Goal: Task Accomplishment & Management: Complete application form

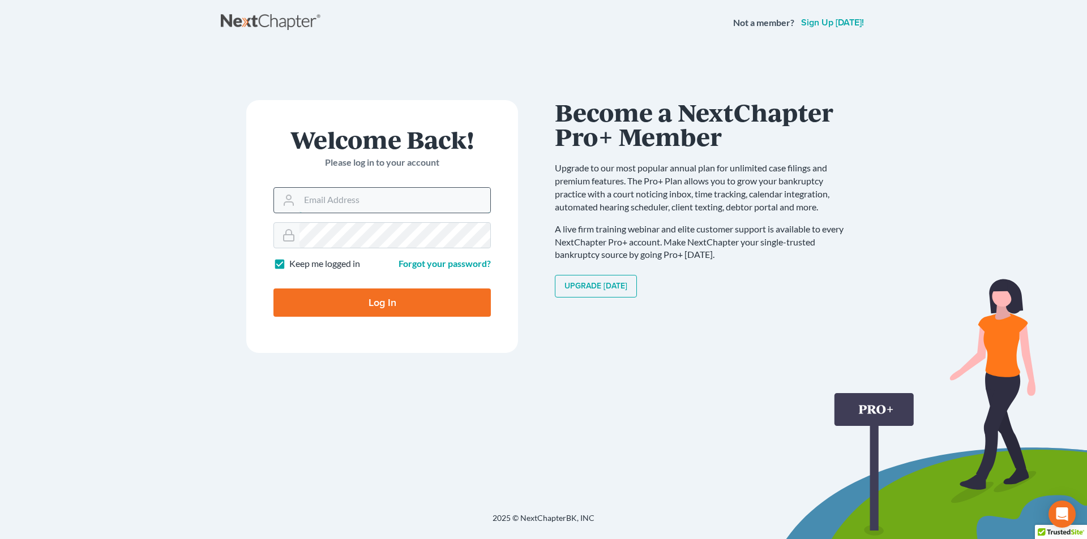
click at [308, 204] on input "Email Address" at bounding box center [394, 200] width 191 height 25
type input "[PERSON_NAME][EMAIL_ADDRESS][DOMAIN_NAME]"
type input "Thinking..."
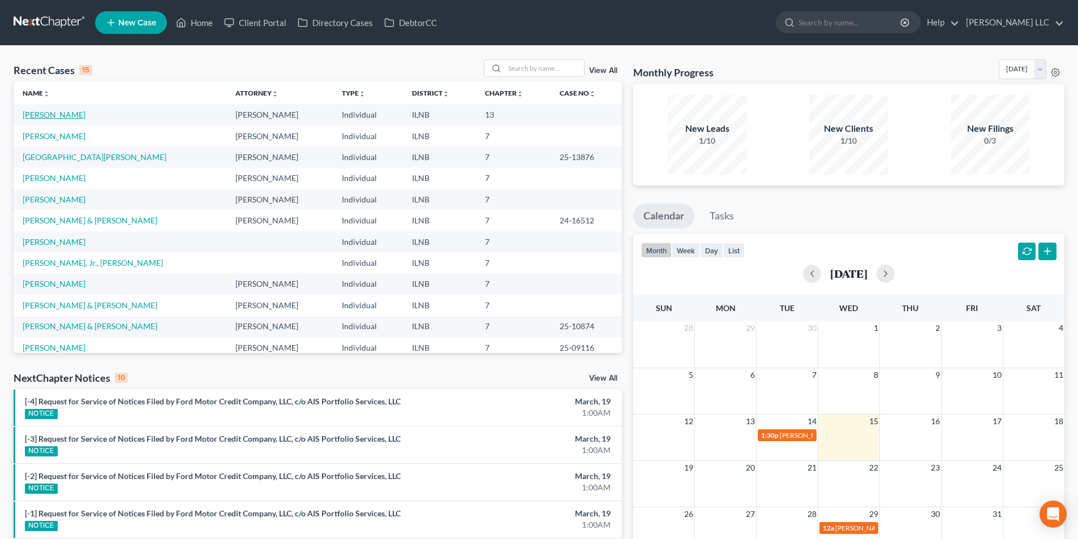
click at [61, 115] on link "[PERSON_NAME]" at bounding box center [54, 115] width 63 height 10
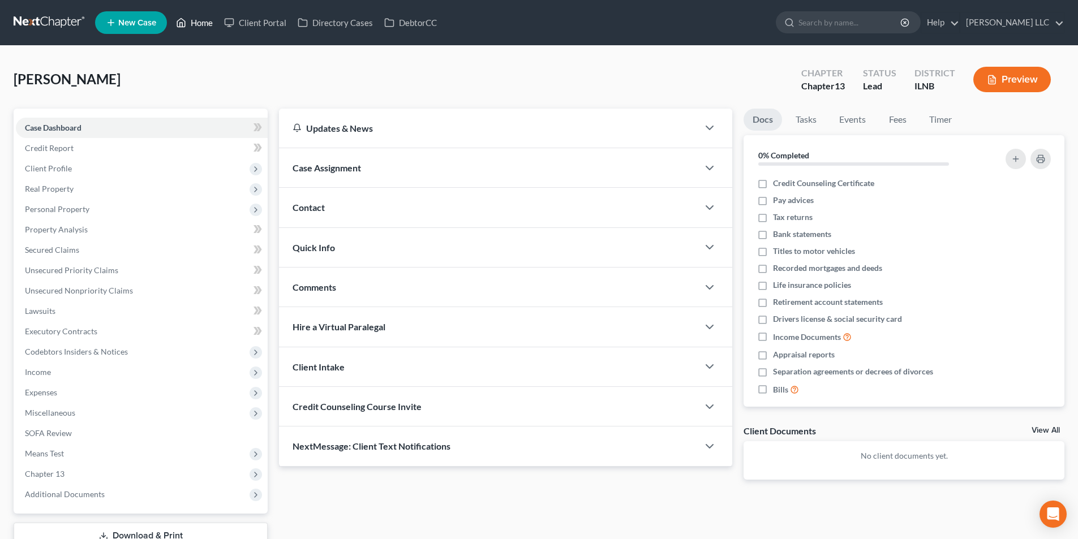
click at [198, 21] on link "Home" at bounding box center [194, 22] width 48 height 20
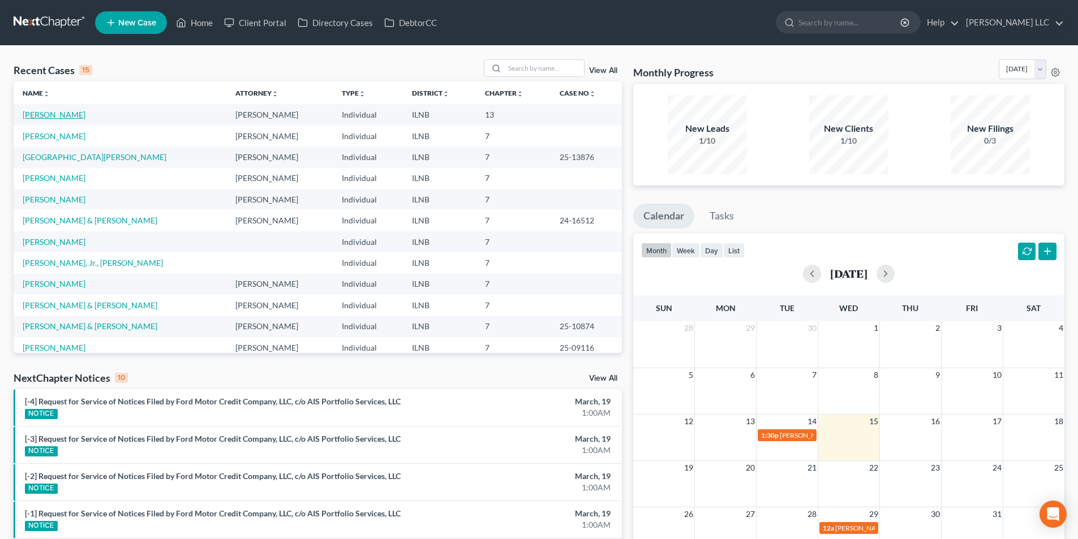
click at [65, 115] on link "[PERSON_NAME]" at bounding box center [54, 115] width 63 height 10
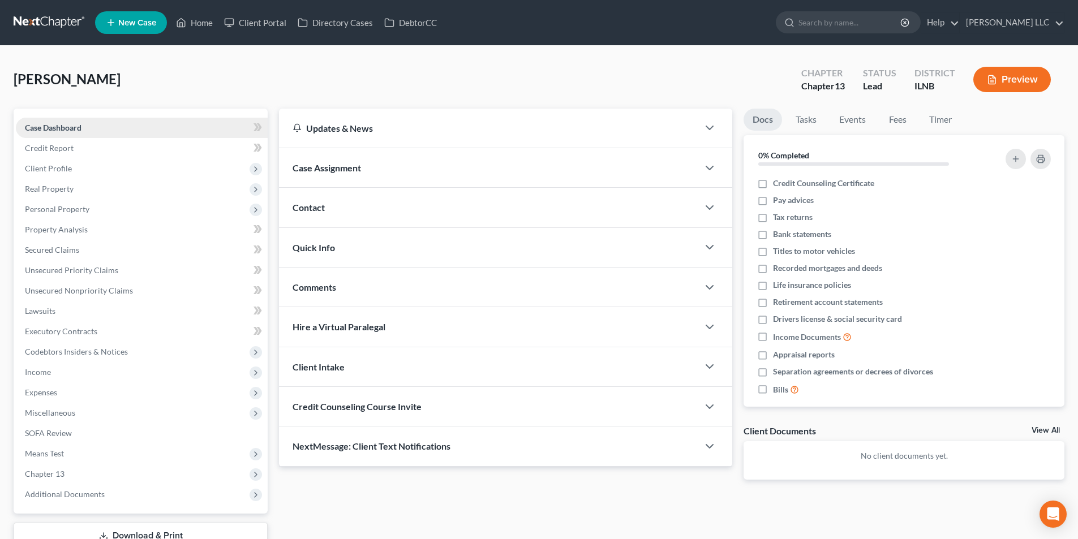
click at [81, 130] on span "Case Dashboard" at bounding box center [53, 128] width 57 height 10
click at [61, 127] on span "Case Dashboard" at bounding box center [53, 128] width 57 height 10
click at [61, 146] on span "Credit Report" at bounding box center [49, 148] width 49 height 10
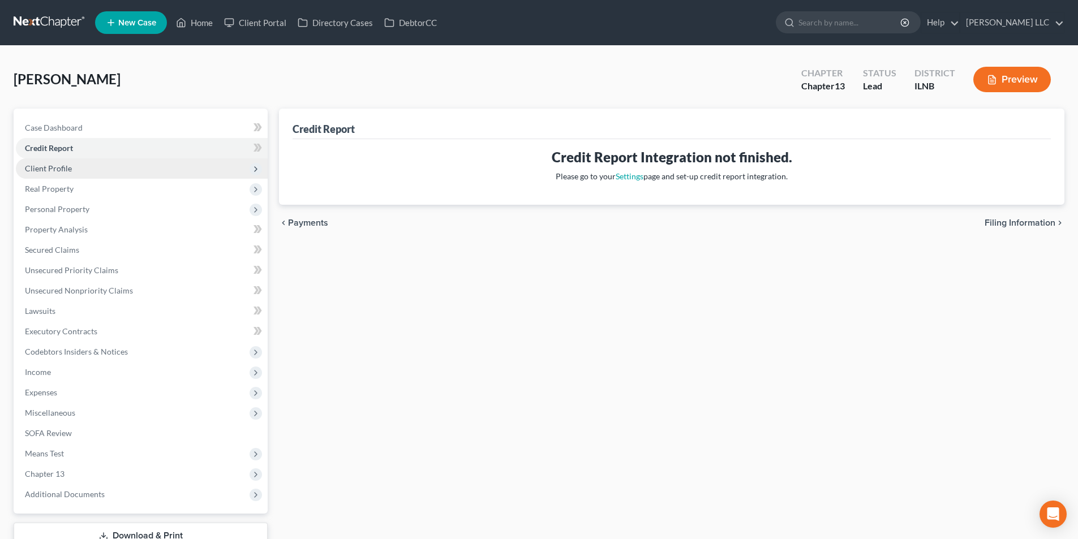
click at [59, 168] on span "Client Profile" at bounding box center [48, 169] width 47 height 10
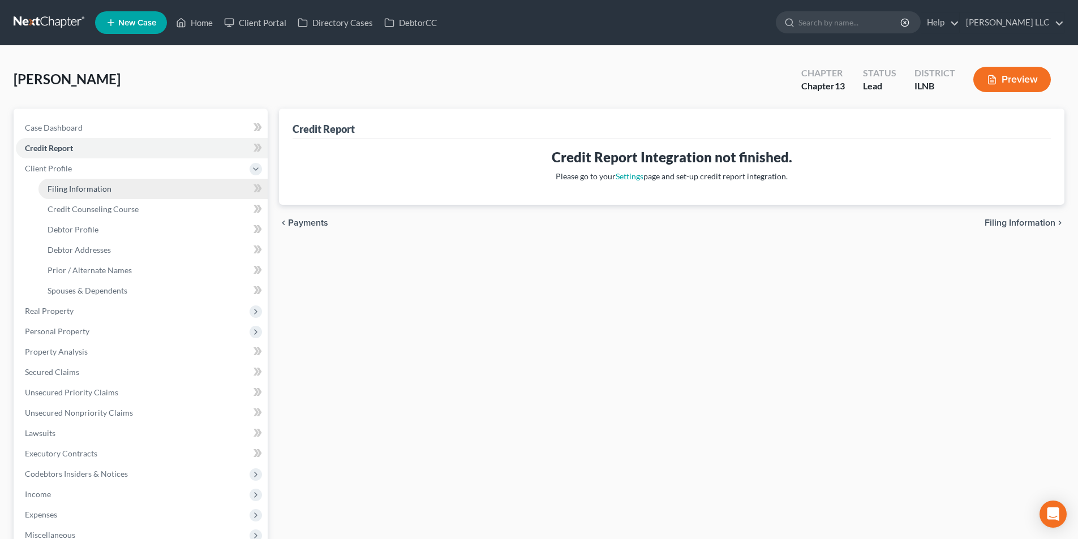
click at [63, 185] on span "Filing Information" at bounding box center [80, 189] width 64 height 10
select select "1"
select select "0"
select select "3"
select select "25"
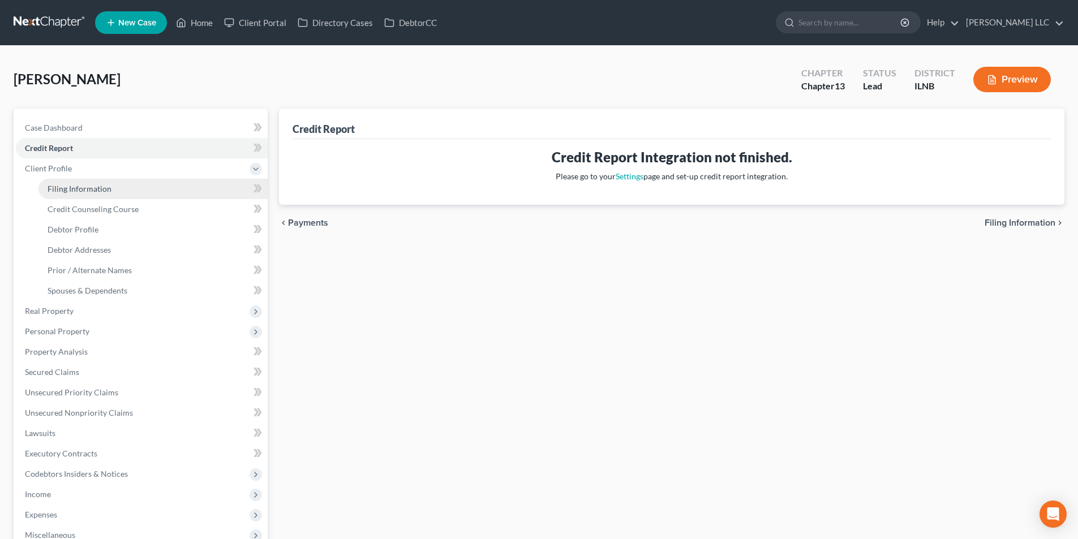
select select "3"
select select "14"
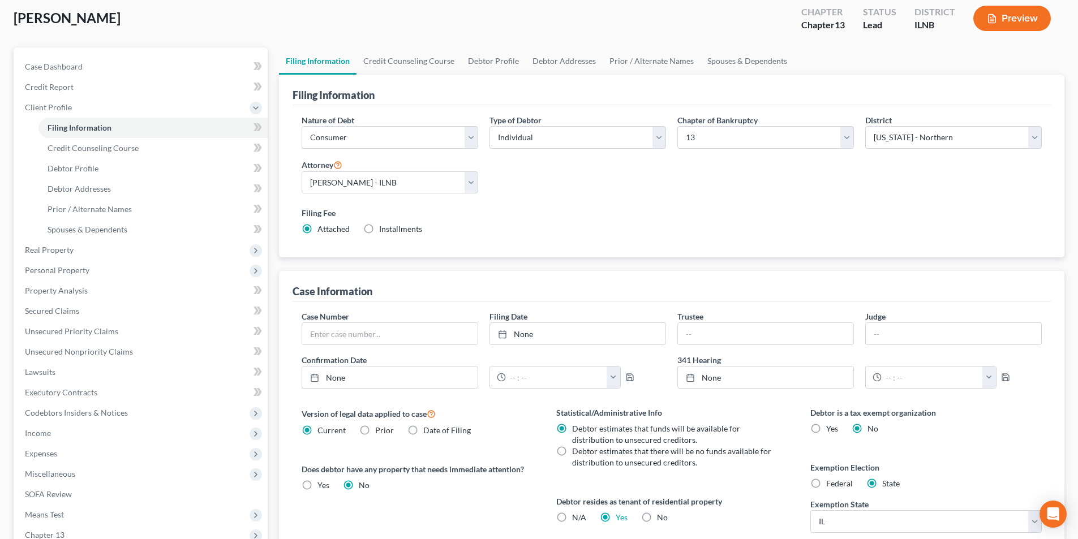
scroll to position [57, 0]
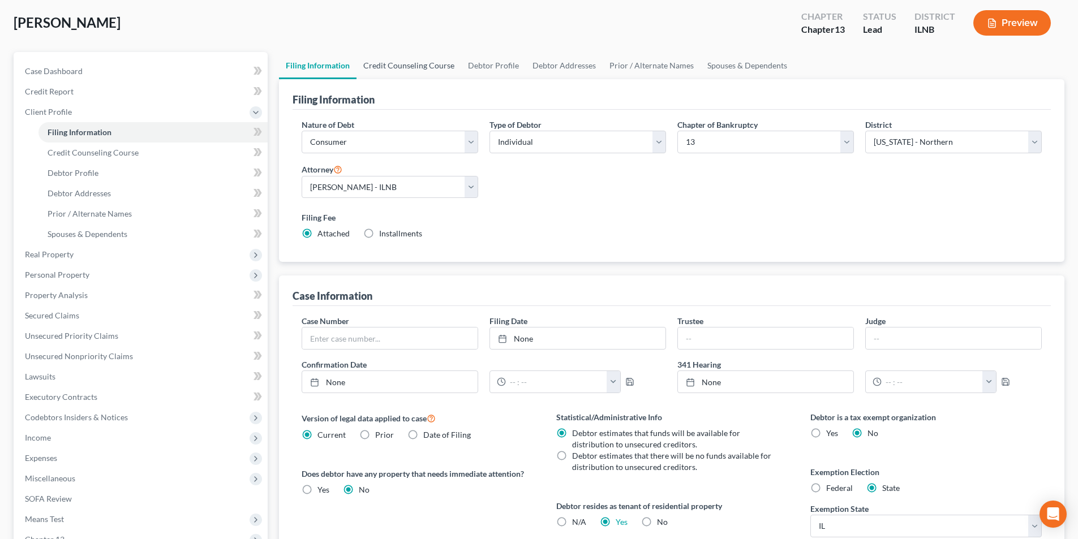
click at [435, 66] on link "Credit Counseling Course" at bounding box center [409, 65] width 105 height 27
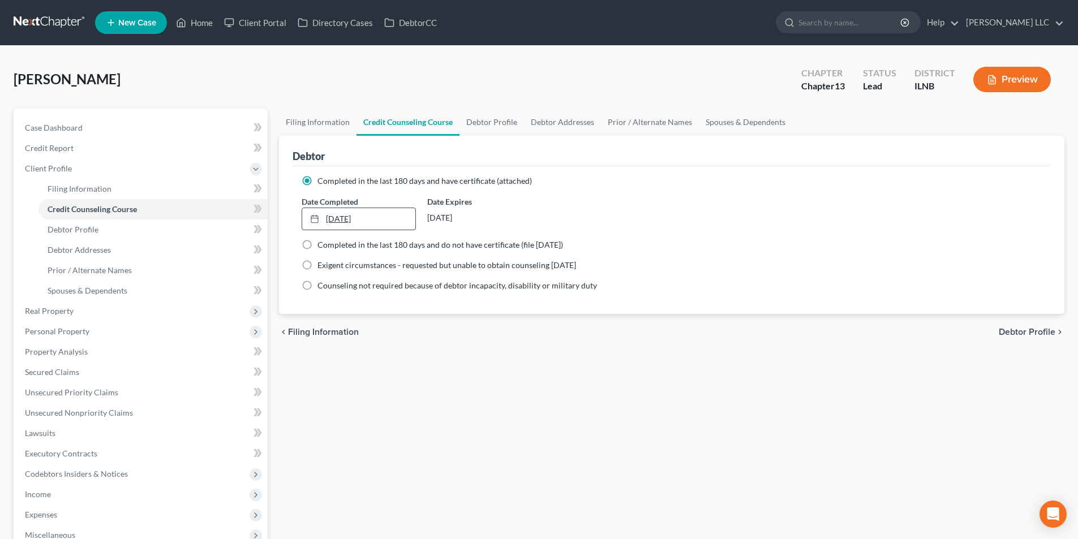
click at [384, 215] on link "[DATE]" at bounding box center [358, 219] width 113 height 22
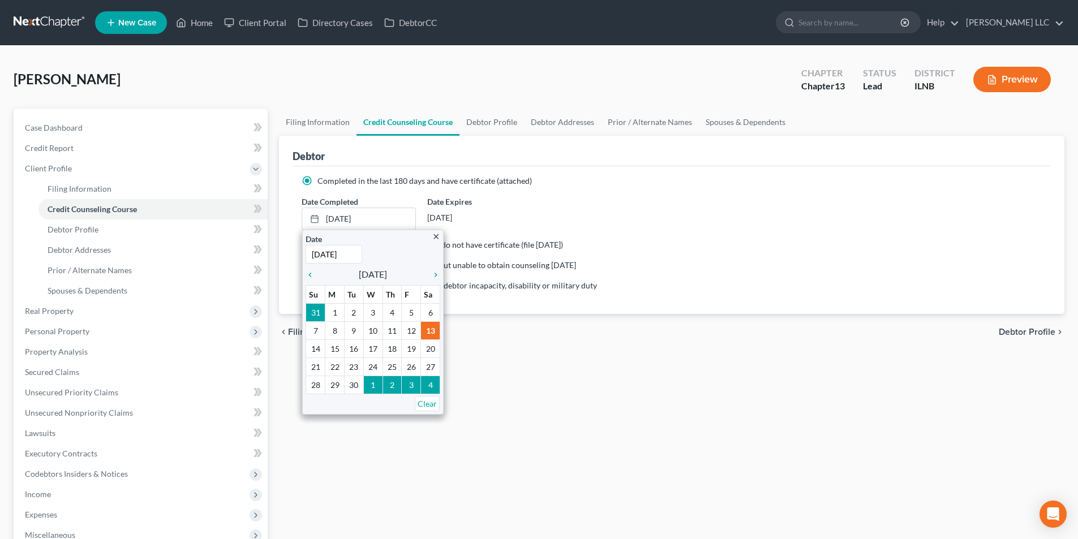
click at [610, 212] on div "Date Completed [DATE] close Date [DATE] Time 12:00 AM chevron_left [DATE] chevr…" at bounding box center [672, 213] width 752 height 35
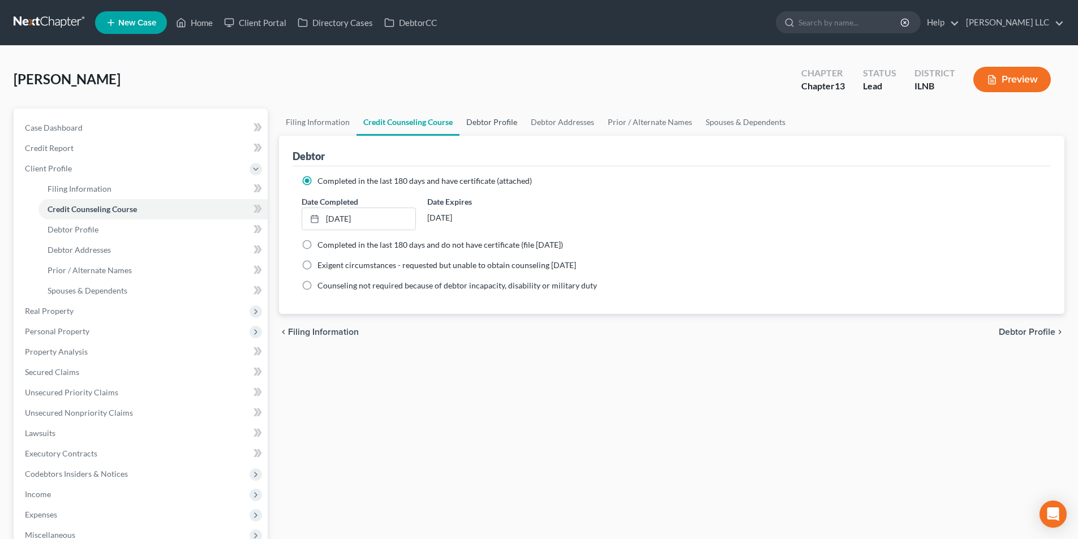
click at [495, 126] on link "Debtor Profile" at bounding box center [492, 122] width 65 height 27
select select "0"
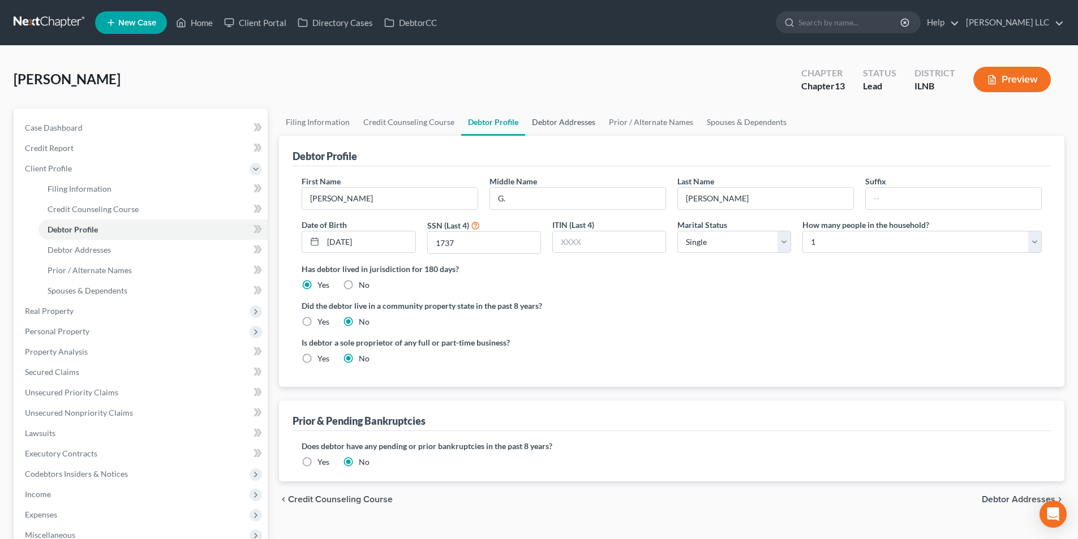
click at [567, 121] on link "Debtor Addresses" at bounding box center [563, 122] width 77 height 27
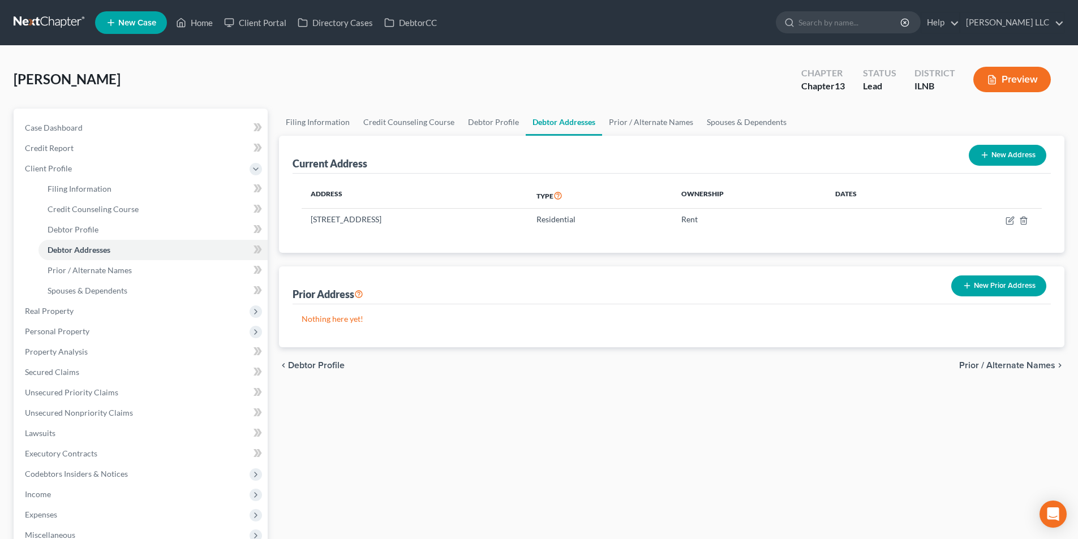
click at [991, 155] on button "New Address" at bounding box center [1008, 155] width 78 height 21
select select "0"
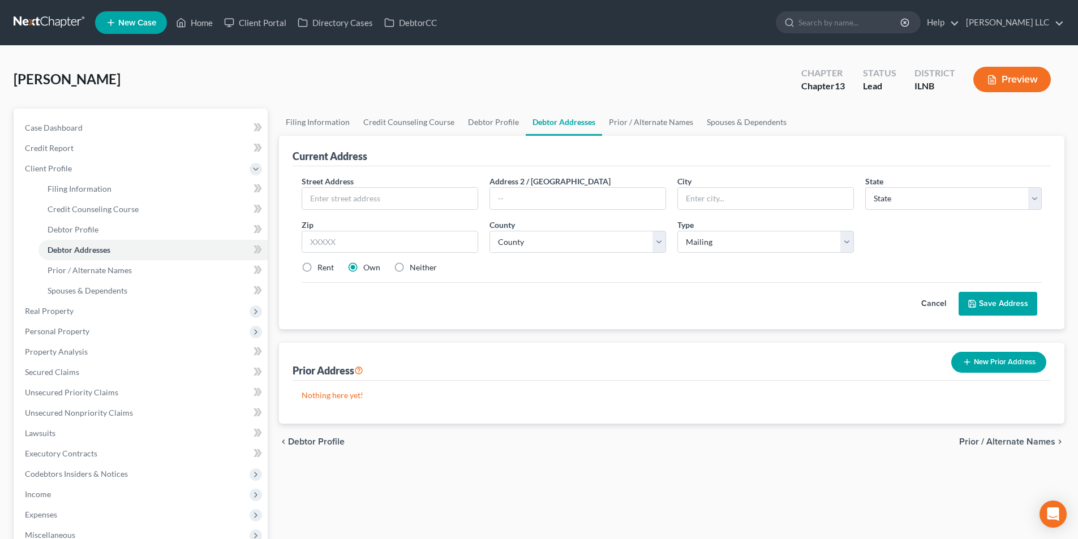
click at [936, 298] on button "Cancel" at bounding box center [934, 304] width 50 height 23
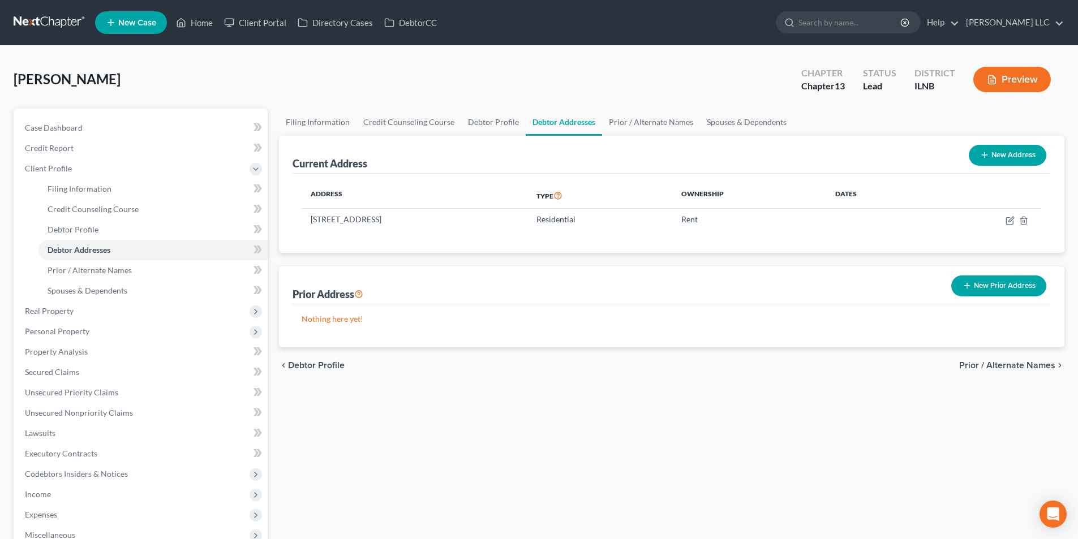
click at [1009, 282] on button "New Prior Address" at bounding box center [998, 286] width 95 height 21
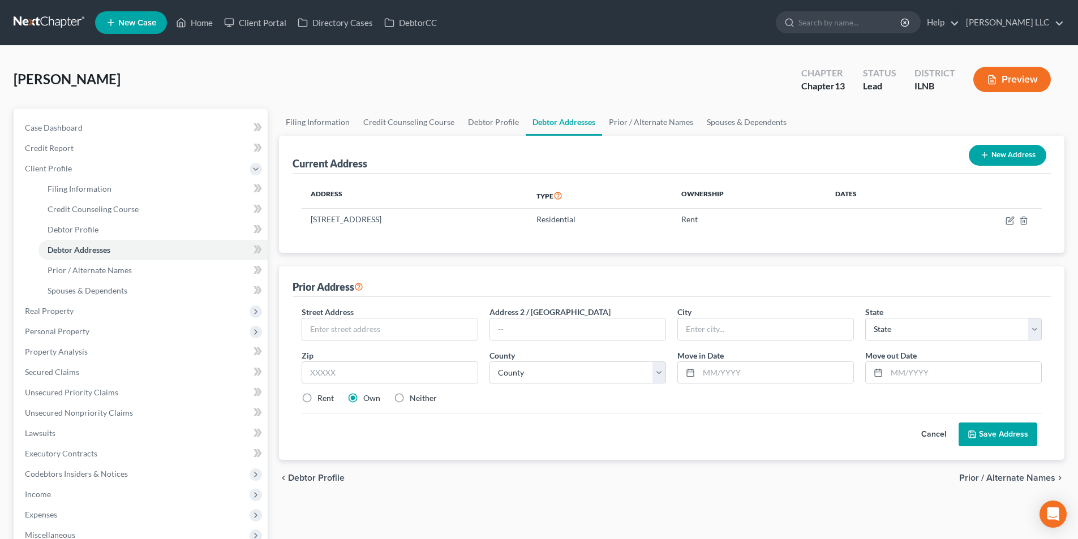
click at [979, 475] on span "Prior / Alternate Names" at bounding box center [1007, 478] width 96 height 9
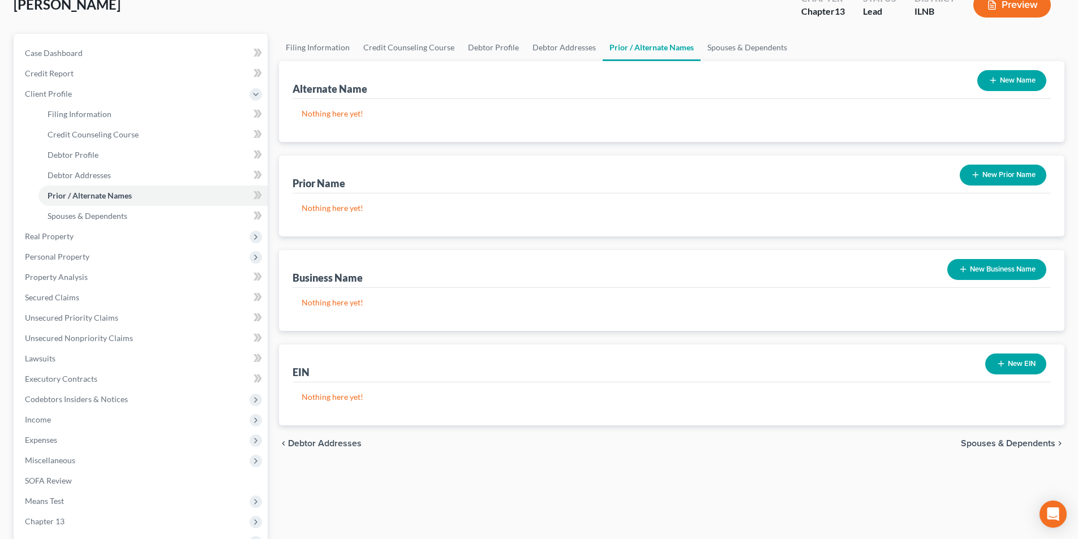
scroll to position [57, 0]
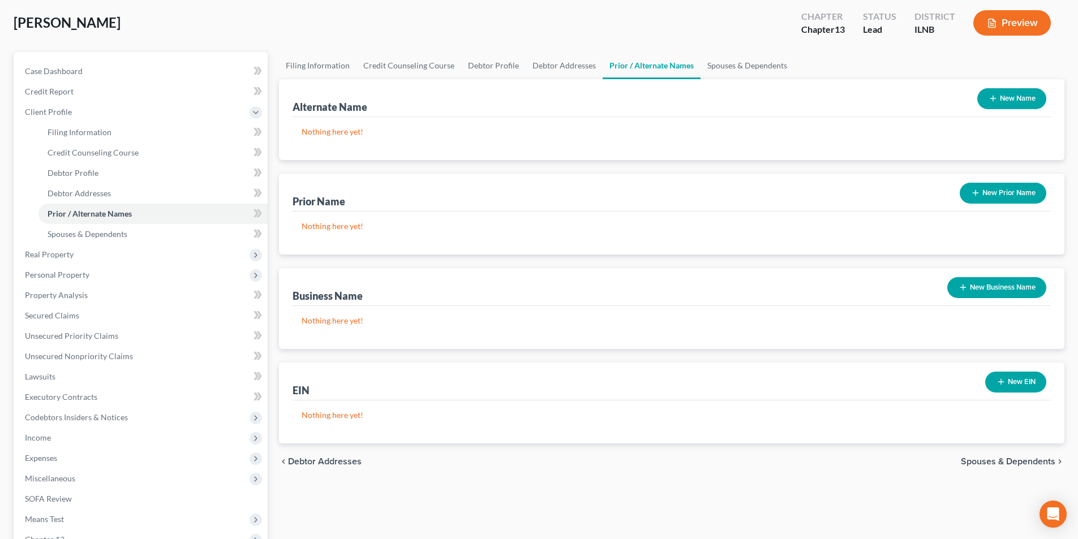
click at [1027, 458] on span "Spouses & Dependents" at bounding box center [1008, 461] width 95 height 9
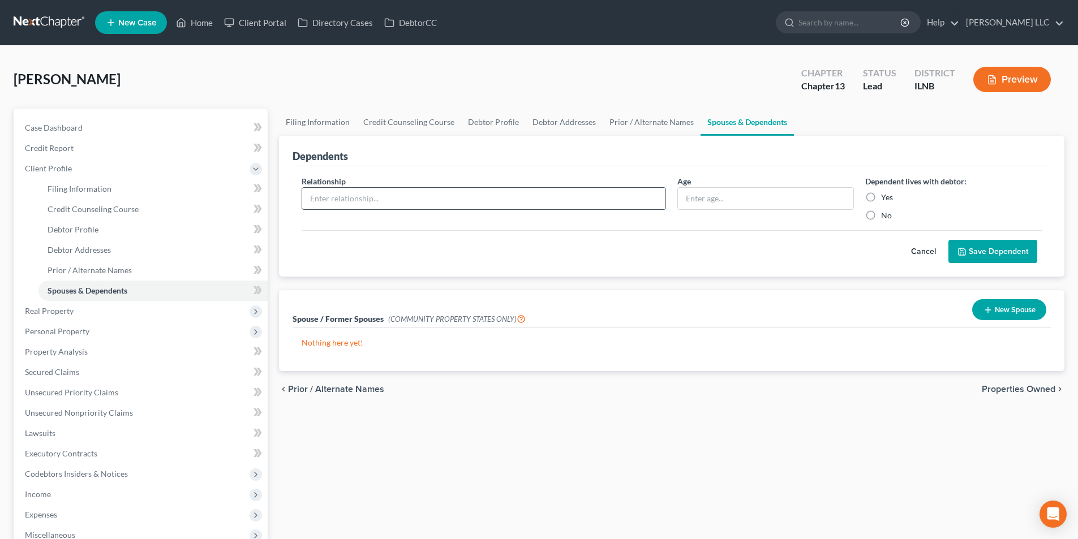
click at [455, 197] on input "text" at bounding box center [483, 199] width 363 height 22
click at [719, 198] on input "text" at bounding box center [765, 199] width 175 height 22
click at [1027, 394] on span "Properties Owned" at bounding box center [1019, 389] width 74 height 9
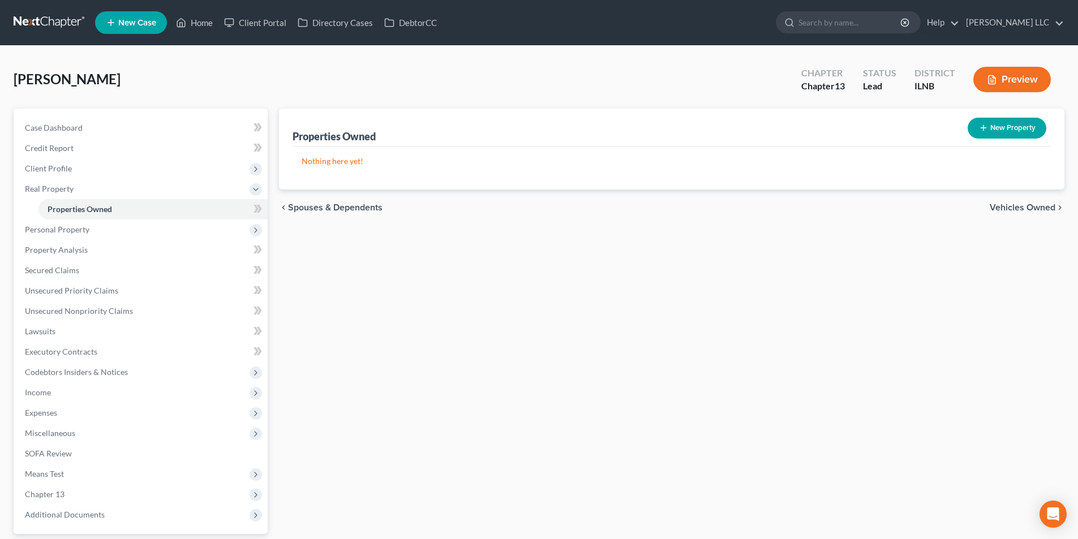
click at [1017, 126] on button "New Property" at bounding box center [1007, 128] width 79 height 21
select select "14"
select select "0"
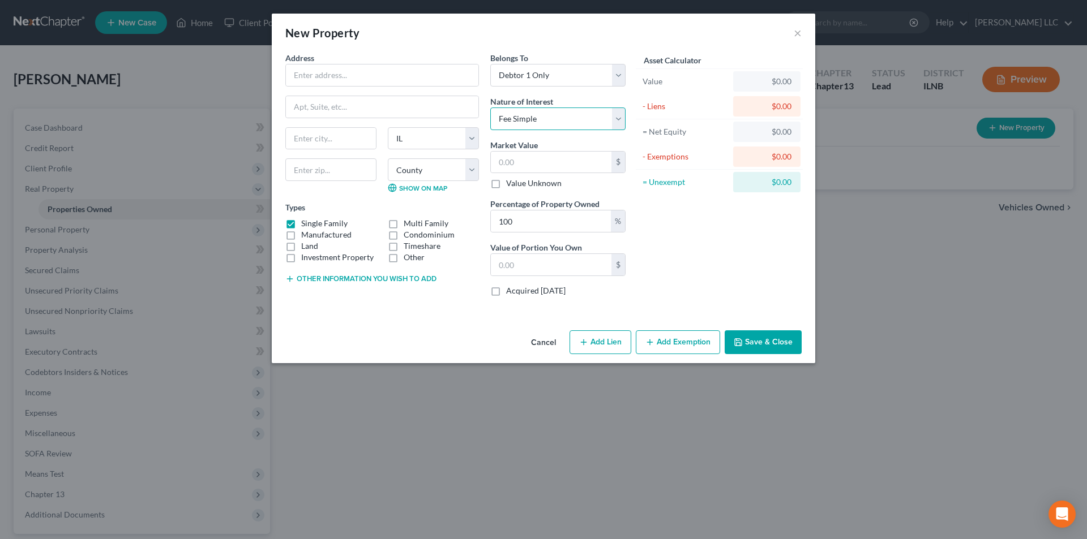
click at [547, 121] on select "Select Fee Simple Joint Tenant Life Estate Equitable Interest Future Interest T…" at bounding box center [557, 119] width 135 height 23
click at [490, 108] on select "Select Fee Simple Joint Tenant Life Estate Equitable Interest Future Interest T…" at bounding box center [557, 119] width 135 height 23
click at [537, 164] on input "text" at bounding box center [551, 163] width 121 height 22
click at [531, 270] on input "text" at bounding box center [551, 265] width 121 height 22
click at [555, 80] on select "Select Debtor 1 Only Debtor 2 Only Debtor 1 And Debtor 2 Only At Least One Of T…" at bounding box center [557, 75] width 135 height 23
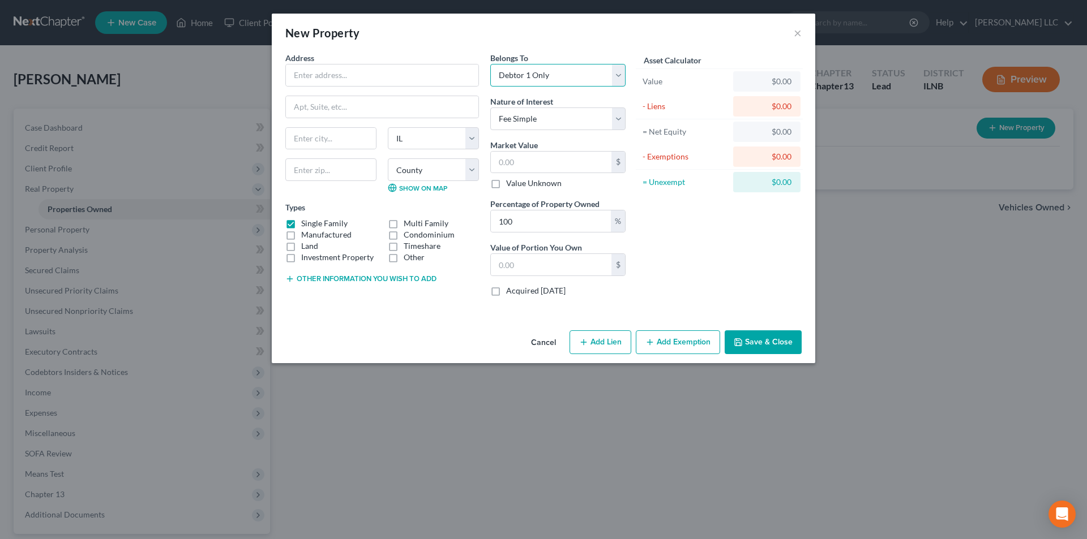
select select
click at [490, 64] on select "Select Debtor 1 Only Debtor 2 Only Debtor 1 And Debtor 2 Only At Least One Of T…" at bounding box center [557, 75] width 135 height 23
click at [586, 346] on icon "button" at bounding box center [583, 342] width 9 height 9
select select "0"
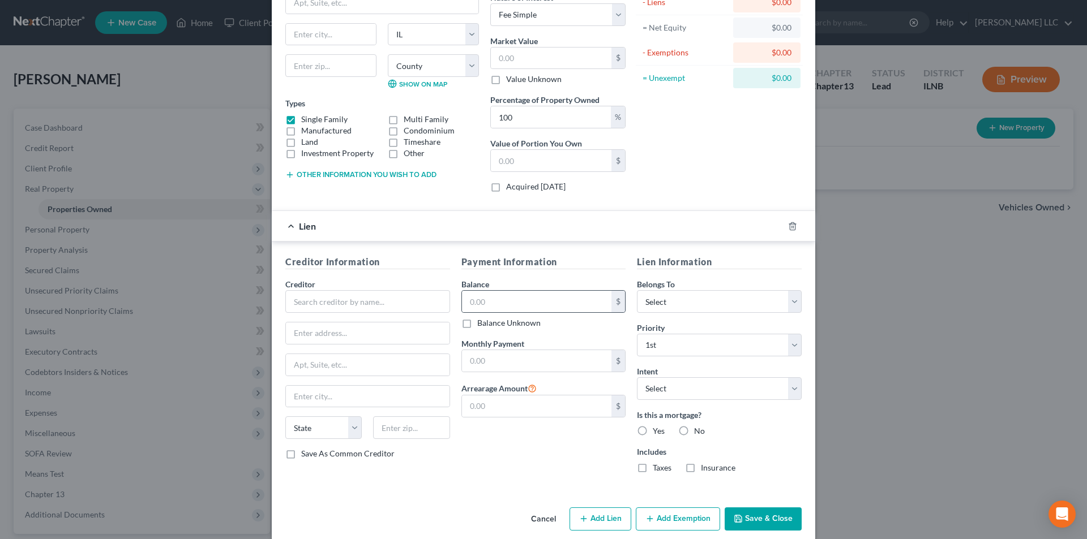
scroll to position [118, 0]
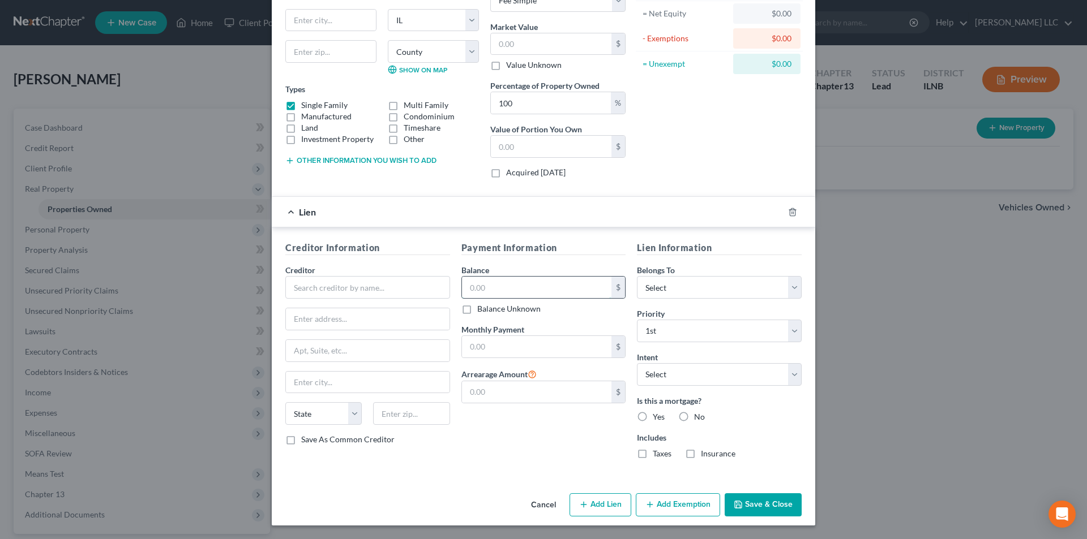
click at [501, 295] on input "text" at bounding box center [537, 288] width 150 height 22
click at [462, 341] on input "text" at bounding box center [537, 347] width 150 height 22
click at [736, 20] on div "$0.00" at bounding box center [766, 13] width 67 height 20
click at [489, 352] on input "text" at bounding box center [537, 347] width 150 height 22
click at [498, 392] on input "text" at bounding box center [537, 393] width 150 height 22
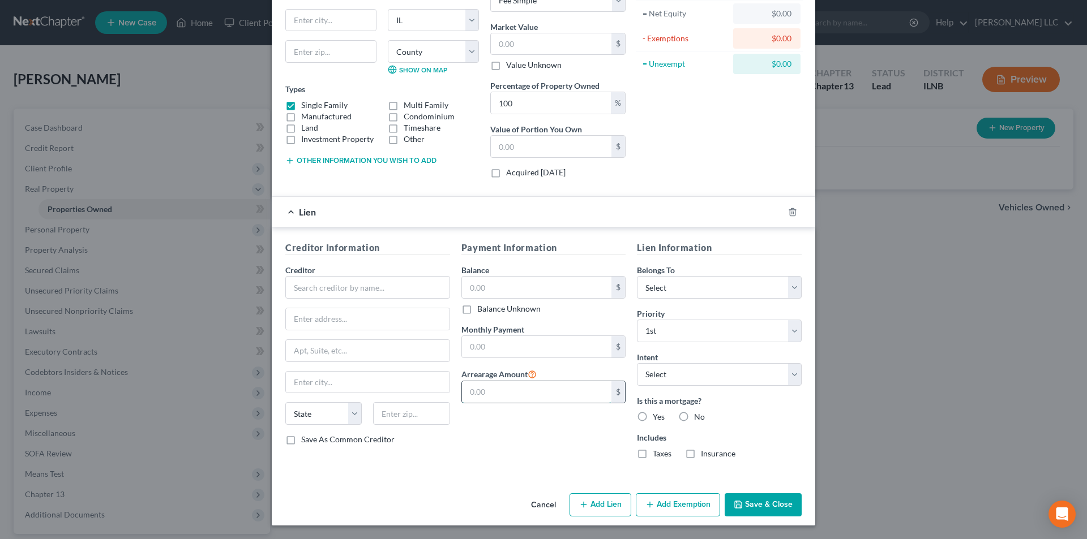
drag, startPoint x: 515, startPoint y: 402, endPoint x: 608, endPoint y: 398, distance: 93.5
click at [608, 398] on div "$" at bounding box center [543, 392] width 165 height 23
click at [742, 290] on select "Select Debtor 1 Only Debtor 2 Only Debtor 1 And Debtor 2 Only At Least One Of T…" at bounding box center [719, 287] width 165 height 23
click at [687, 263] on div "Lien Information Belongs To * Select Debtor 1 Only Debtor 2 Only Debtor 1 And D…" at bounding box center [719, 354] width 176 height 227
click at [651, 501] on button "Add Exemption" at bounding box center [678, 506] width 84 height 24
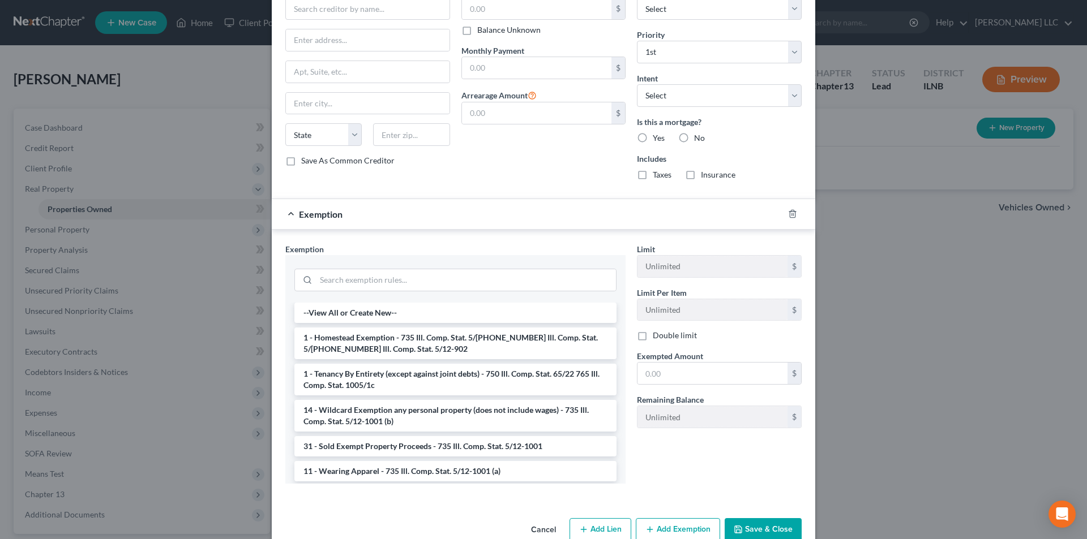
scroll to position [401, 0]
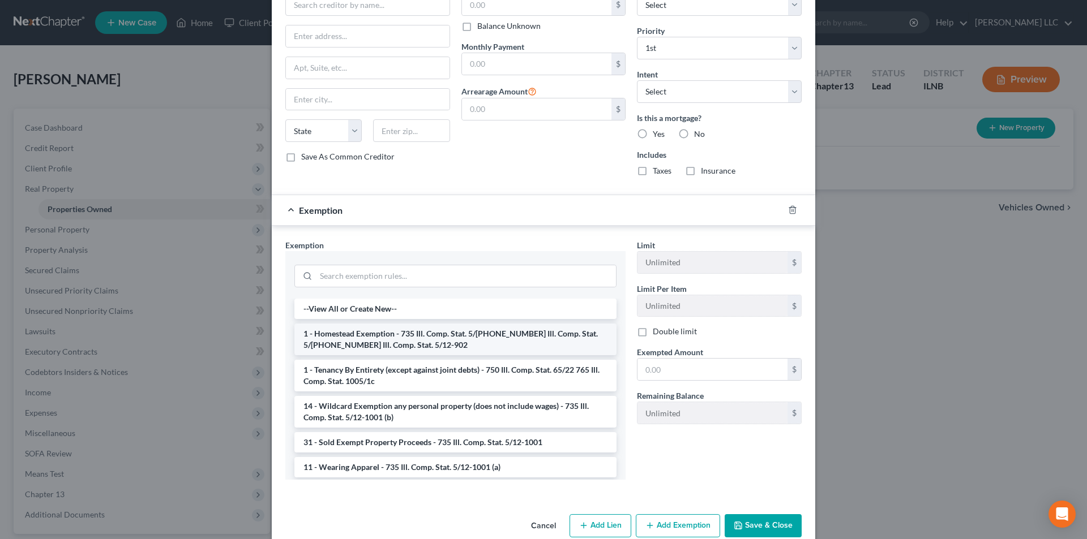
click at [423, 338] on li "1 - Homestead Exemption - 735 Ill. Comp. Stat. 5/[PHONE_NUMBER] Ill. Comp. Stat…" at bounding box center [455, 340] width 322 height 32
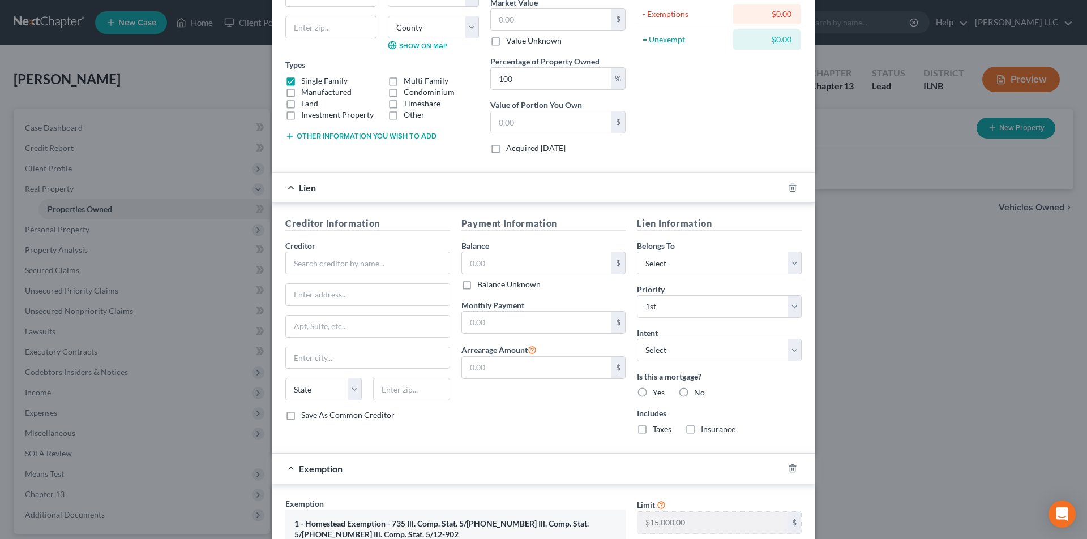
scroll to position [369, 0]
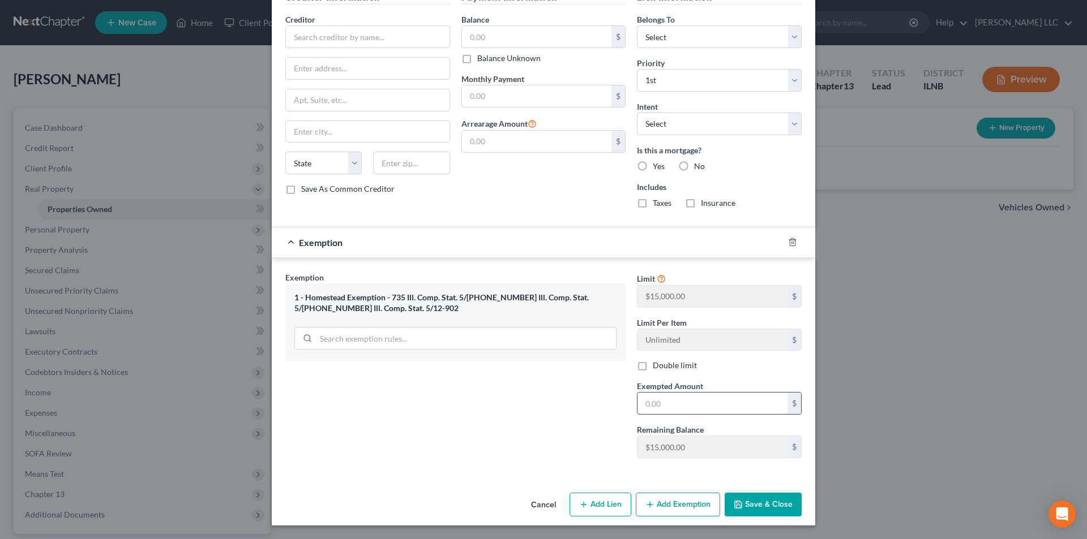
click at [696, 405] on input "text" at bounding box center [712, 404] width 150 height 22
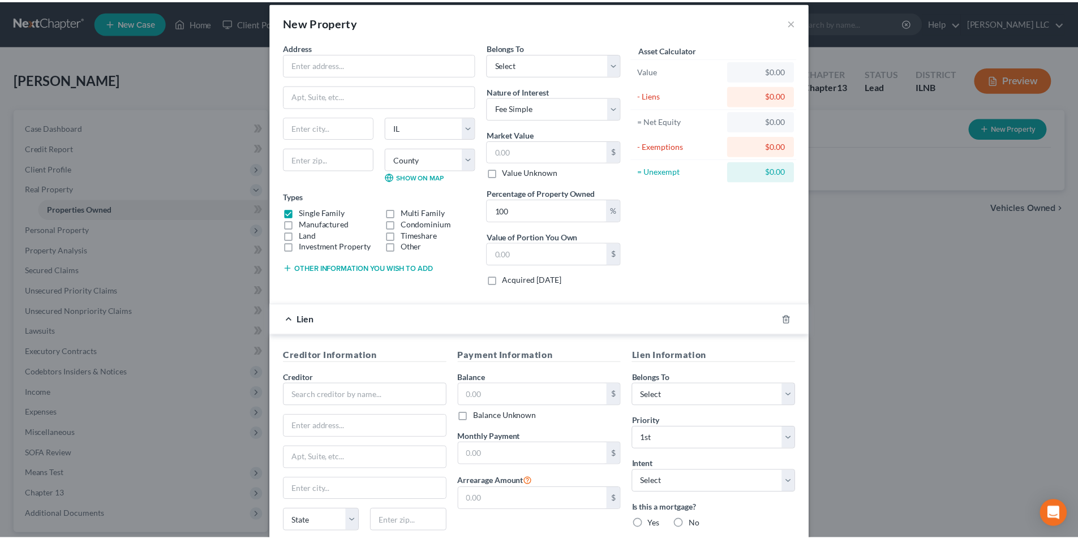
scroll to position [0, 0]
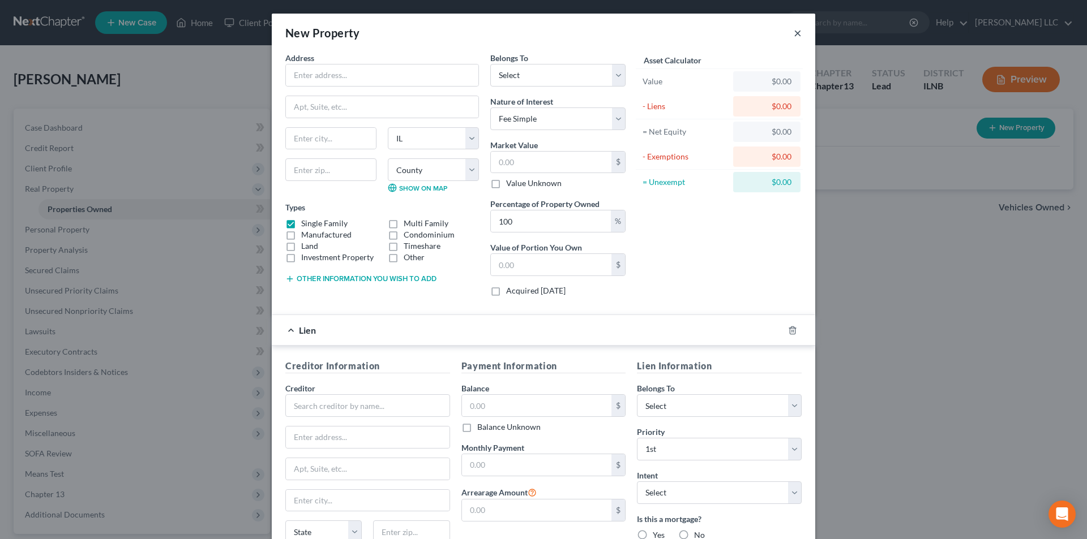
click at [794, 29] on button "×" at bounding box center [798, 33] width 8 height 14
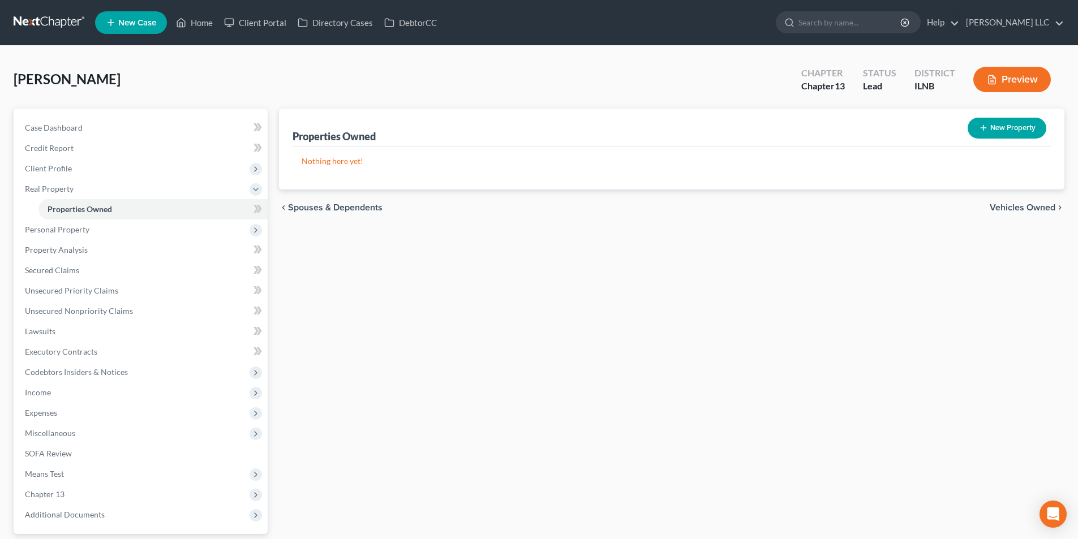
click at [1020, 207] on span "Vehicles Owned" at bounding box center [1023, 207] width 66 height 9
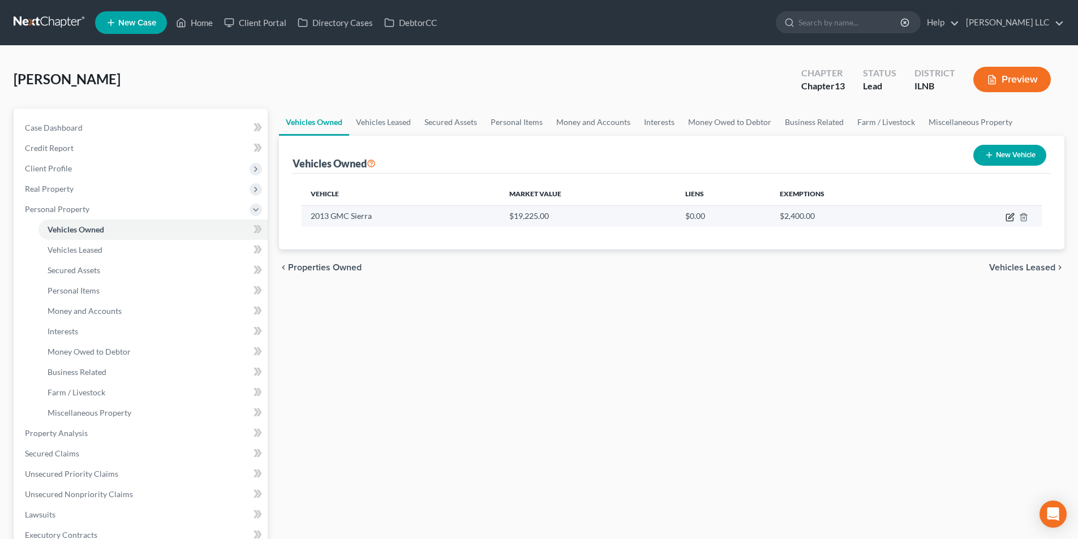
click at [1008, 219] on icon "button" at bounding box center [1010, 217] width 9 height 9
select select "1"
select select "13"
select select "2"
select select "0"
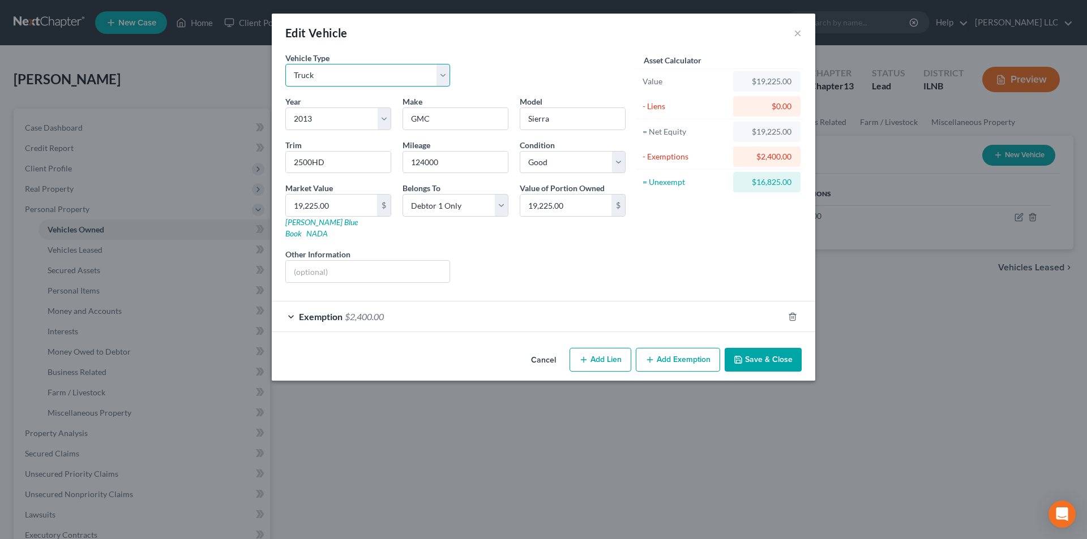
click at [322, 75] on select "Select Automobile Truck Trailer Watercraft Aircraft Motor Home Atv Other Vehicle" at bounding box center [367, 75] width 165 height 23
select select "0"
click at [285, 64] on select "Select Automobile Truck Trailer Watercraft Aircraft Motor Home Atv Other Vehicle" at bounding box center [367, 75] width 165 height 23
click at [352, 74] on select "Select Automobile Truck Trailer Watercraft Aircraft Motor Home Atv Other Vehicle" at bounding box center [367, 75] width 165 height 23
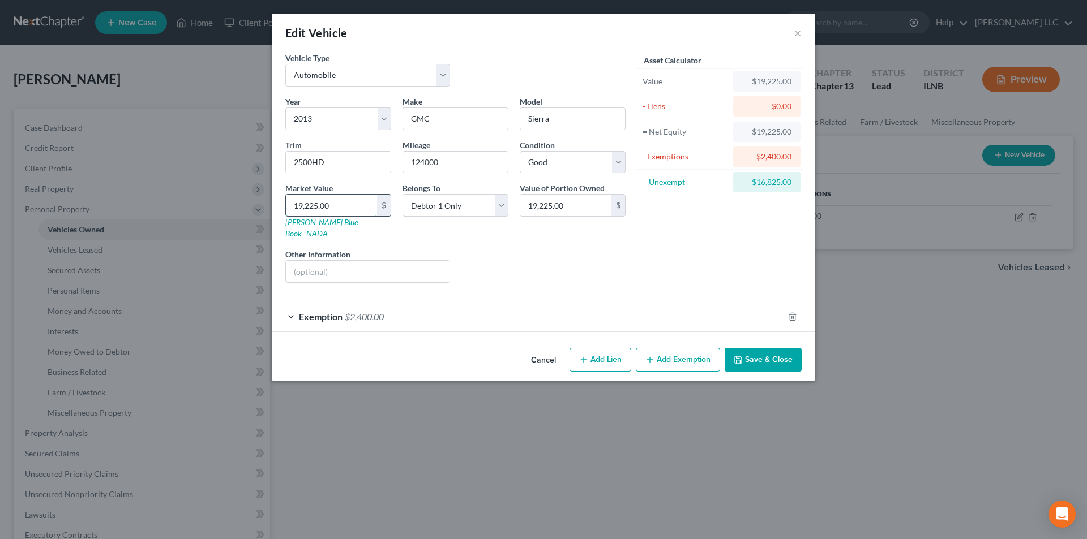
click at [336, 208] on input "19,225.00" at bounding box center [331, 206] width 91 height 22
click at [366, 311] on span "$2,400.00" at bounding box center [364, 316] width 39 height 11
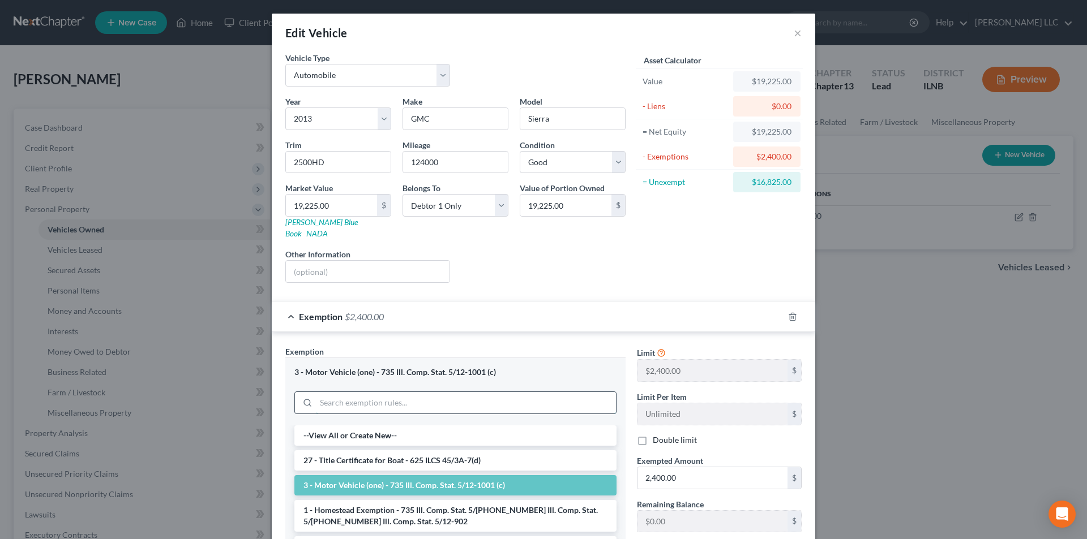
click at [335, 392] on input "search" at bounding box center [466, 403] width 300 height 22
click at [794, 32] on button "×" at bounding box center [798, 33] width 8 height 14
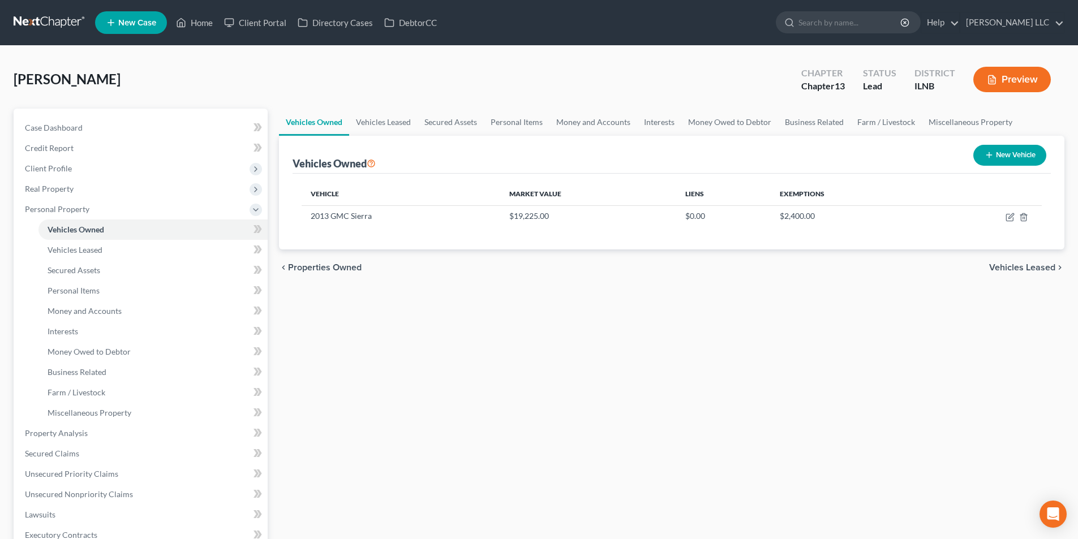
click at [1042, 272] on span "Vehicles Leased" at bounding box center [1022, 267] width 66 height 9
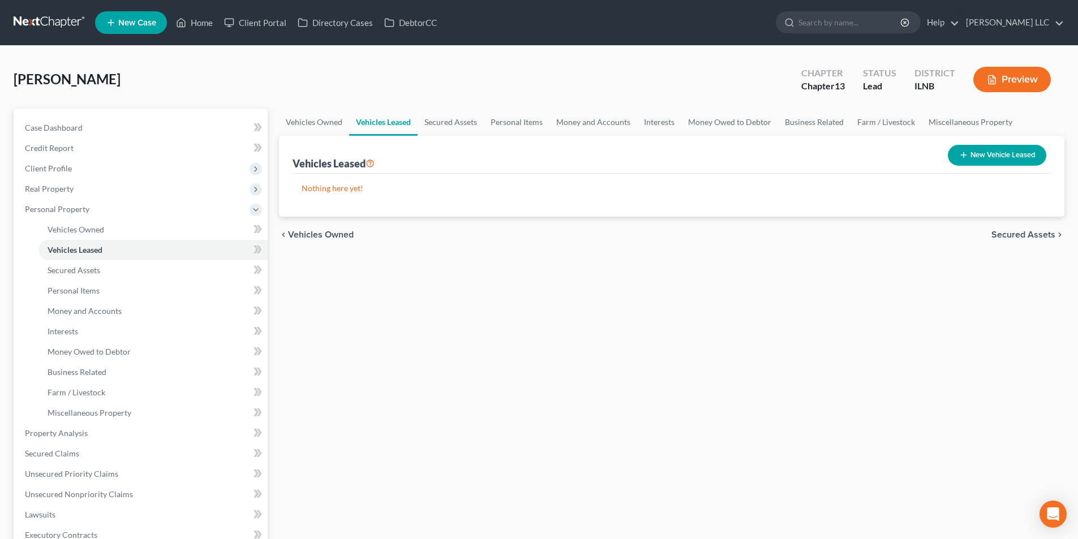
drag, startPoint x: 997, startPoint y: 233, endPoint x: 979, endPoint y: 248, distance: 22.9
click at [997, 233] on span "Secured Assets" at bounding box center [1024, 234] width 64 height 9
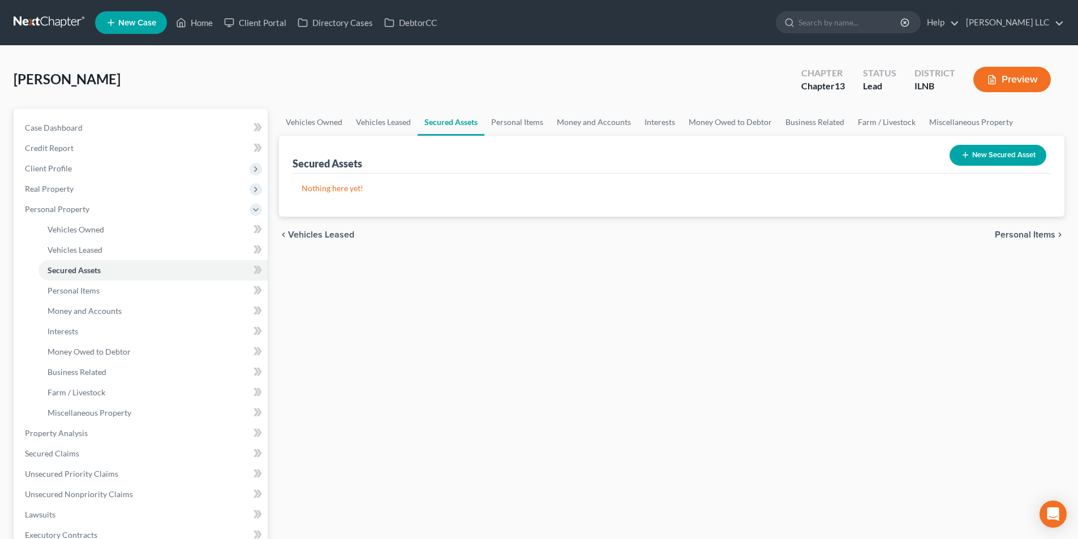
click at [984, 158] on button "New Secured Asset" at bounding box center [998, 155] width 97 height 21
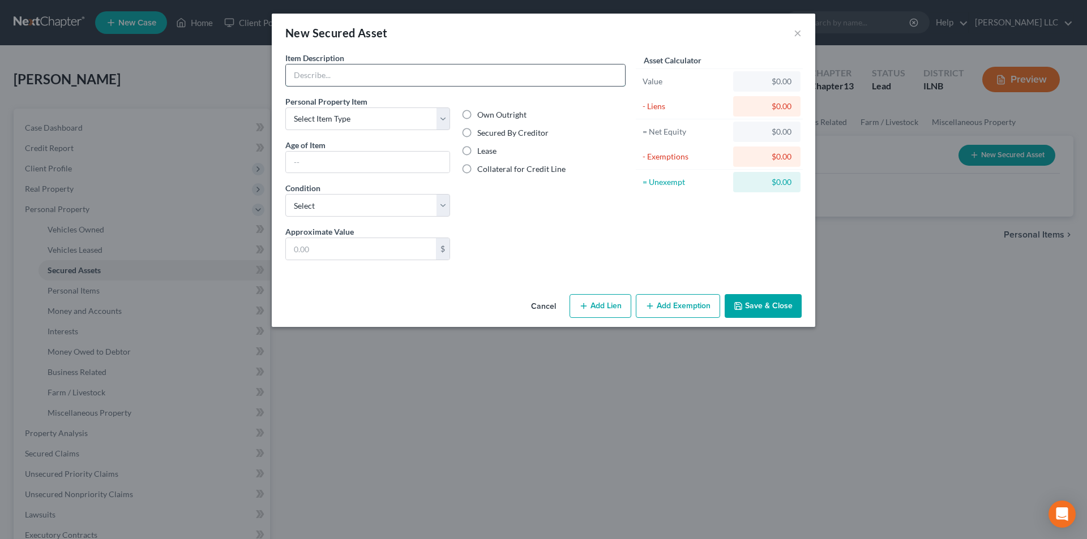
click at [380, 82] on input "text" at bounding box center [455, 76] width 339 height 22
click at [379, 112] on select "Select Item Type Clothing Collectibles Of Value Electronics Firearms Household …" at bounding box center [367, 119] width 165 height 23
click at [798, 33] on button "×" at bounding box center [798, 33] width 8 height 14
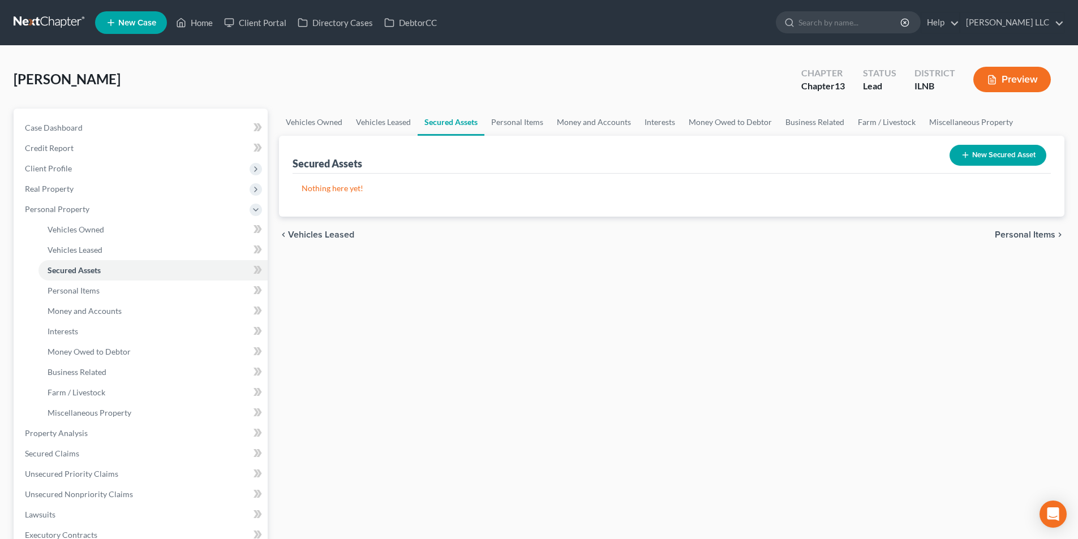
click at [1018, 238] on span "Personal Items" at bounding box center [1025, 234] width 61 height 9
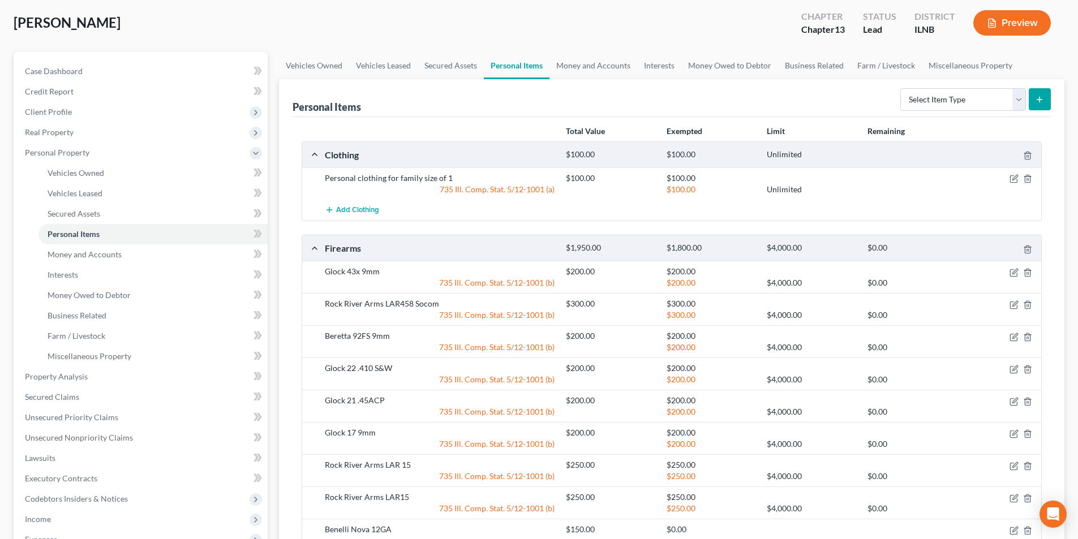
scroll to position [113, 0]
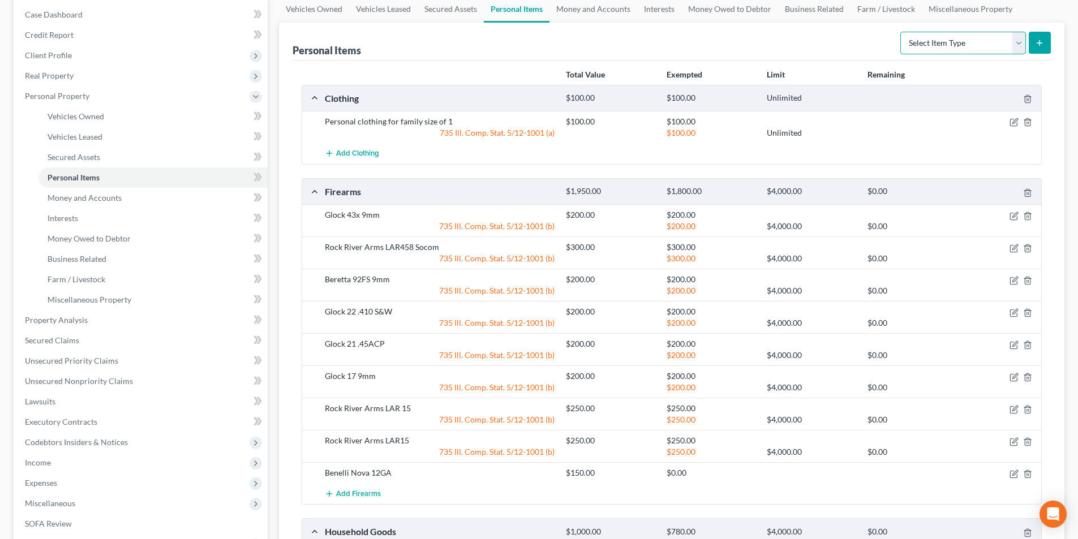
click at [1014, 41] on select "Select Item Type Clothing Collectibles Of Value Electronics Firearms Household …" at bounding box center [964, 43] width 126 height 23
select select "clothing"
click at [902, 32] on select "Select Item Type Clothing Collectibles Of Value Electronics Firearms Household …" at bounding box center [964, 43] width 126 height 23
click at [1035, 42] on button "submit" at bounding box center [1040, 43] width 22 height 22
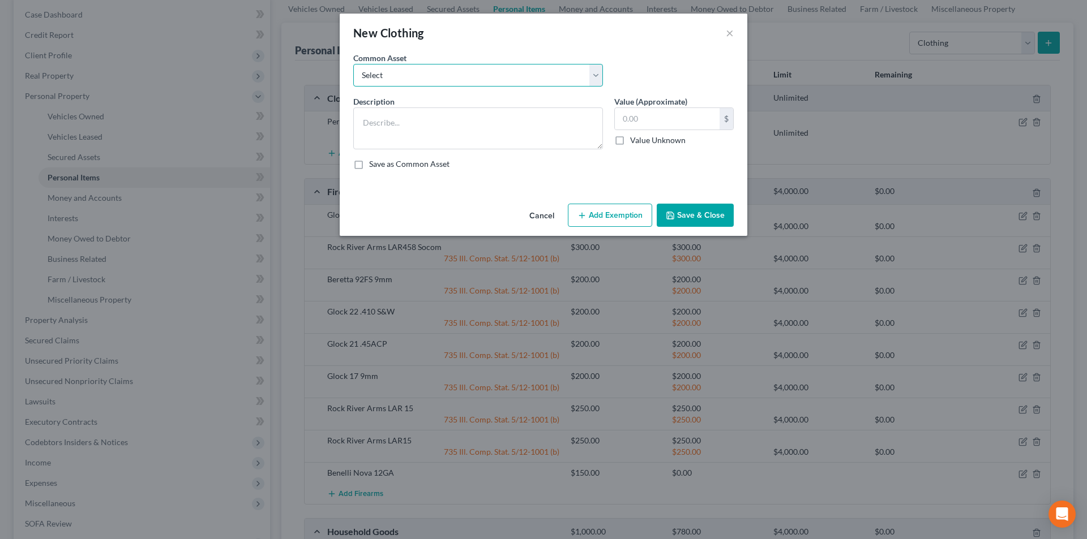
click at [598, 74] on select "Select Personal clothing for family size of 1 Personal clothing for family size…" at bounding box center [478, 75] width 250 height 23
select select "0"
click at [353, 64] on select "Select Personal clothing for family size of 1 Personal clothing for family size…" at bounding box center [478, 75] width 250 height 23
type textarea "Personal clothing for family size of 1"
type input "100.00"
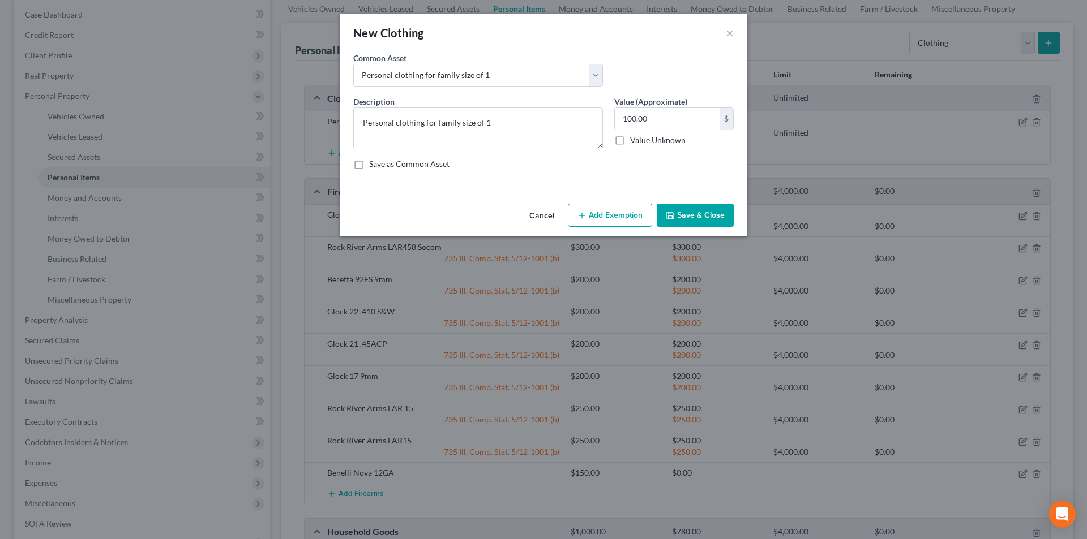
click at [608, 211] on button "Add Exemption" at bounding box center [610, 216] width 84 height 24
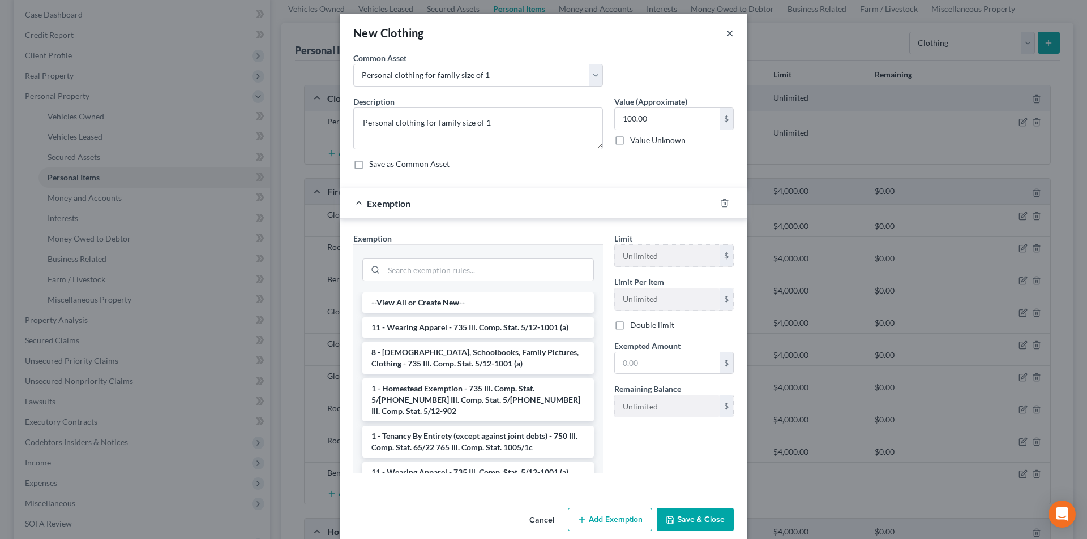
click at [728, 31] on button "×" at bounding box center [730, 33] width 8 height 14
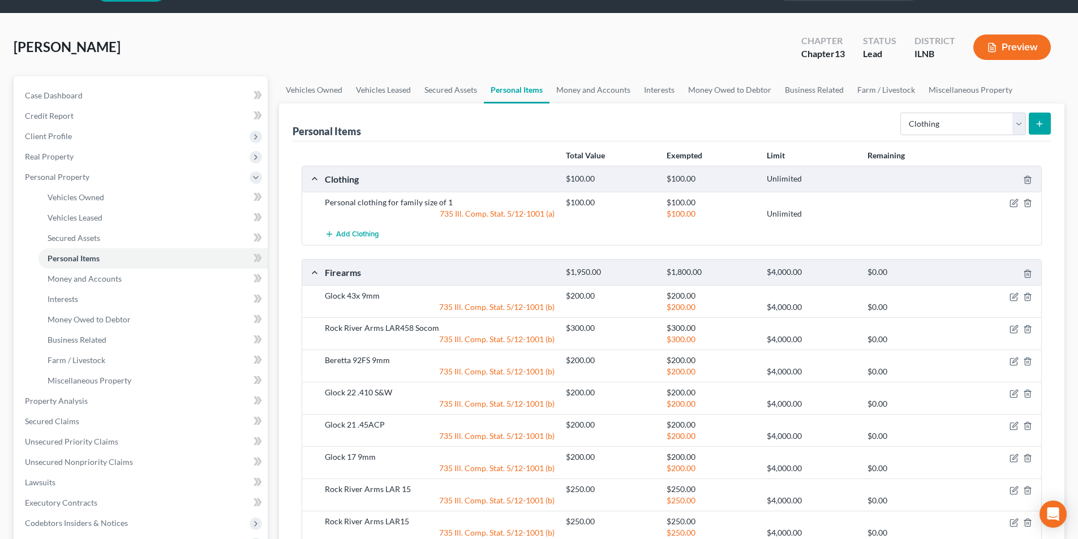
scroll to position [0, 0]
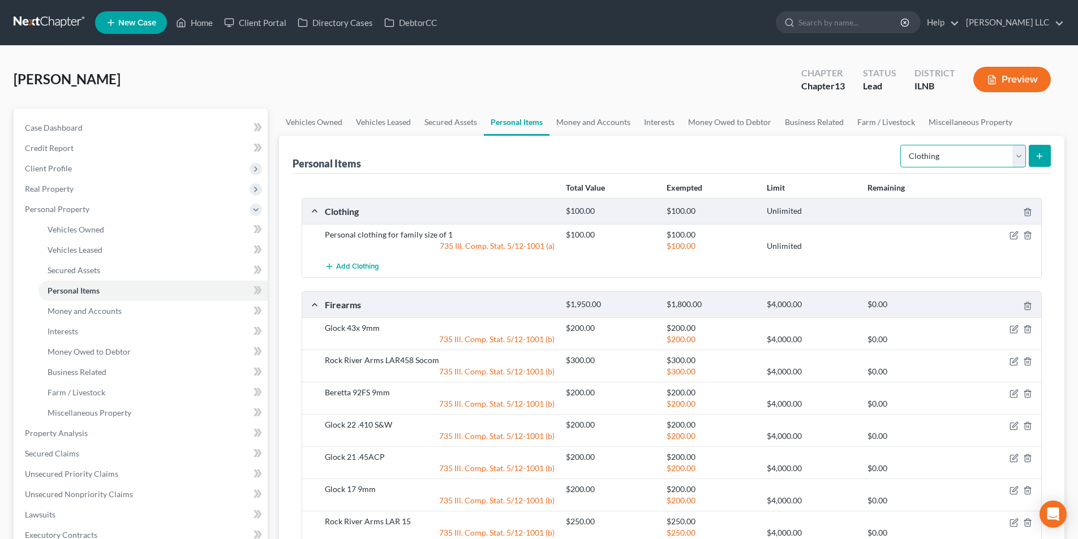
click at [1019, 164] on select "Select Item Type Clothing Collectibles Of Value Electronics Firearms Household …" at bounding box center [964, 156] width 126 height 23
click at [1037, 117] on ul "Vehicles Owned Vehicles Leased Secured Assets Personal Items Money and Accounts…" at bounding box center [672, 122] width 786 height 27
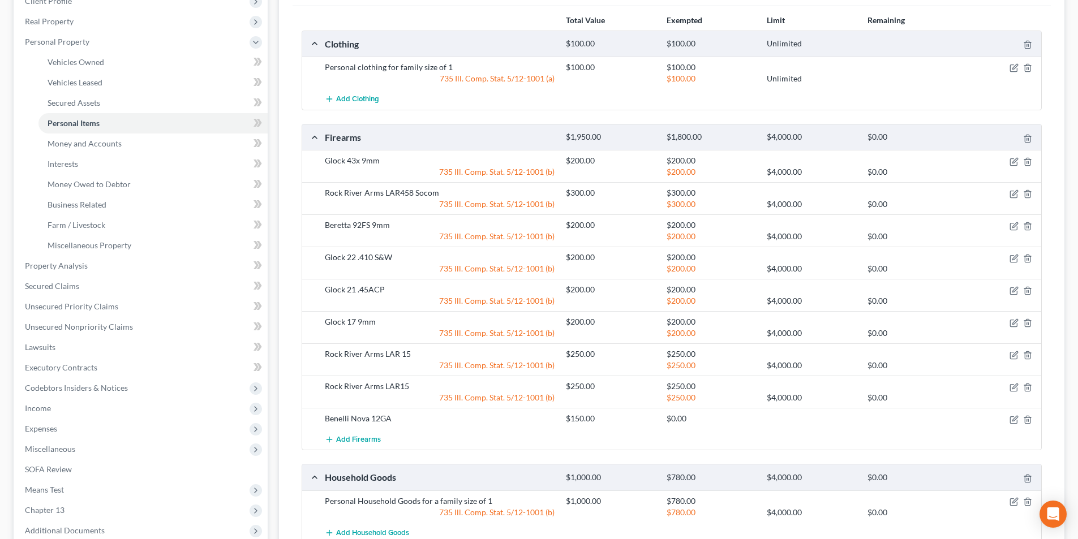
scroll to position [170, 0]
click at [1020, 161] on div at bounding box center [1002, 158] width 80 height 11
click at [1014, 162] on icon "button" at bounding box center [1014, 159] width 9 height 9
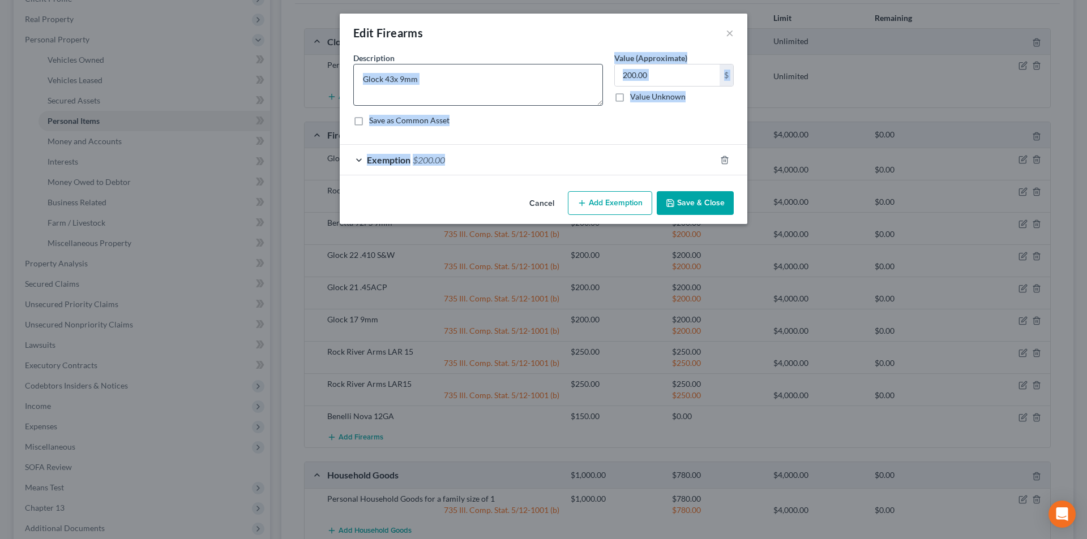
drag, startPoint x: 1014, startPoint y: 162, endPoint x: 435, endPoint y: 96, distance: 582.8
click at [430, 98] on div "Edit Firearms × An exemption set must first be selected from the Filing Informa…" at bounding box center [543, 269] width 1087 height 539
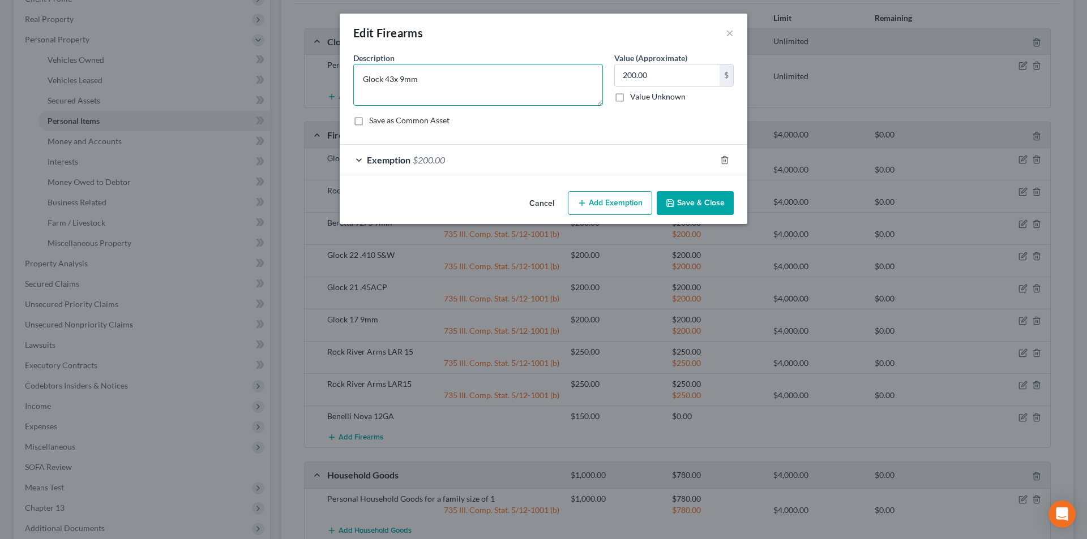
click at [436, 93] on textarea "Glock 43x 9mm" at bounding box center [478, 85] width 250 height 42
click at [619, 203] on button "Add Exemption" at bounding box center [610, 203] width 84 height 24
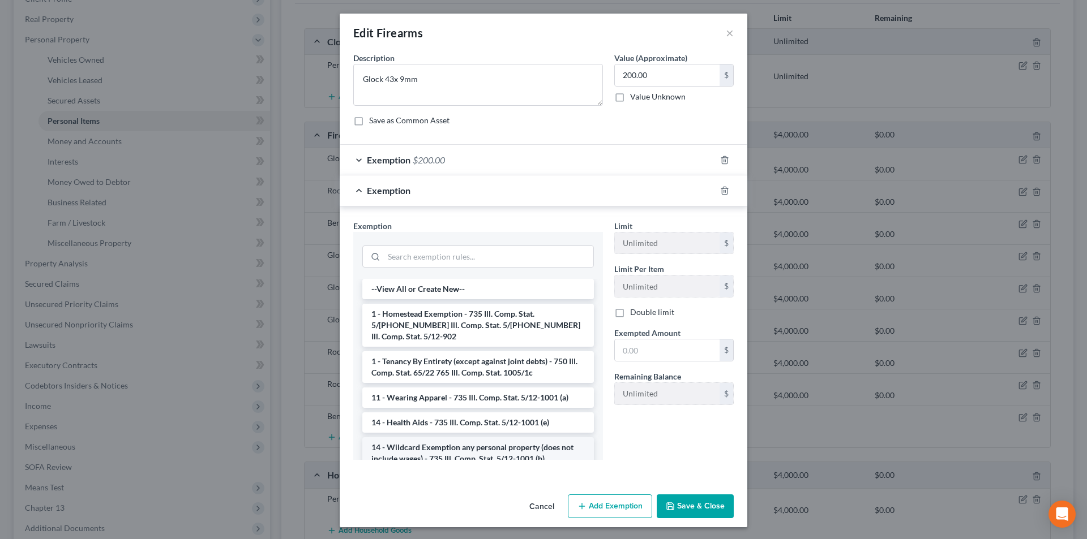
click at [470, 441] on li "14 - Wildcard Exemption any personal property (does not include wages) - 735 Il…" at bounding box center [478, 454] width 232 height 32
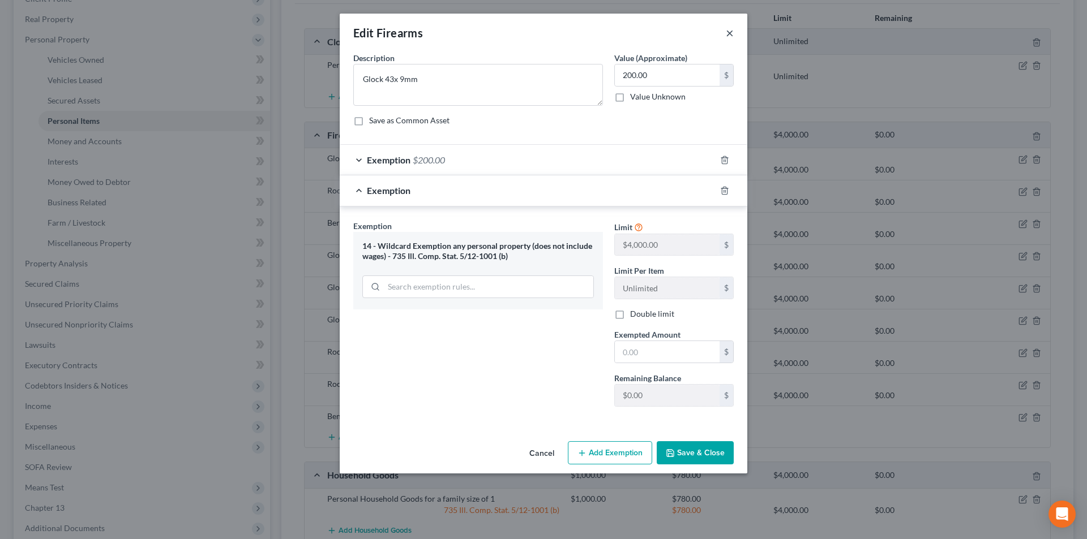
click at [728, 35] on button "×" at bounding box center [730, 33] width 8 height 14
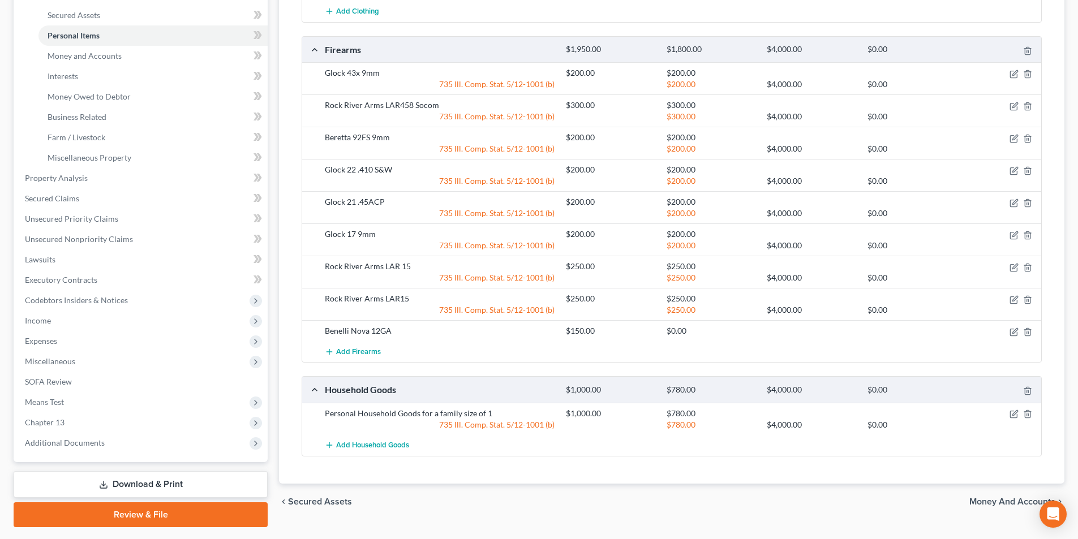
scroll to position [283, 0]
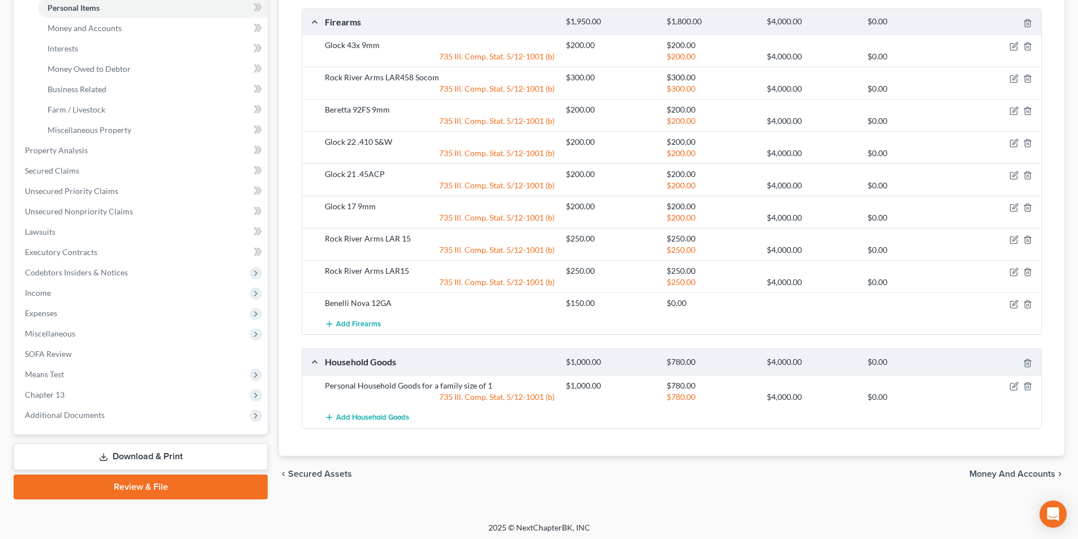
click at [1021, 385] on div at bounding box center [1002, 385] width 80 height 11
click at [1016, 384] on icon "button" at bounding box center [1014, 386] width 9 height 9
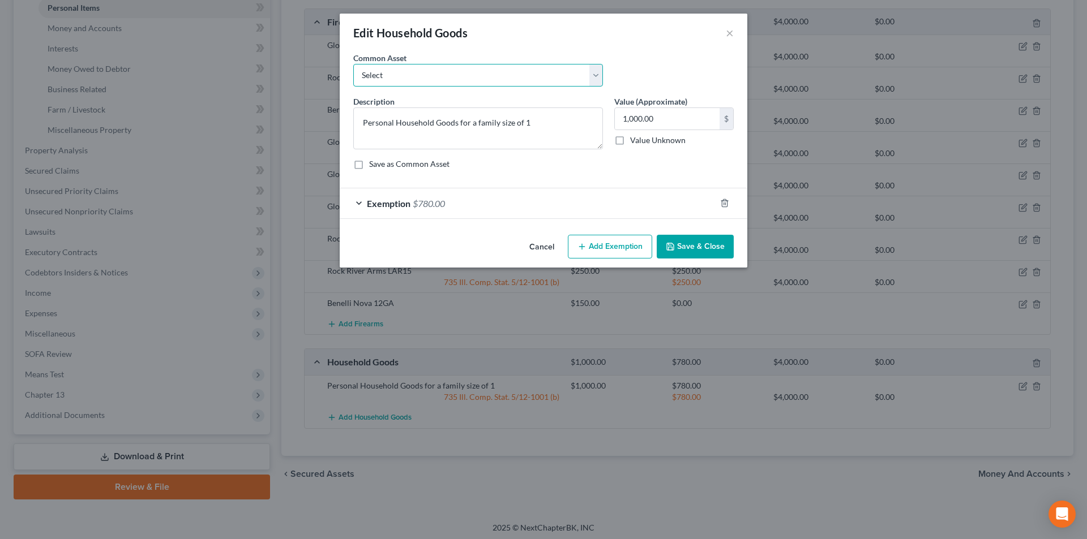
click at [558, 72] on select "Select Personal Household Goods for a family size of 1 Personal Household Goods…" at bounding box center [478, 75] width 250 height 23
click at [654, 65] on div "Common Asset Select Personal Household Goods for a family size of 1 Personal Ho…" at bounding box center [544, 74] width 392 height 44
click at [730, 33] on button "×" at bounding box center [730, 33] width 8 height 14
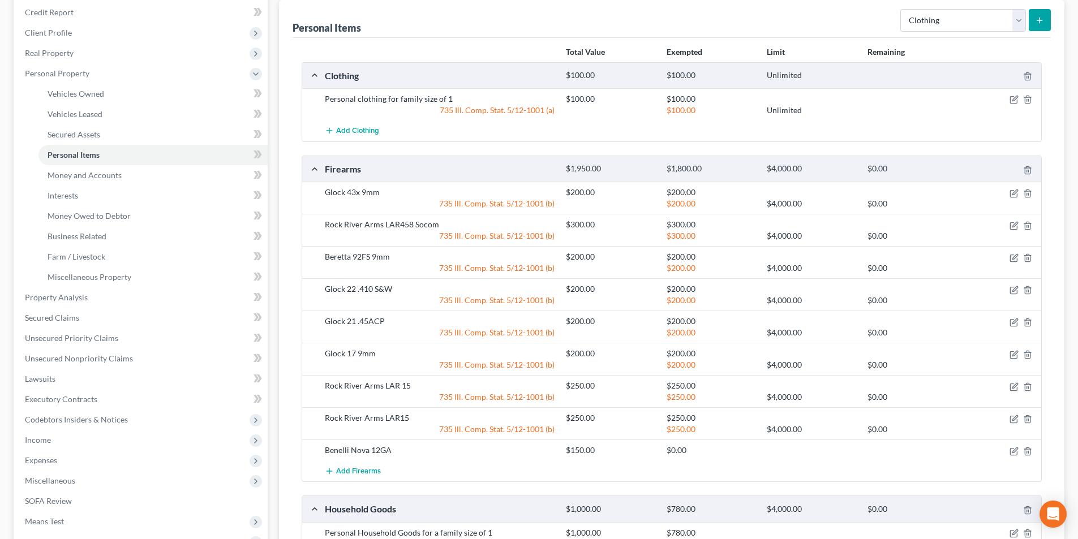
scroll to position [113, 0]
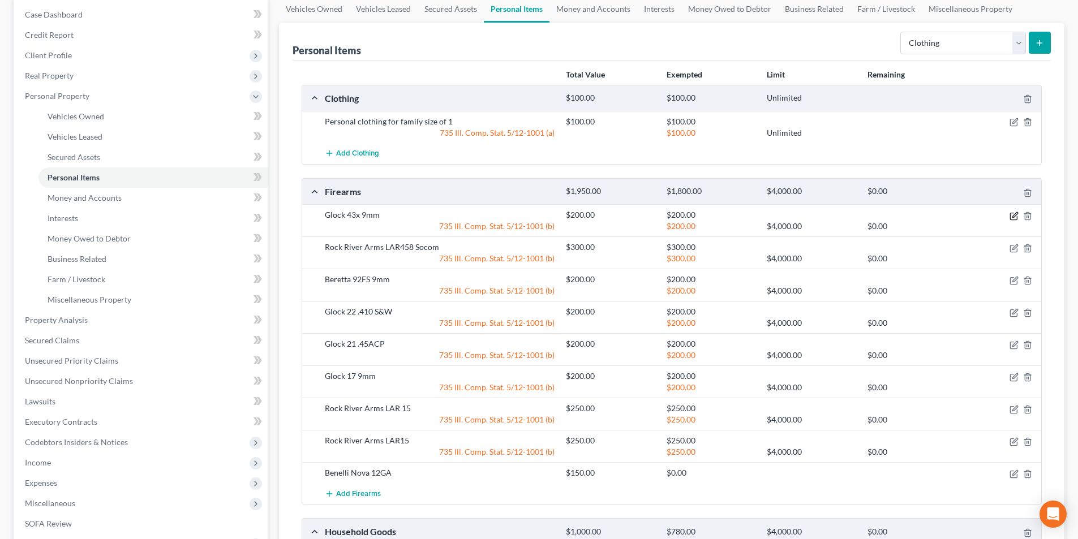
click at [1013, 215] on icon "button" at bounding box center [1014, 216] width 9 height 9
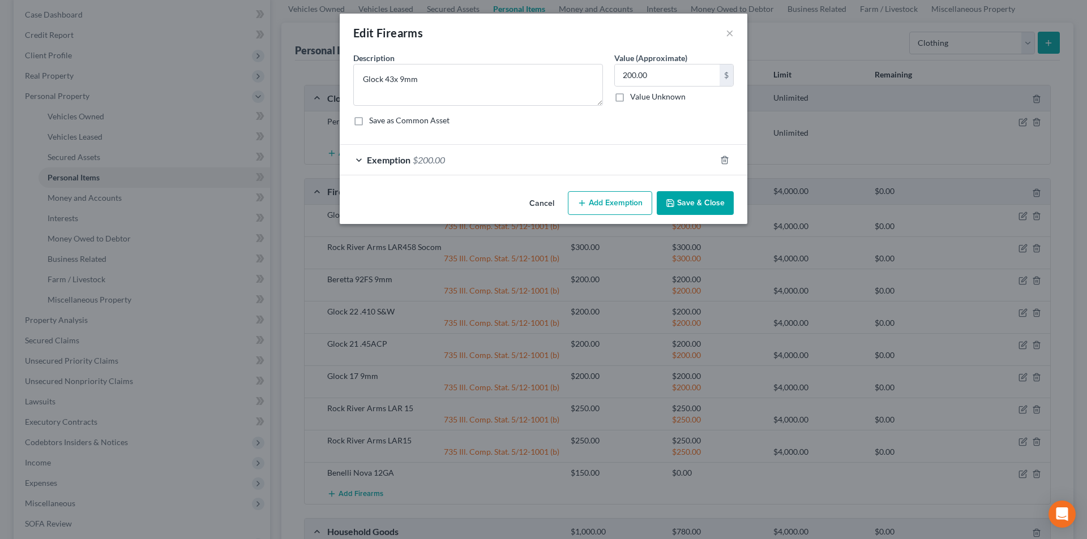
click at [588, 211] on button "Add Exemption" at bounding box center [610, 203] width 84 height 24
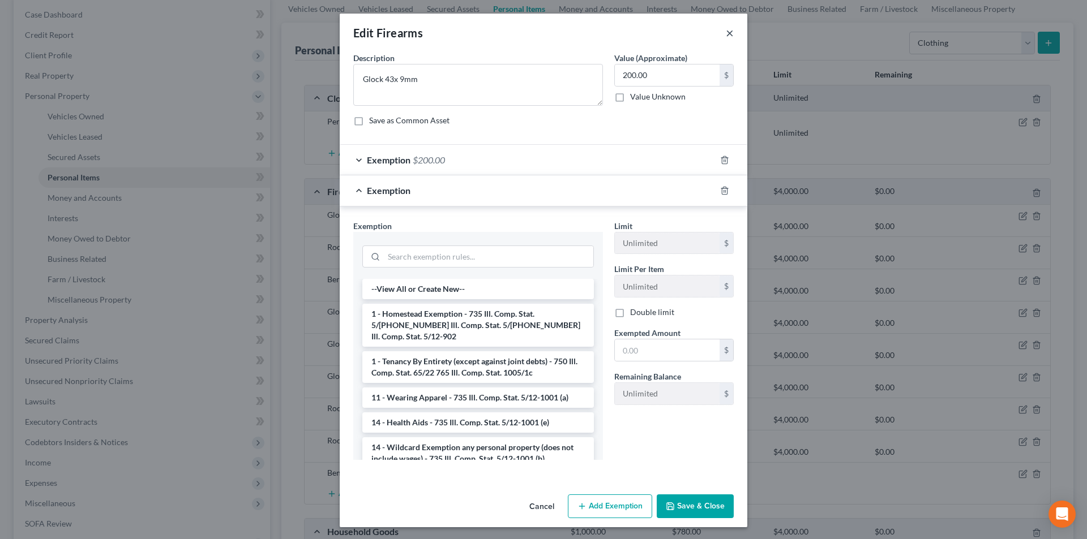
click at [726, 35] on button "×" at bounding box center [730, 33] width 8 height 14
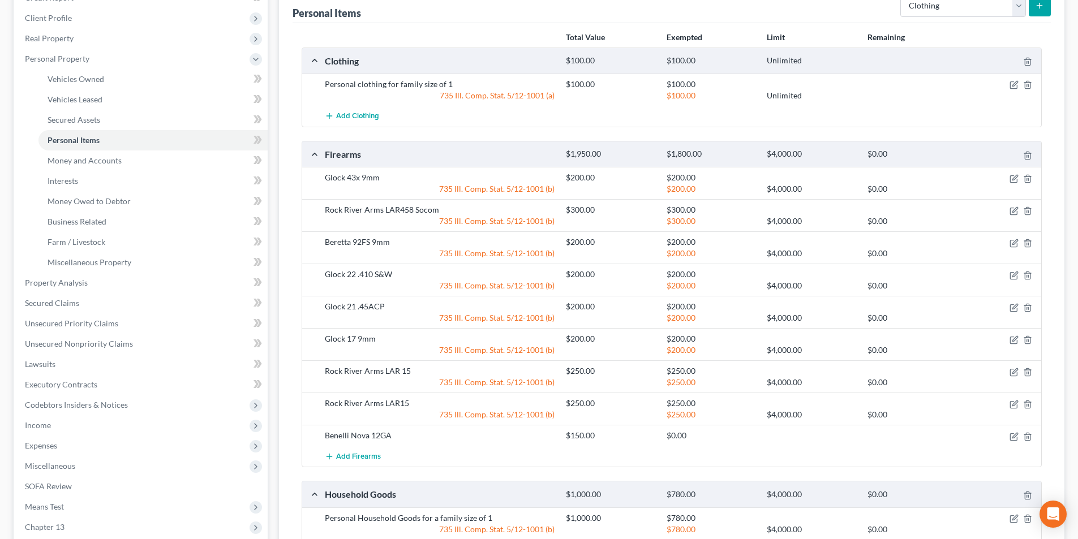
scroll to position [170, 0]
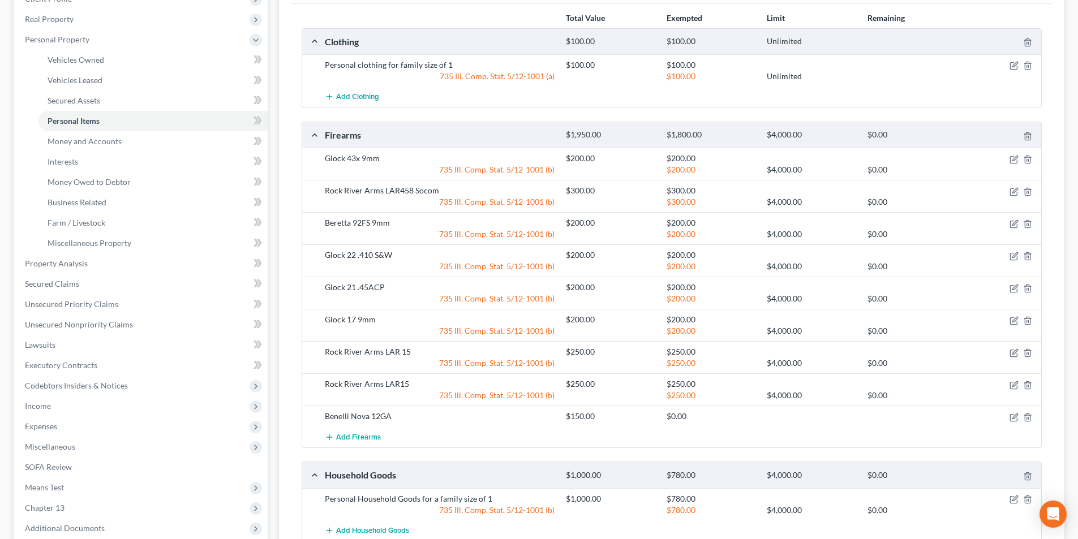
click at [1019, 161] on div at bounding box center [1002, 158] width 80 height 11
click at [1015, 160] on icon "button" at bounding box center [1015, 158] width 5 height 5
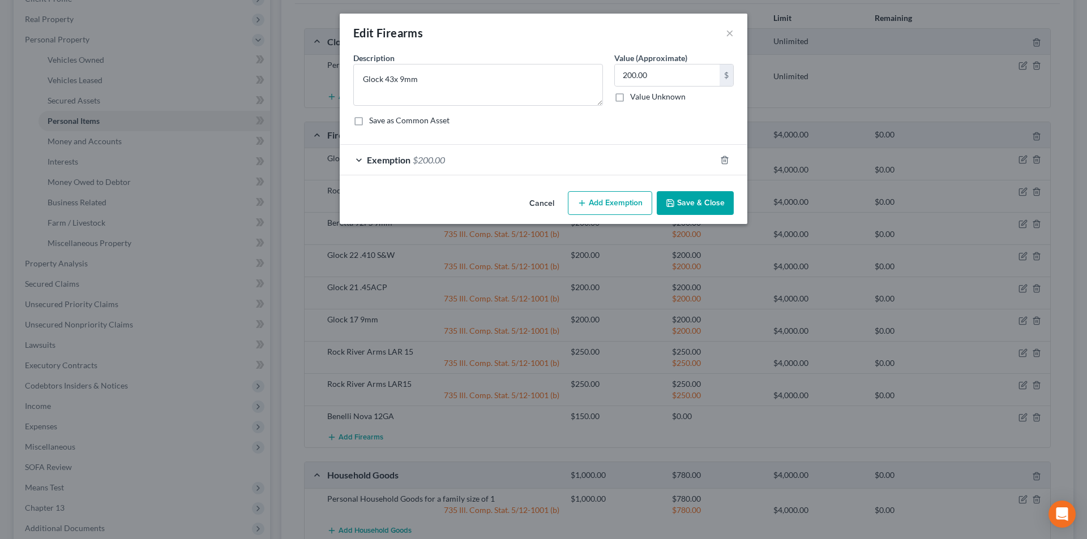
click at [406, 164] on span "Exemption" at bounding box center [389, 160] width 44 height 11
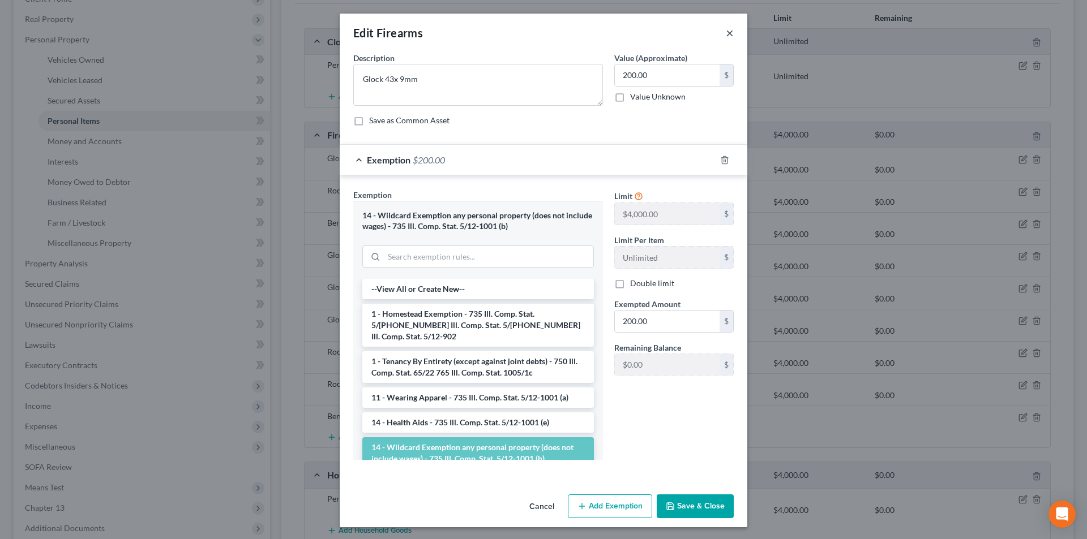
click at [726, 36] on button "×" at bounding box center [730, 33] width 8 height 14
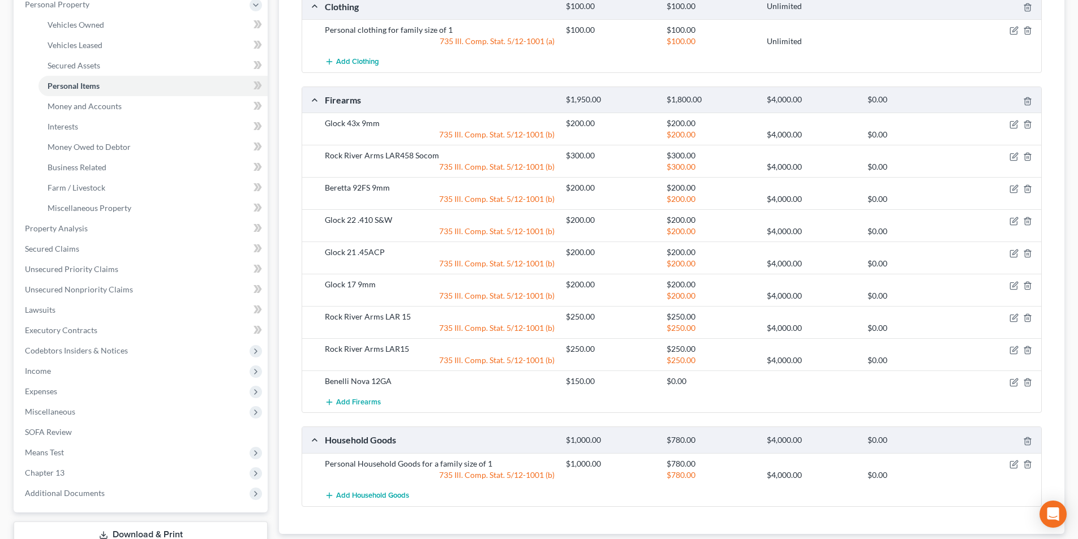
scroll to position [3, 0]
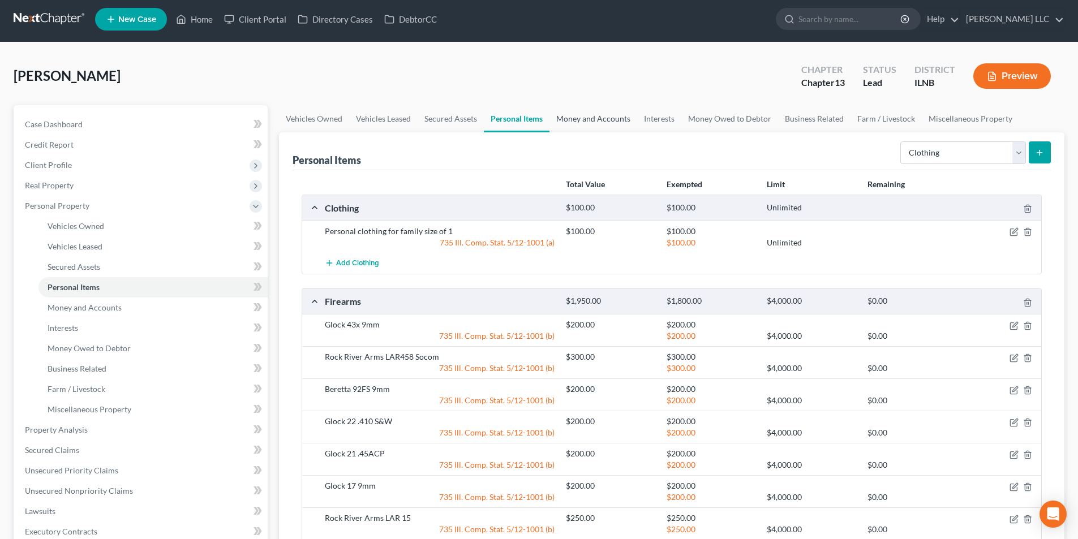
click at [593, 122] on link "Money and Accounts" at bounding box center [594, 118] width 88 height 27
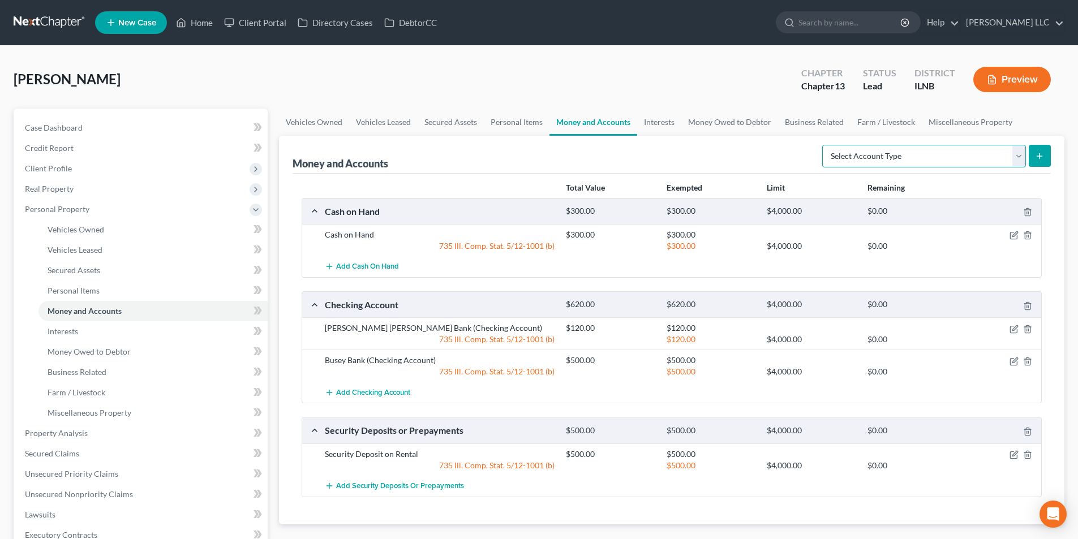
click at [1022, 156] on select "Select Account Type Brokerage Cash on Hand Certificates of Deposit Checking Acc…" at bounding box center [924, 156] width 204 height 23
click at [615, 66] on div "[PERSON_NAME] Upgraded Chapter Chapter 13 Status Lead District [GEOGRAPHIC_DATA…" at bounding box center [539, 83] width 1051 height 49
click at [661, 121] on link "Interests" at bounding box center [659, 122] width 44 height 27
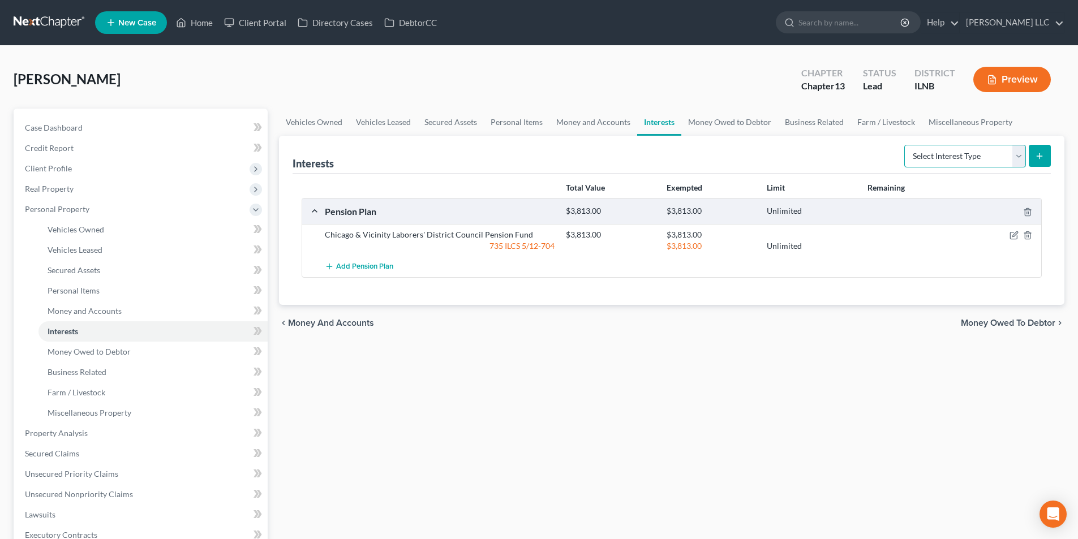
click at [1013, 156] on select "Select Interest Type 401K Annuity Bond Education IRA Government Bond Government…" at bounding box center [966, 156] width 122 height 23
click at [761, 328] on div "chevron_left Money and Accounts Money Owed to Debtor chevron_right" at bounding box center [672, 323] width 786 height 36
click at [1014, 237] on icon "button" at bounding box center [1015, 234] width 5 height 5
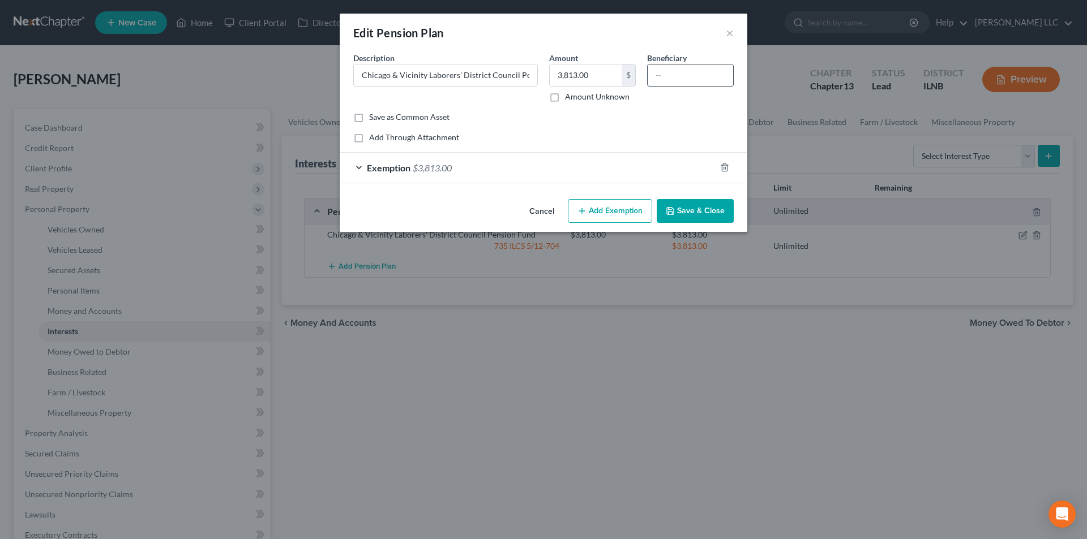
click at [671, 76] on input "text" at bounding box center [690, 76] width 85 height 22
click at [615, 212] on button "Add Exemption" at bounding box center [610, 211] width 84 height 24
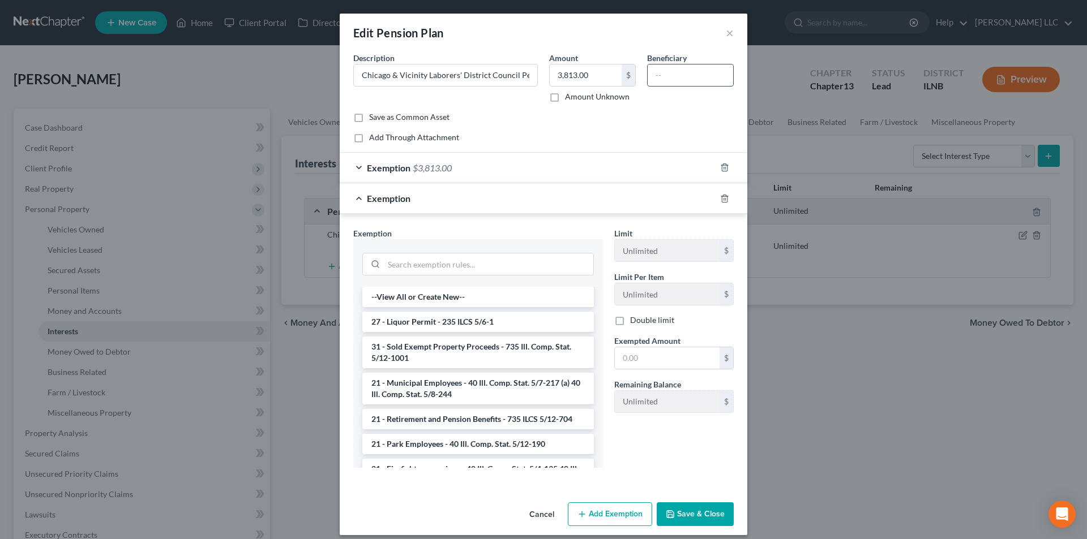
click at [673, 65] on input "text" at bounding box center [690, 76] width 85 height 22
click at [639, 457] on div "Limit Unlimited $ Limit Per Item Unlimited $ Double limit Exempted Amount * $ R…" at bounding box center [673, 353] width 131 height 250
click at [726, 32] on button "×" at bounding box center [730, 33] width 8 height 14
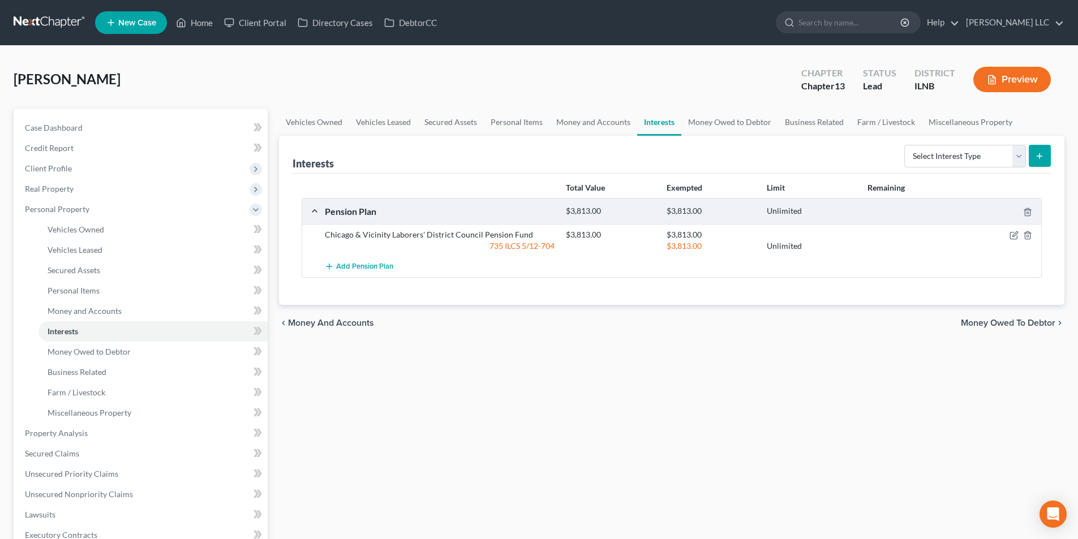
click at [984, 327] on span "Money Owed to Debtor" at bounding box center [1008, 323] width 95 height 9
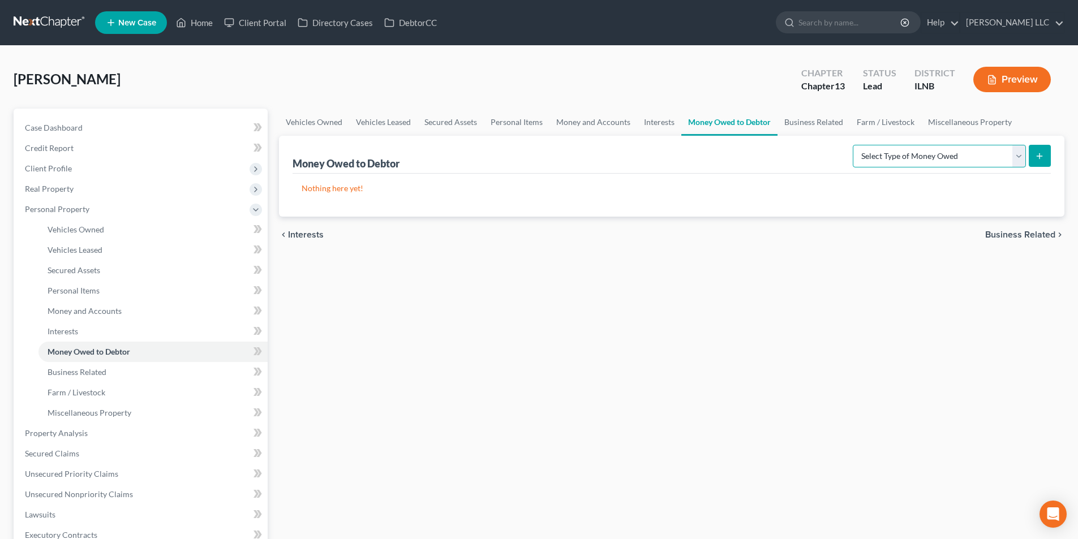
click at [1015, 153] on select "Select Type of Money Owed Accounts Receivable Alimony Child Support Claims Agai…" at bounding box center [939, 156] width 173 height 23
click at [494, 358] on div "Vehicles Owned Vehicles Leased Secured Assets Personal Items Money and Accounts…" at bounding box center [671, 446] width 797 height 674
click at [827, 121] on link "Business Related" at bounding box center [814, 122] width 72 height 27
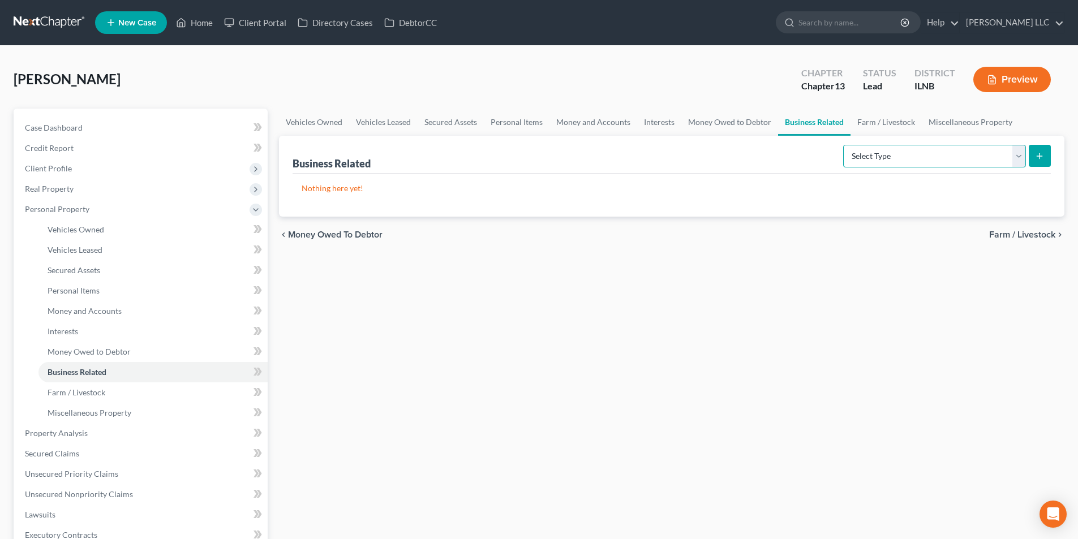
click at [901, 148] on select "Select Type Customer Lists Franchises Inventory Licenses Machinery Office Equip…" at bounding box center [934, 156] width 183 height 23
click at [872, 125] on link "Farm / Livestock" at bounding box center [886, 122] width 71 height 27
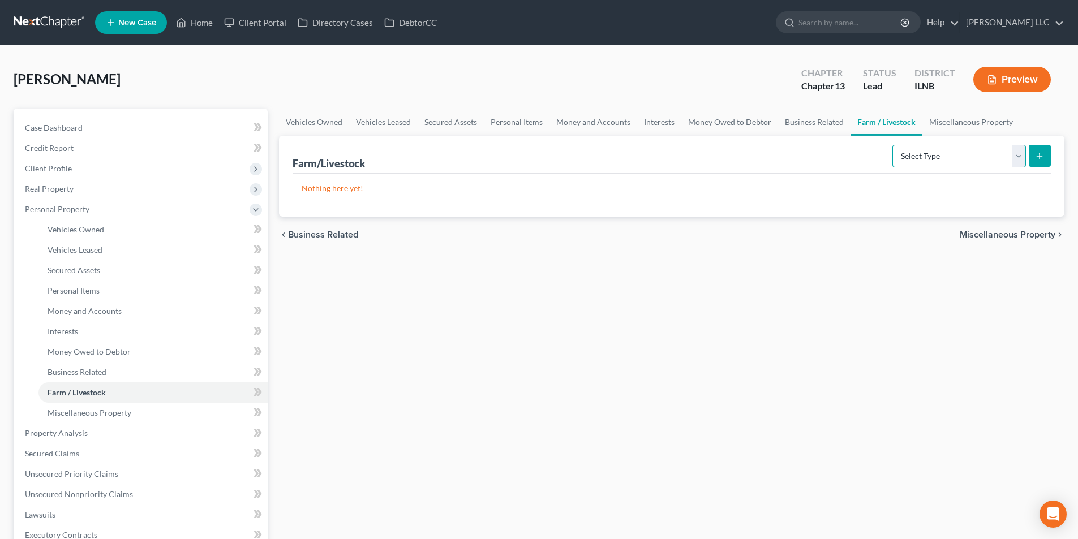
click at [975, 156] on select "Select Type Animals & Livestock Crops: Growing or Harvested Farming Equipment F…" at bounding box center [960, 156] width 134 height 23
click at [959, 115] on link "Miscellaneous Property" at bounding box center [971, 122] width 97 height 27
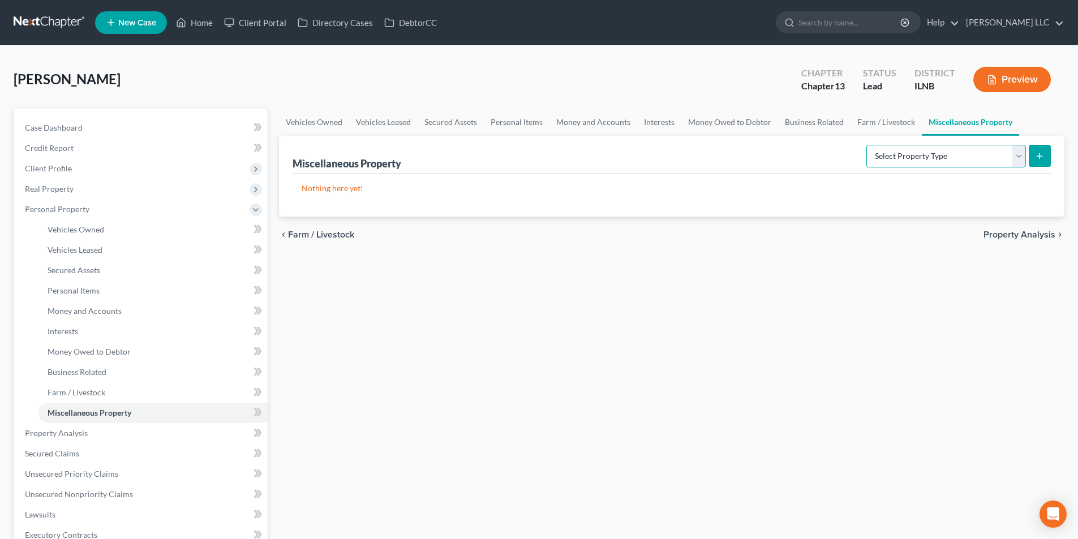
click at [950, 157] on select "Select Property Type Assigned for Creditor Benefit [DATE] Holding for Another N…" at bounding box center [947, 156] width 160 height 23
select select "transferred"
click at [867, 145] on select "Select Property Type Assigned for Creditor Benefit [DATE] Holding for Another N…" at bounding box center [947, 156] width 160 height 23
click at [1041, 155] on icon "submit" at bounding box center [1039, 156] width 9 height 9
select select "Ordinary ([DATE])"
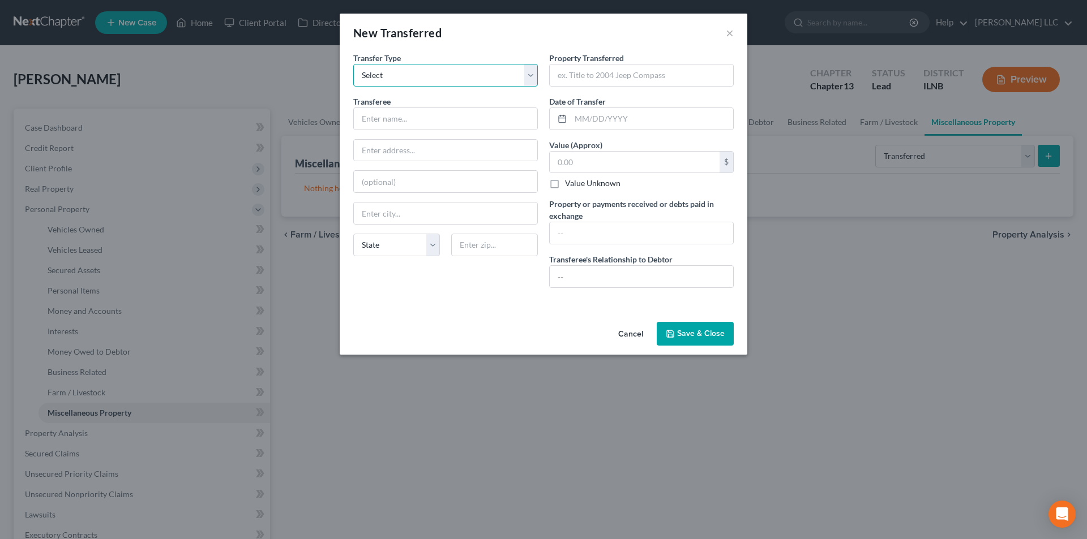
click at [516, 80] on select "Select Ordinary ([DATE]) [DATE]" at bounding box center [445, 75] width 185 height 23
click at [513, 80] on select "Select Ordinary ([DATE]) [DATE]" at bounding box center [445, 75] width 185 height 23
drag, startPoint x: 621, startPoint y: 71, endPoint x: 674, endPoint y: 72, distance: 52.1
click at [674, 72] on input "text" at bounding box center [641, 76] width 183 height 22
click at [574, 122] on input "text" at bounding box center [652, 119] width 162 height 22
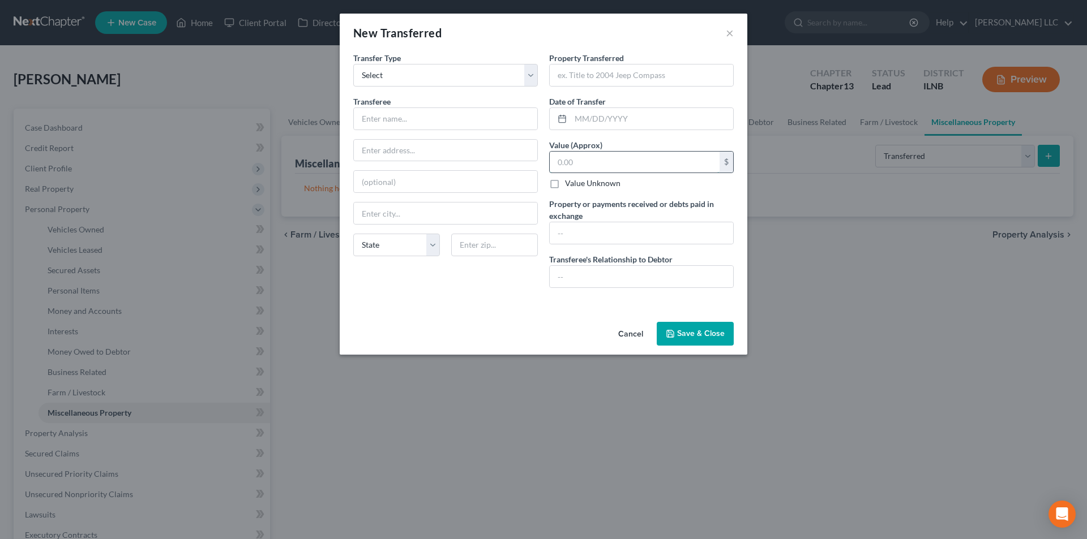
click at [566, 165] on input "text" at bounding box center [635, 163] width 170 height 22
click at [601, 282] on input "text" at bounding box center [641, 277] width 183 height 22
click at [731, 28] on button "×" at bounding box center [730, 33] width 8 height 14
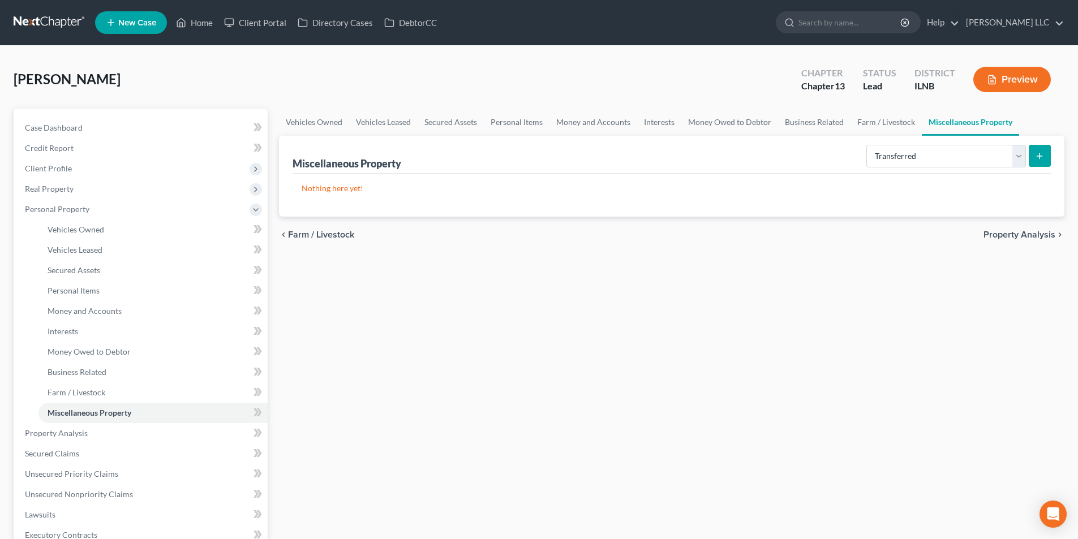
click at [1023, 235] on span "Property Analysis" at bounding box center [1020, 234] width 72 height 9
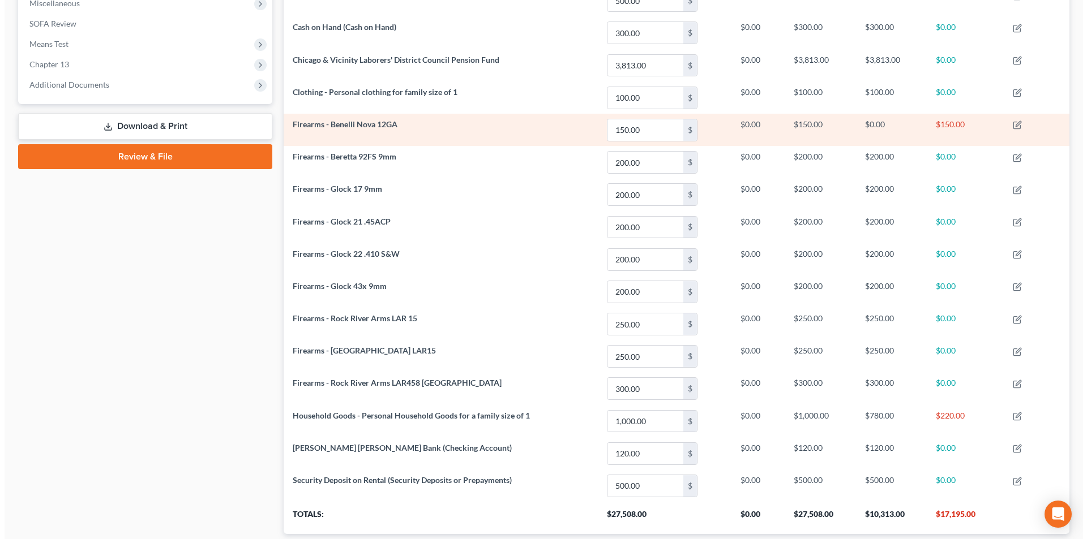
scroll to position [484, 0]
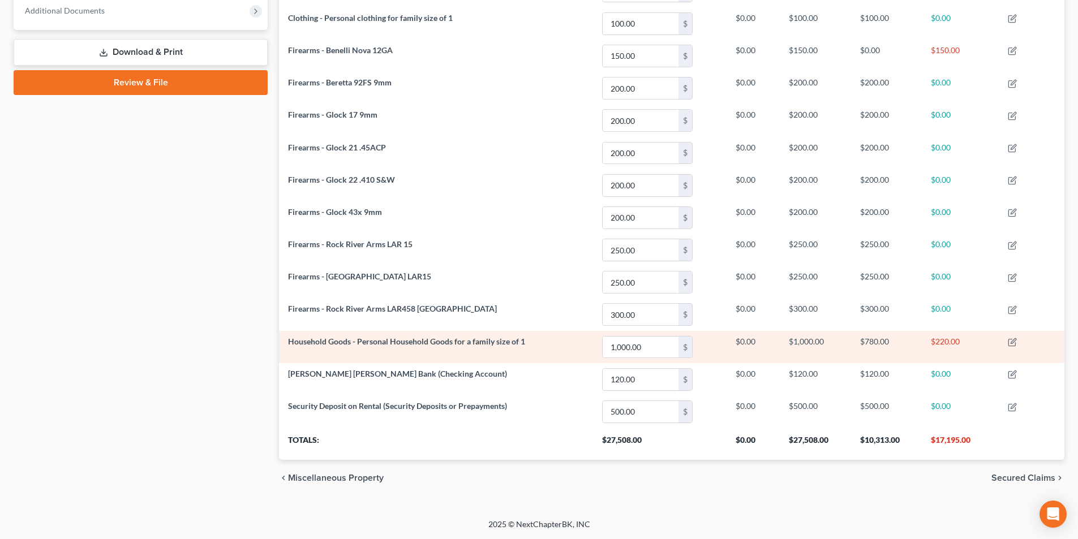
click at [1009, 343] on td at bounding box center [1032, 347] width 66 height 32
click at [1013, 342] on icon "button" at bounding box center [1012, 342] width 9 height 9
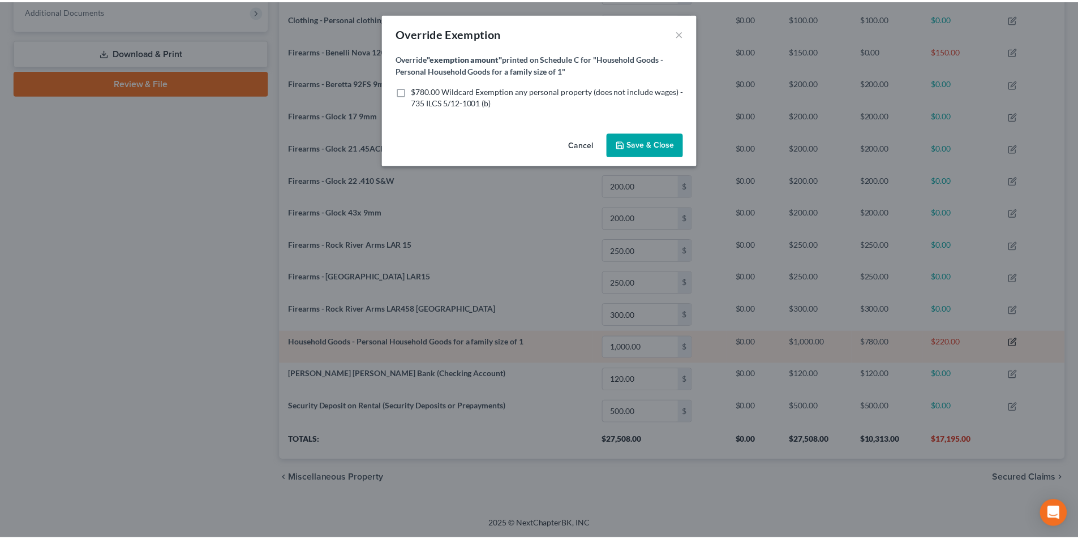
scroll to position [220, 792]
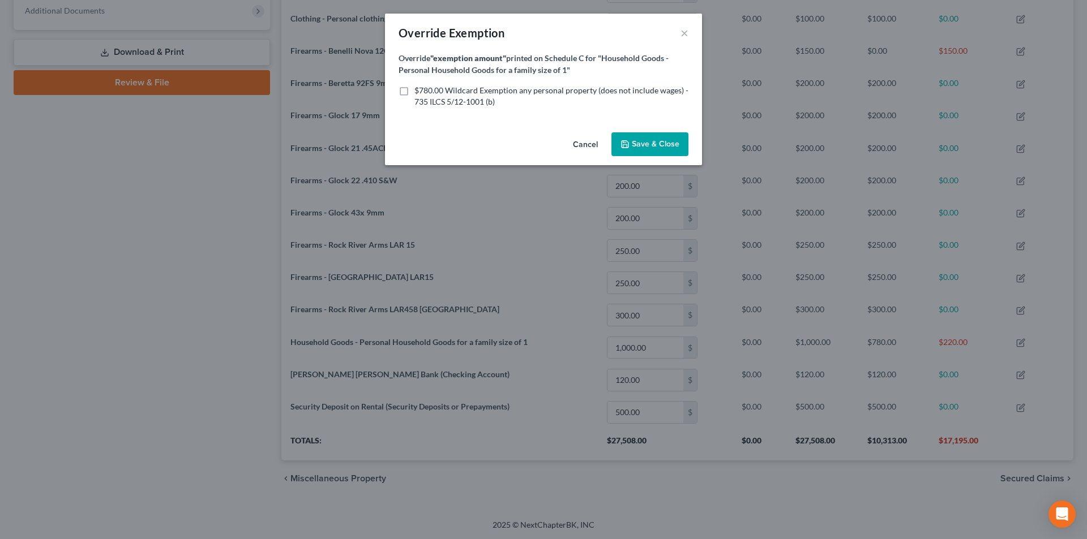
click at [689, 31] on div "Override Exemption ×" at bounding box center [543, 33] width 317 height 38
click at [595, 142] on button "Cancel" at bounding box center [585, 145] width 43 height 23
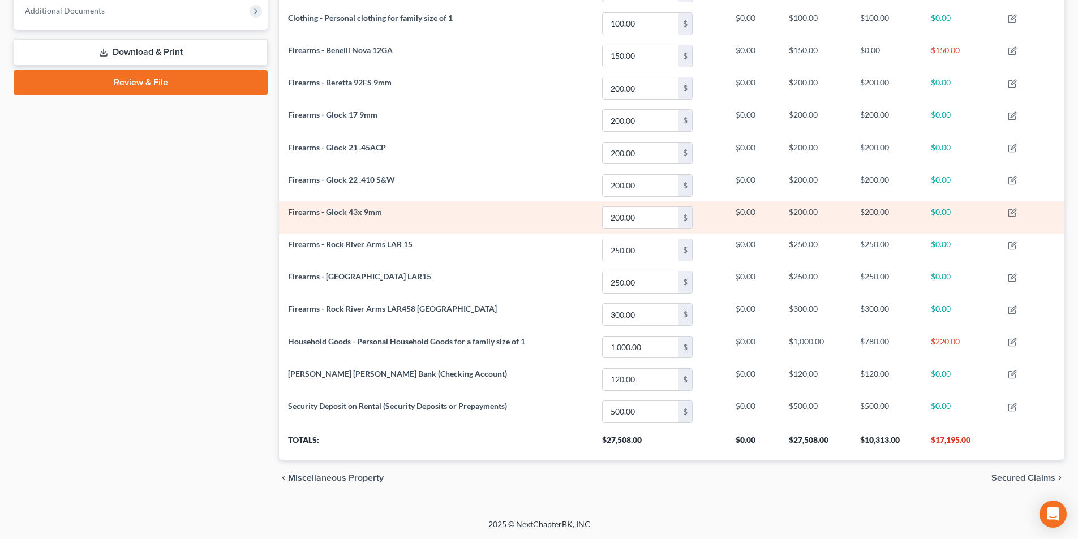
scroll to position [0, 0]
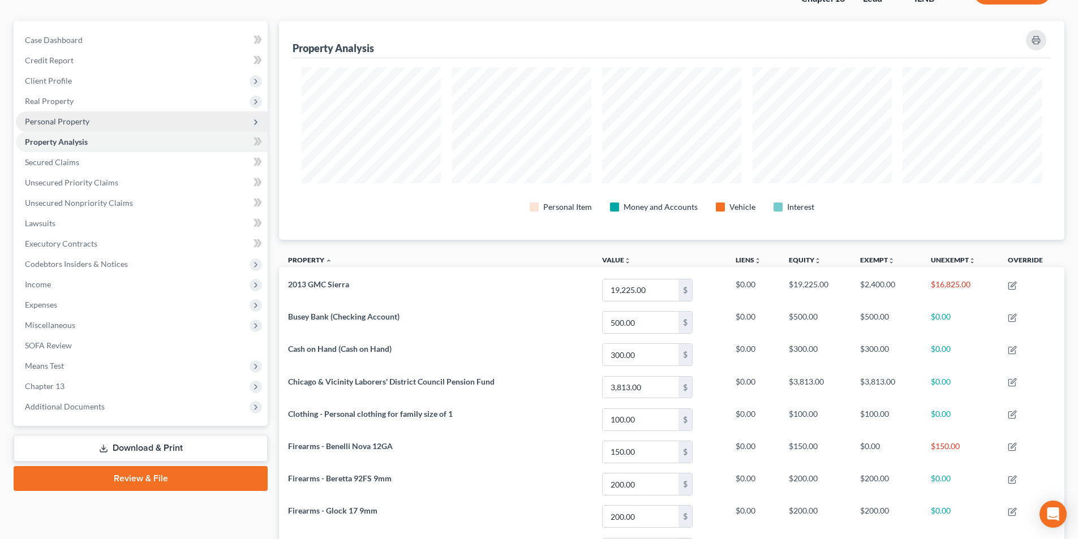
click at [52, 126] on span "Personal Property" at bounding box center [57, 122] width 65 height 10
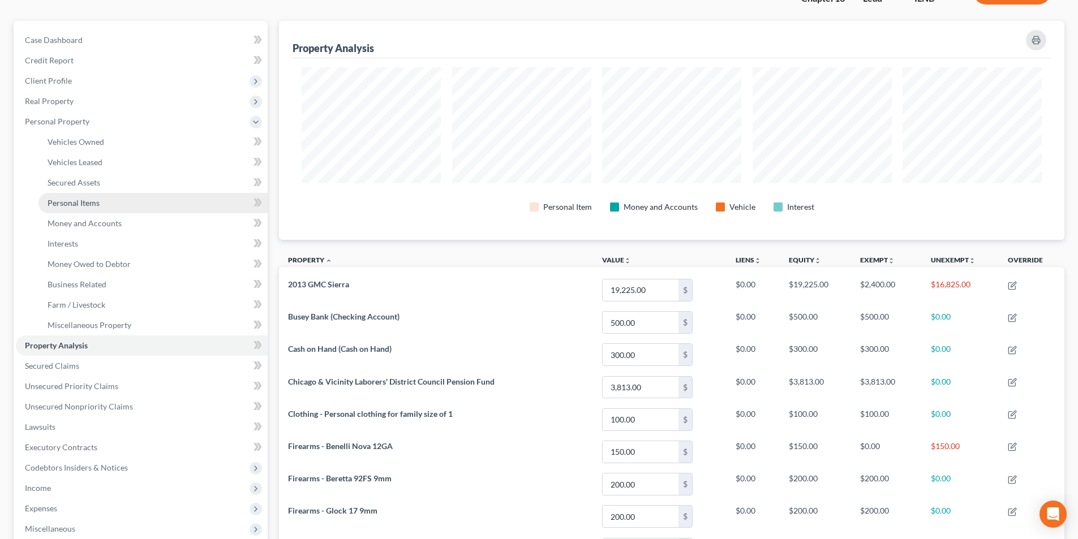
click at [87, 201] on span "Personal Items" at bounding box center [74, 203] width 52 height 10
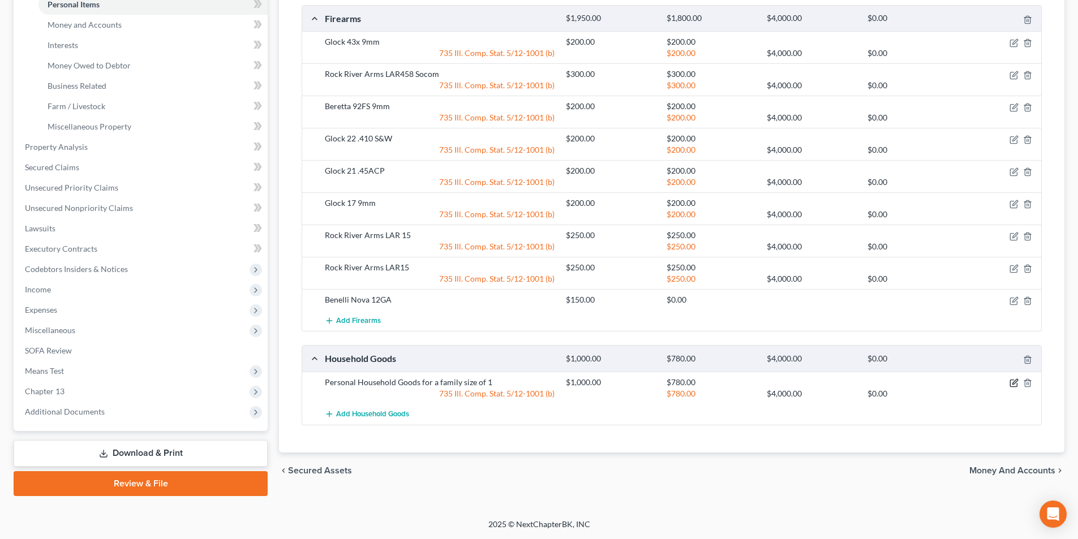
click at [1013, 382] on icon "button" at bounding box center [1014, 383] width 9 height 9
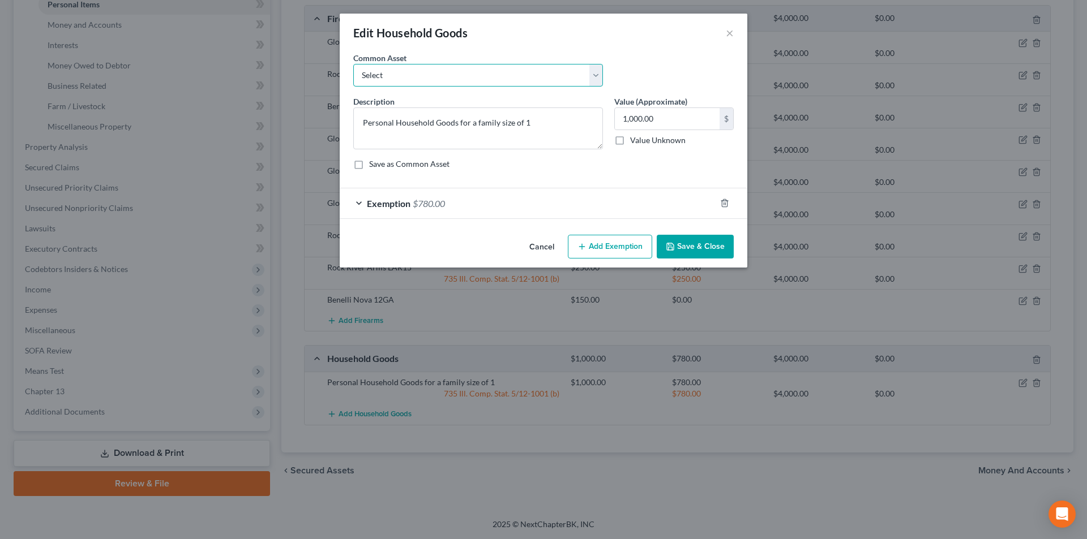
click at [595, 75] on select "Select Personal Household Goods for a family size of 1 Personal Household Goods…" at bounding box center [478, 75] width 250 height 23
click at [625, 49] on div "Edit Household Goods ×" at bounding box center [544, 33] width 408 height 38
click at [372, 199] on span "Exemption" at bounding box center [389, 203] width 44 height 11
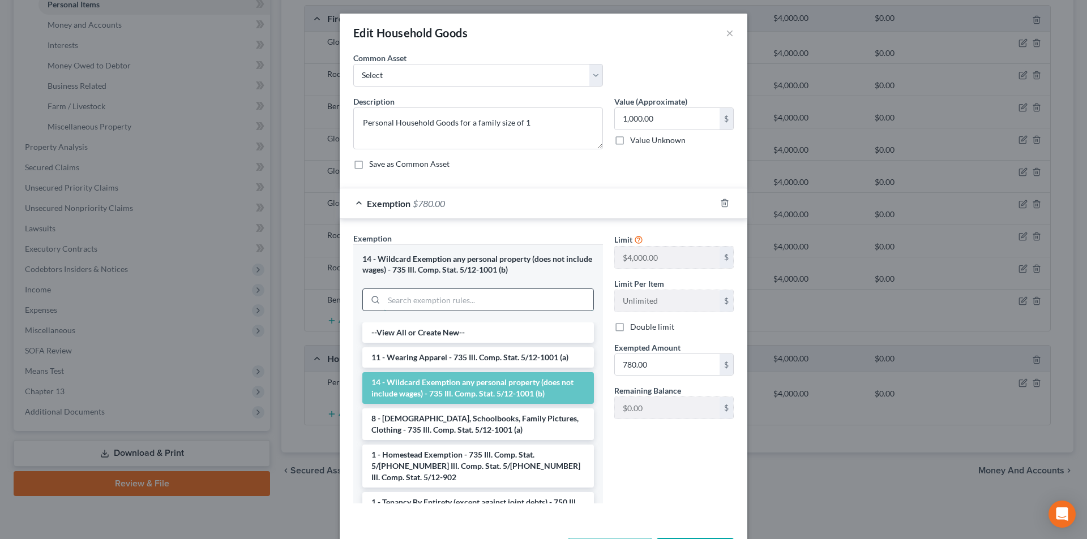
click at [493, 295] on input "search" at bounding box center [488, 300] width 209 height 22
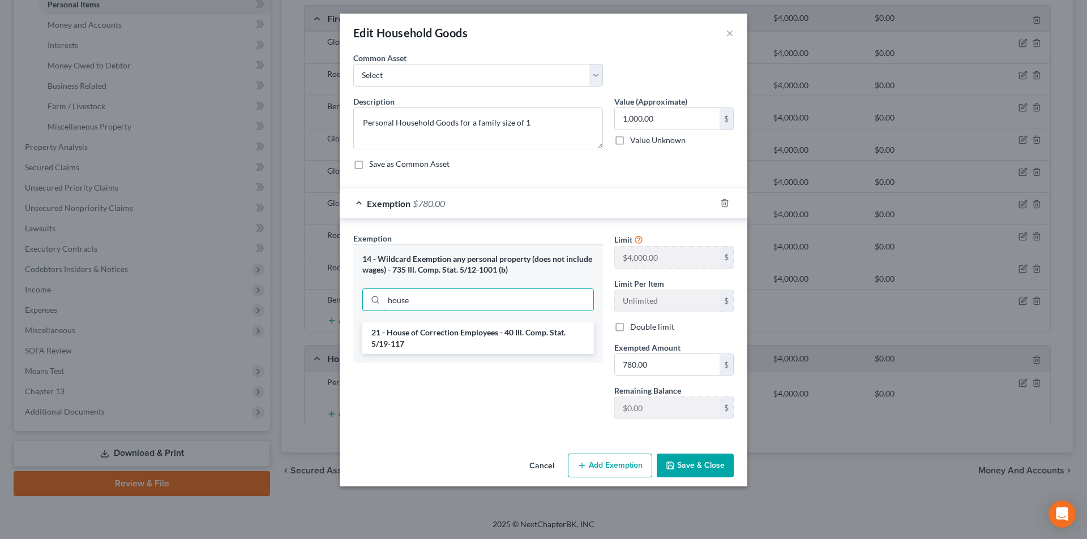
type input "house"
click at [576, 434] on div "Exemption Set must be selected for CA. Exemption * 14 - Wildcard Exemption any …" at bounding box center [544, 328] width 408 height 219
drag, startPoint x: 457, startPoint y: 302, endPoint x: 318, endPoint y: 298, distance: 139.3
click at [318, 298] on div "Edit Household Goods × An exemption set must first be selected from the Filing …" at bounding box center [543, 269] width 1087 height 539
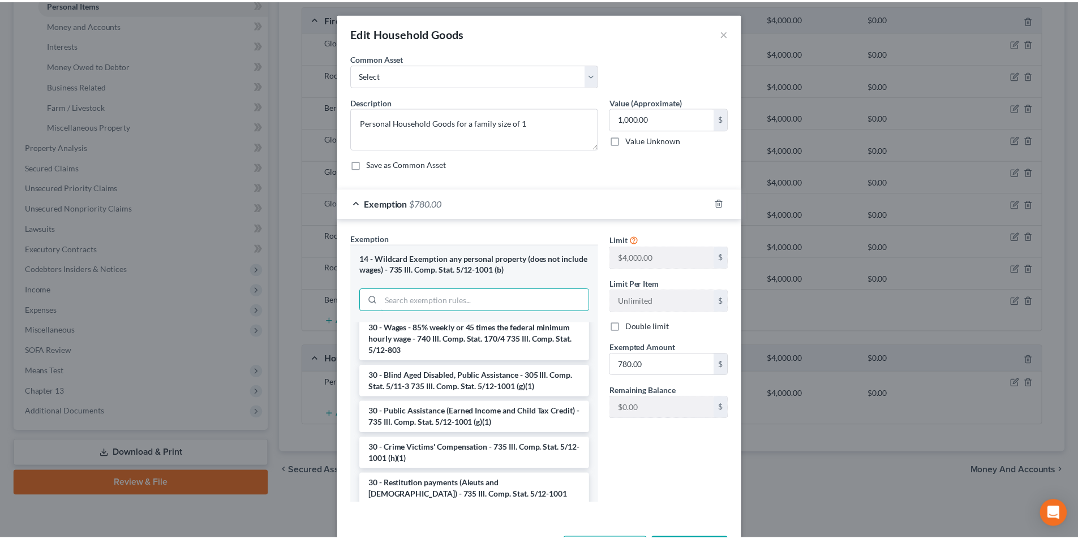
scroll to position [1472, 0]
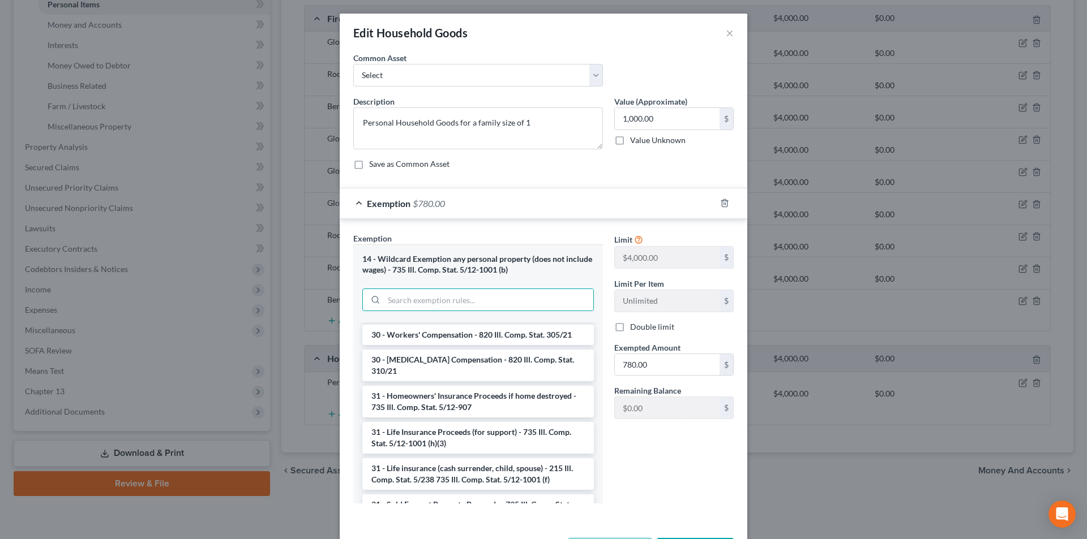
click at [656, 494] on div "Limit $4,000.00 $ Limit Per Item Unlimited $ Double limit Exempted Amount * 780…" at bounding box center [673, 373] width 131 height 280
click at [726, 32] on button "×" at bounding box center [730, 33] width 8 height 14
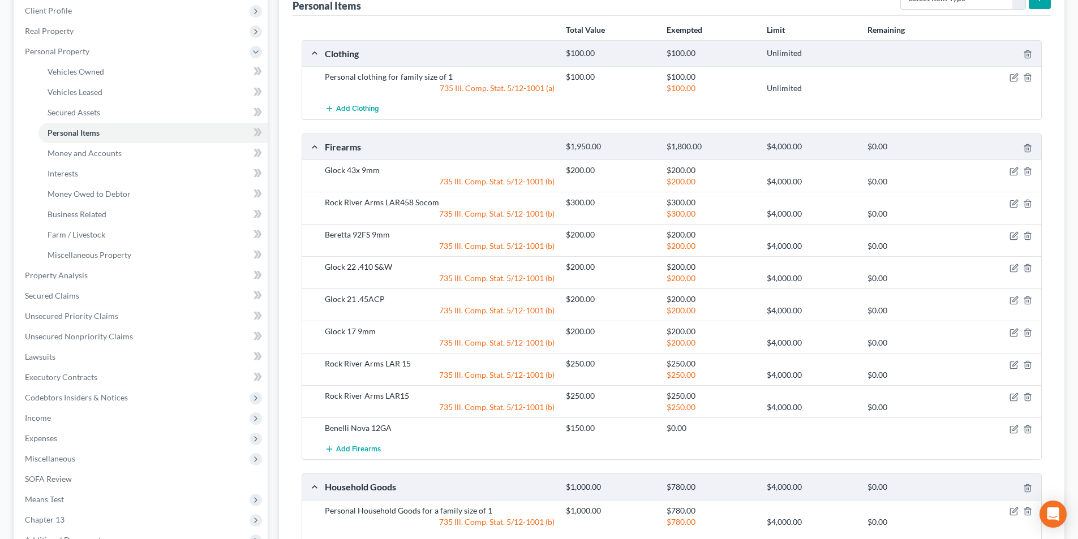
scroll to position [286, 0]
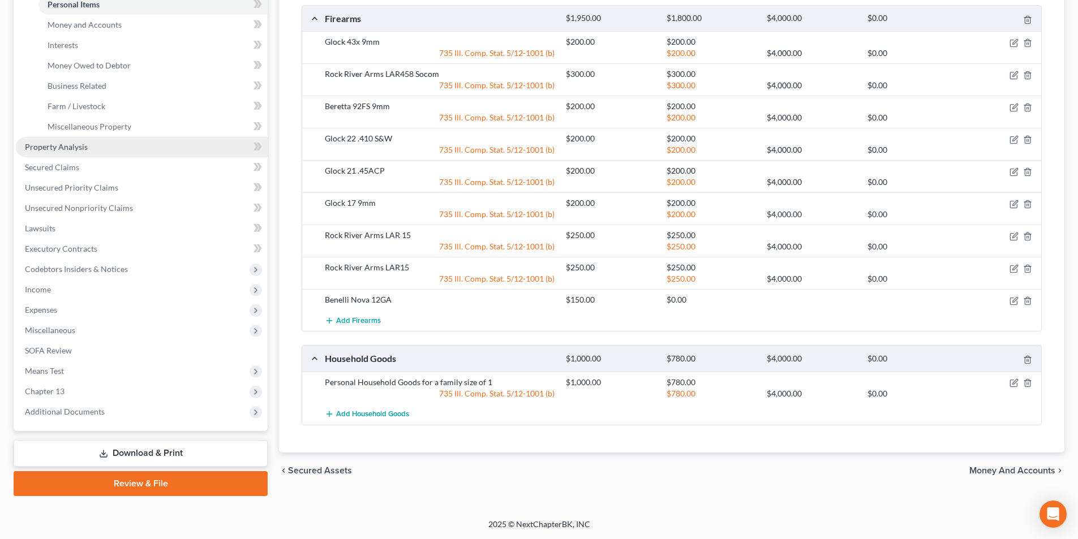
click at [41, 142] on span "Property Analysis" at bounding box center [56, 147] width 63 height 10
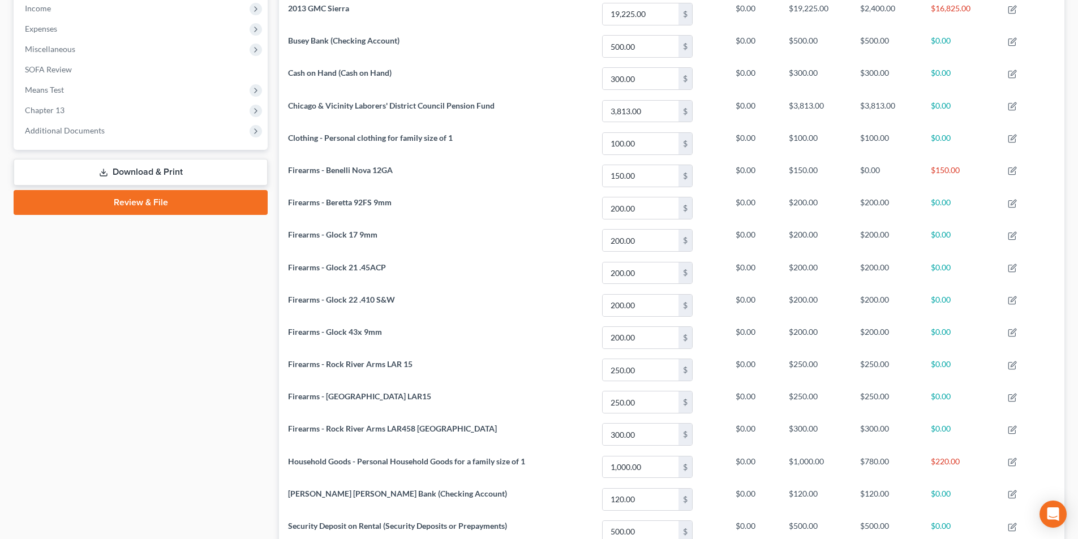
scroll to position [484, 0]
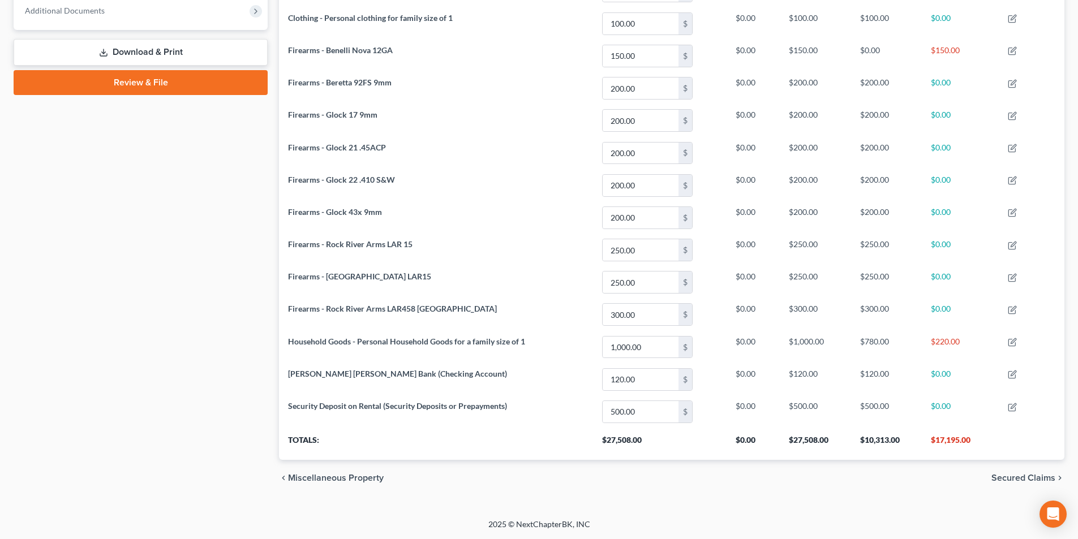
click at [1005, 480] on span "Secured Claims" at bounding box center [1024, 478] width 64 height 9
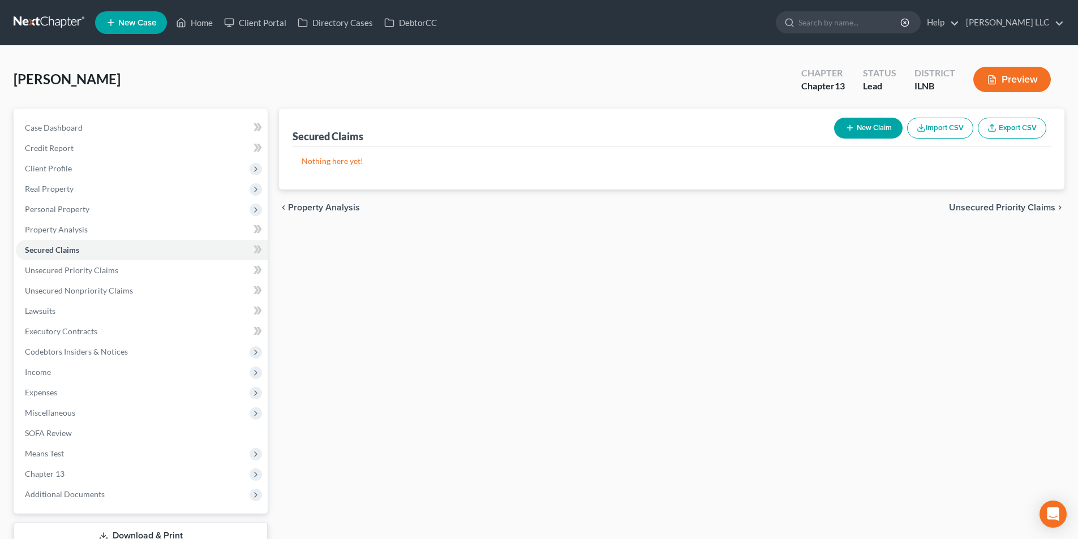
click at [988, 208] on span "Unsecured Priority Claims" at bounding box center [1002, 207] width 106 height 9
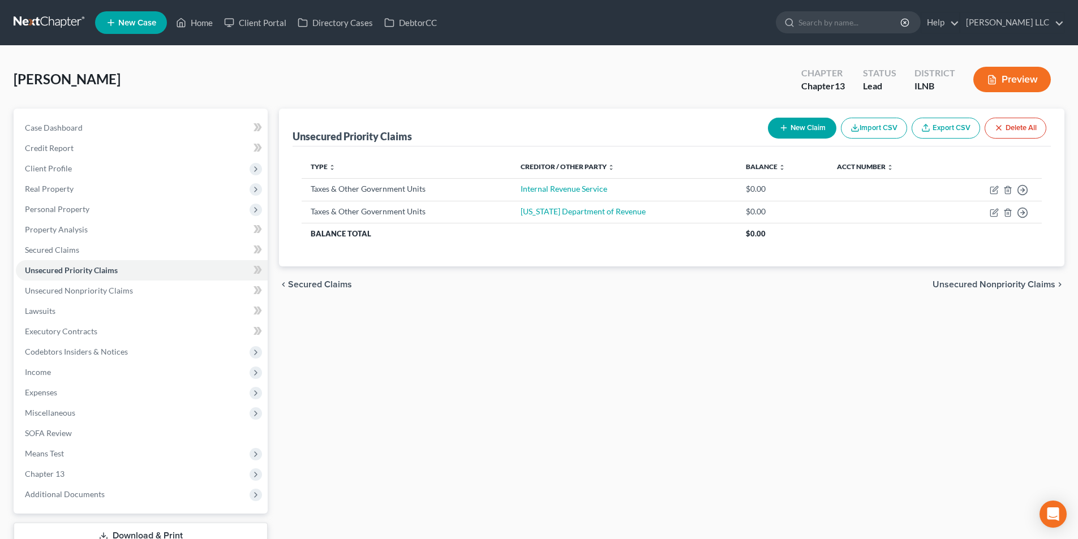
click at [805, 134] on button "New Claim" at bounding box center [802, 128] width 68 height 21
select select "0"
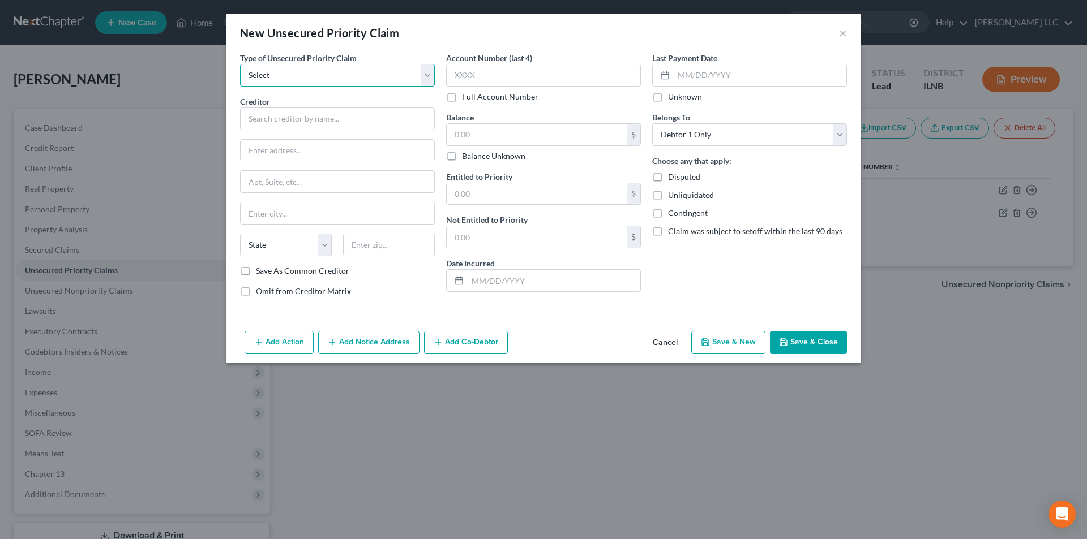
click at [423, 78] on select "Select Taxes & Other Government Units Domestic Support Obligations Extensions o…" at bounding box center [337, 75] width 195 height 23
select select "0"
click at [240, 64] on select "Select Taxes & Other Government Units Domestic Support Obligations Extensions o…" at bounding box center [337, 75] width 195 height 23
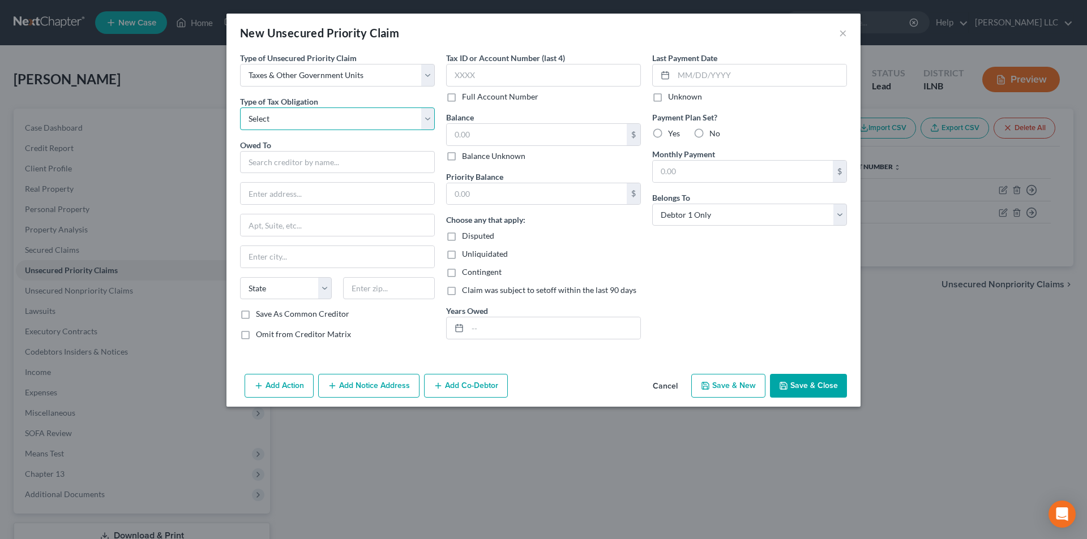
click at [383, 119] on select "Select Federal City State Franchise Tax Board Other" at bounding box center [337, 119] width 195 height 23
click at [240, 108] on select "Select Federal City State Franchise Tax Board Other" at bounding box center [337, 119] width 195 height 23
click at [427, 118] on select "Select Federal City State Franchise Tax Board Other" at bounding box center [337, 119] width 195 height 23
click at [240, 108] on select "Select Federal City State Franchise Tax Board Other" at bounding box center [337, 119] width 195 height 23
click at [419, 122] on select "Select Federal City State Franchise Tax Board Other" at bounding box center [337, 119] width 195 height 23
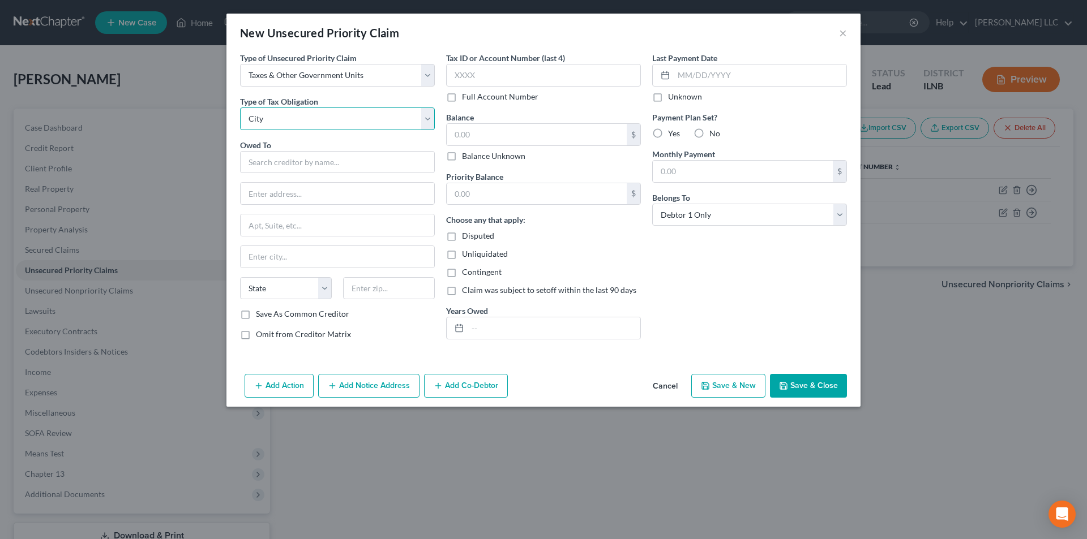
select select "0"
click at [240, 108] on select "Select Federal City State Franchise Tax Board Other" at bounding box center [337, 119] width 195 height 23
click at [421, 117] on select "Select Federal City State Franchise Tax Board Other" at bounding box center [337, 119] width 195 height 23
click at [581, 37] on div "New Unsecured Priority Claim ×" at bounding box center [543, 33] width 634 height 38
click at [842, 32] on button "×" at bounding box center [843, 33] width 8 height 14
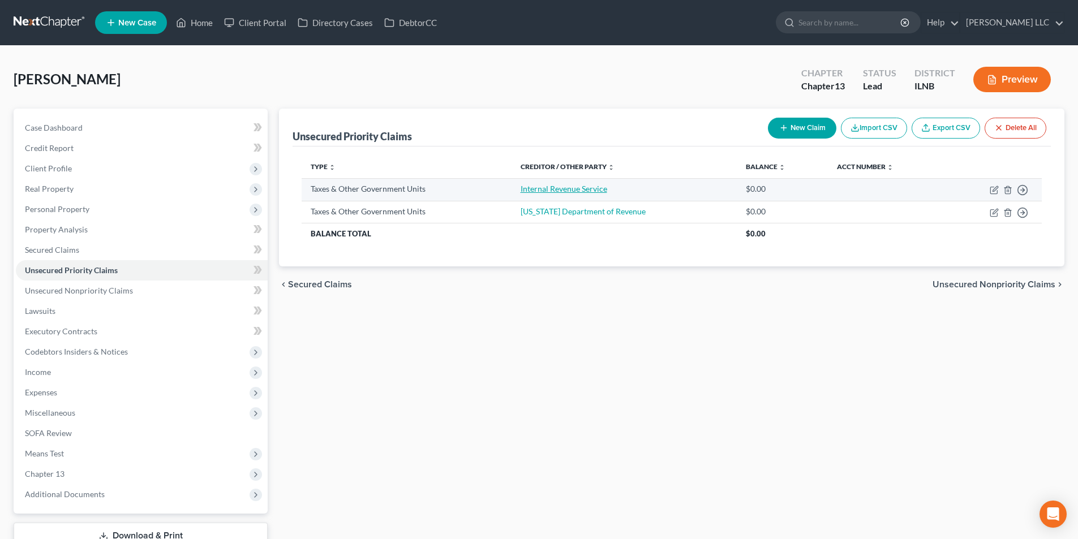
click at [590, 191] on link "Internal Revenue Service" at bounding box center [564, 189] width 87 height 10
select select "0"
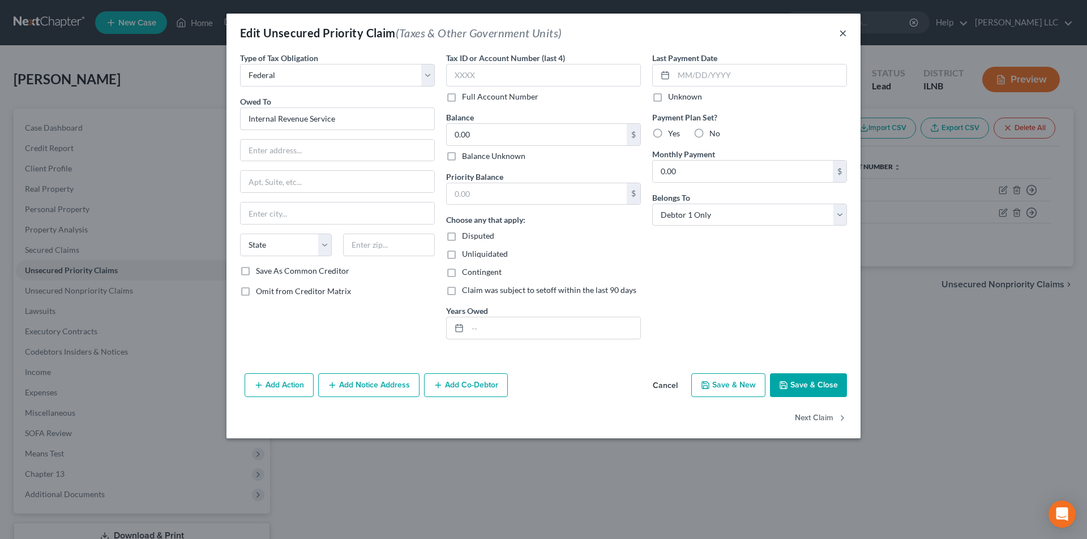
click at [842, 32] on button "×" at bounding box center [843, 33] width 8 height 14
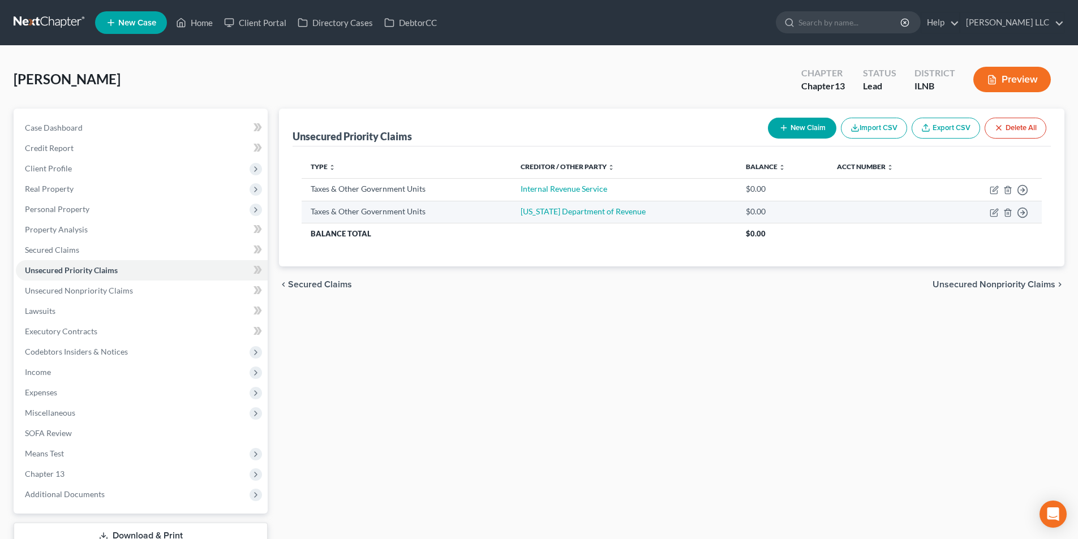
click at [538, 220] on td "[US_STATE] Department of Revenue" at bounding box center [625, 212] width 226 height 23
click at [996, 213] on icon "button" at bounding box center [994, 212] width 9 height 9
select select "2"
select select "0"
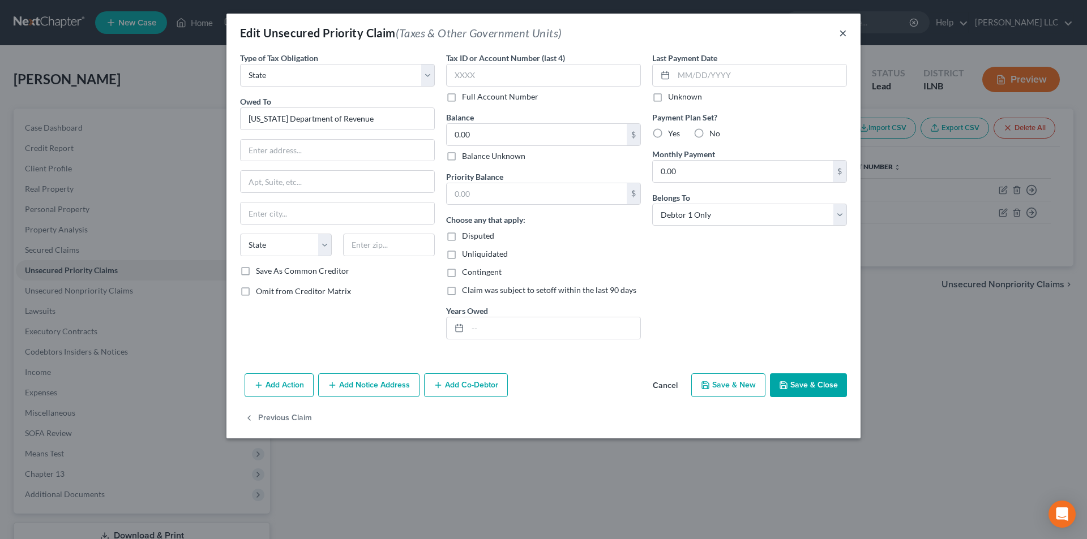
click at [843, 35] on button "×" at bounding box center [843, 33] width 8 height 14
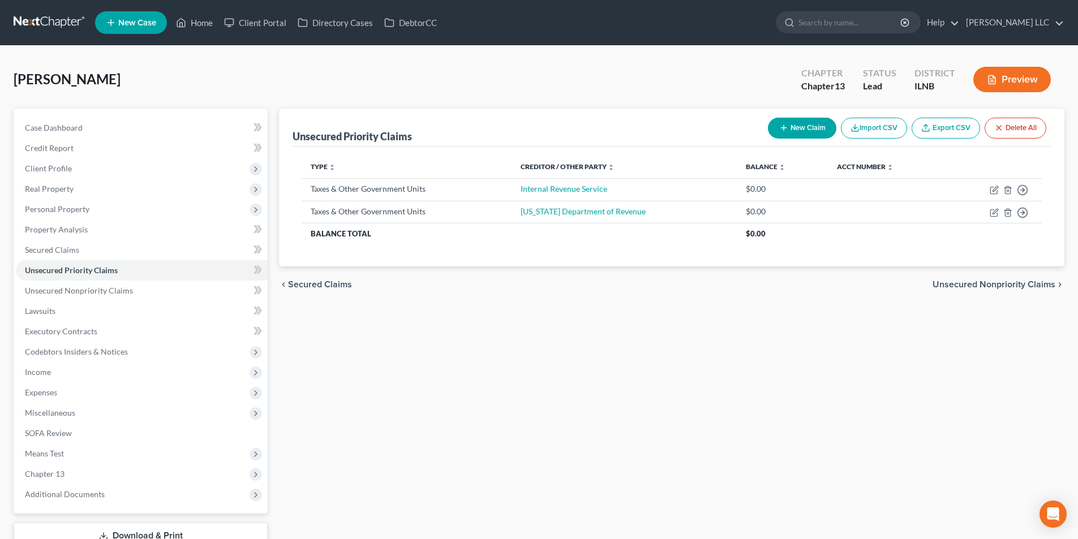
click at [1015, 286] on span "Unsecured Nonpriority Claims" at bounding box center [994, 284] width 123 height 9
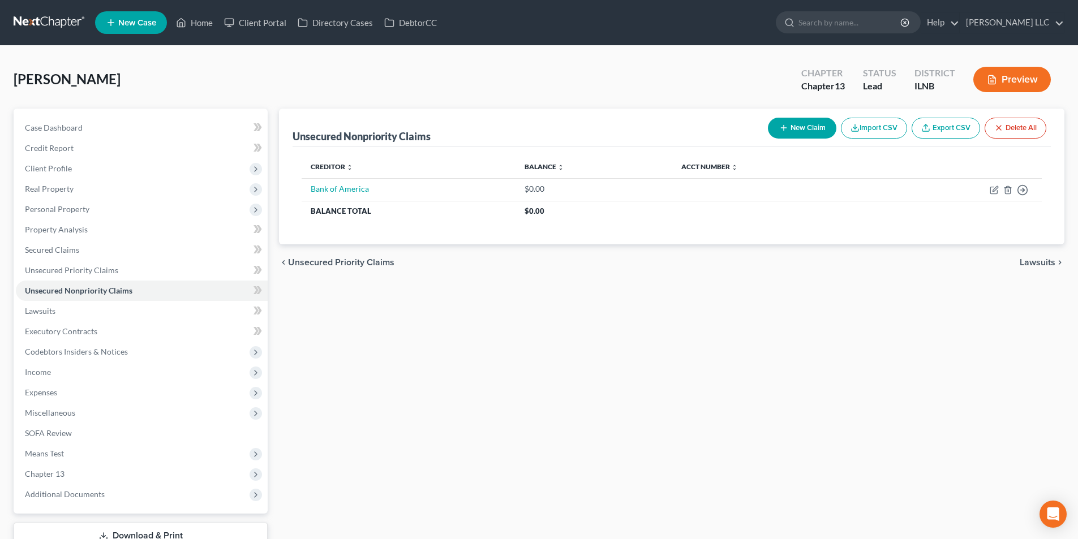
click at [782, 128] on line "button" at bounding box center [783, 128] width 5 height 0
select select "0"
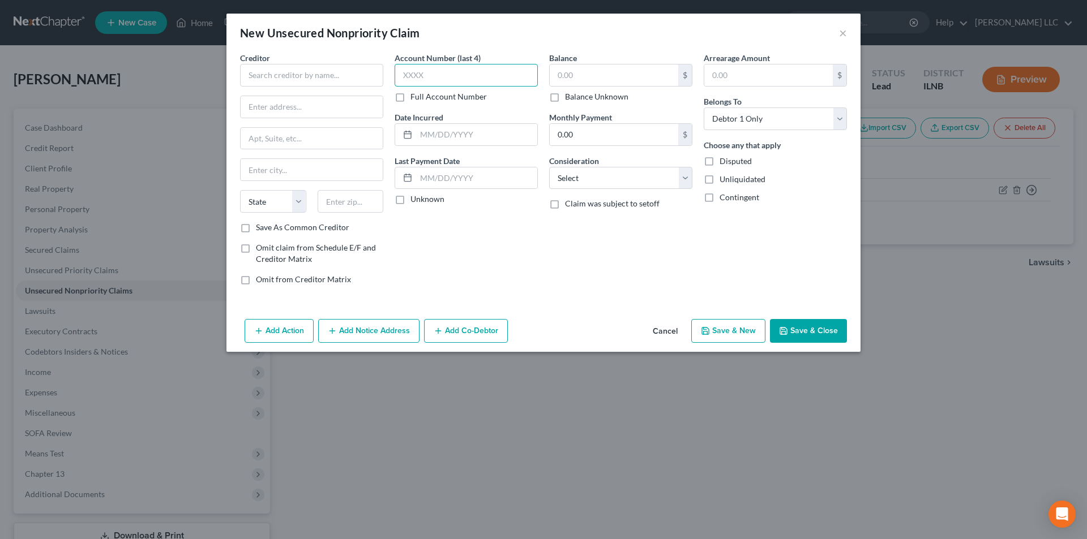
click at [414, 70] on input "text" at bounding box center [466, 75] width 143 height 23
click at [328, 71] on input "text" at bounding box center [311, 75] width 143 height 23
click at [559, 75] on input "text" at bounding box center [614, 76] width 128 height 22
click at [841, 32] on button "×" at bounding box center [843, 33] width 8 height 14
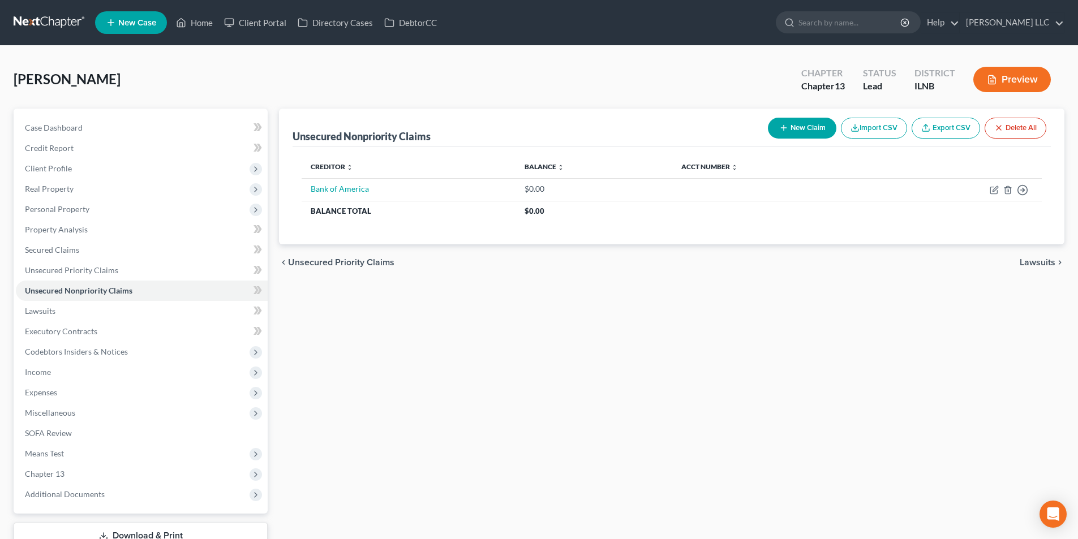
click at [1033, 260] on span "Lawsuits" at bounding box center [1038, 262] width 36 height 9
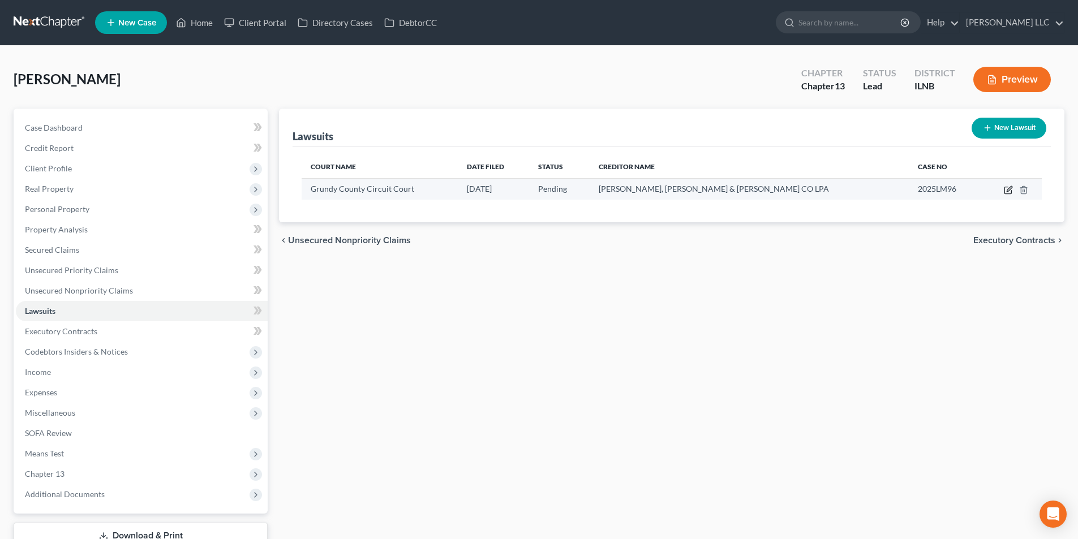
click at [1008, 191] on icon "button" at bounding box center [1009, 188] width 5 height 5
select select "14"
select select "0"
select select "4"
select select "14"
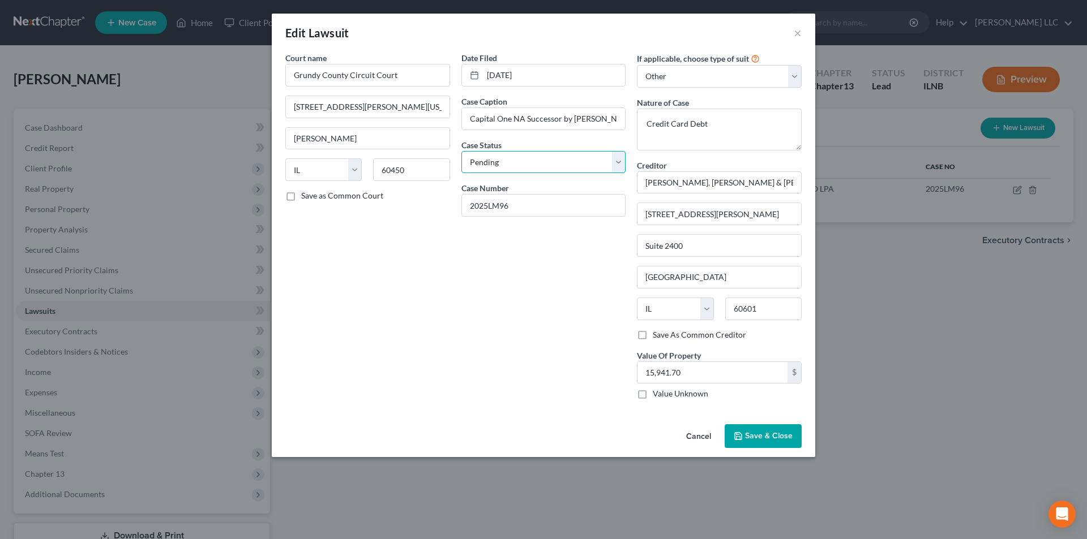
click at [578, 165] on select "Select Pending On Appeal Concluded" at bounding box center [543, 162] width 165 height 23
click at [794, 32] on button "×" at bounding box center [798, 33] width 8 height 14
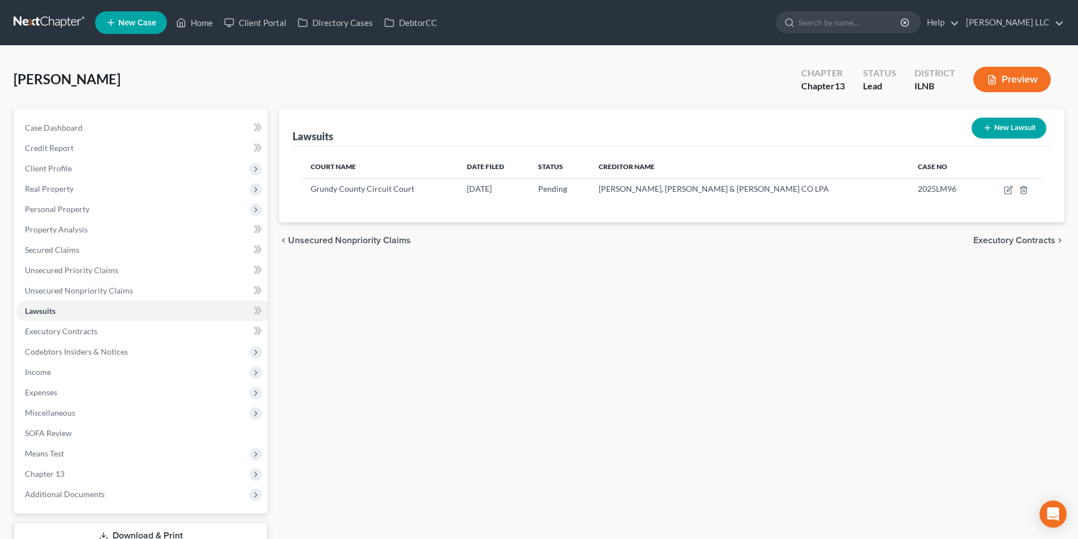
click at [1024, 237] on span "Executory Contracts" at bounding box center [1015, 240] width 82 height 9
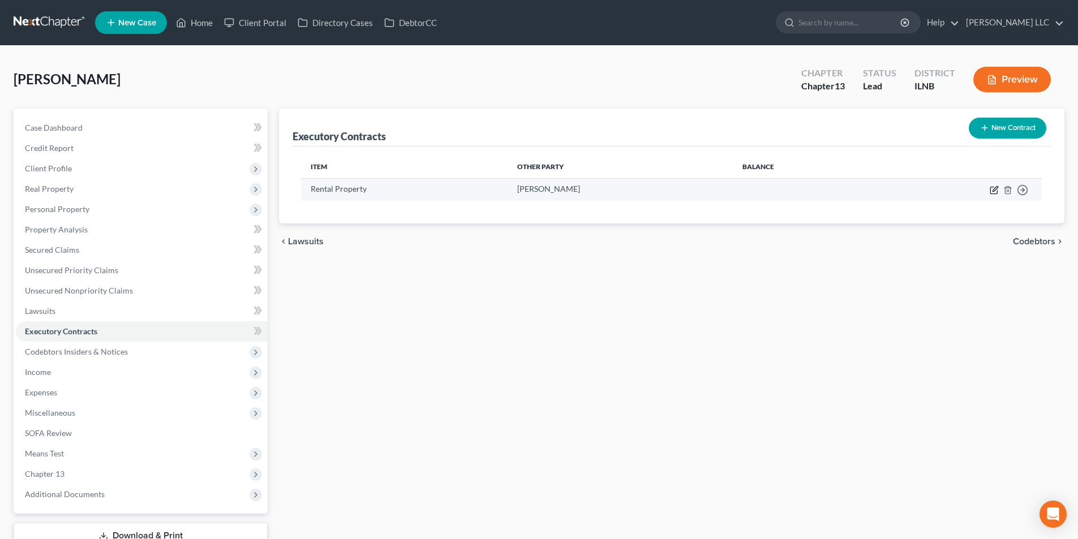
click at [991, 191] on icon "button" at bounding box center [994, 190] width 7 height 7
select select "3"
select select "14"
select select "0"
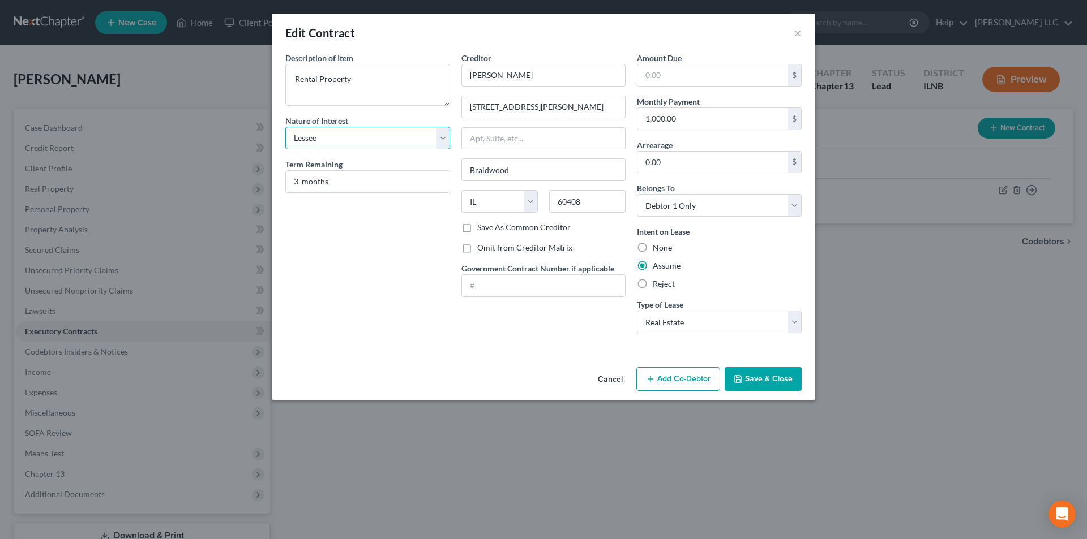
click at [414, 138] on select "Select Purchaser Agent Lessor Lessee" at bounding box center [367, 138] width 165 height 23
click at [687, 380] on button "Add Co-Debtor" at bounding box center [678, 379] width 84 height 24
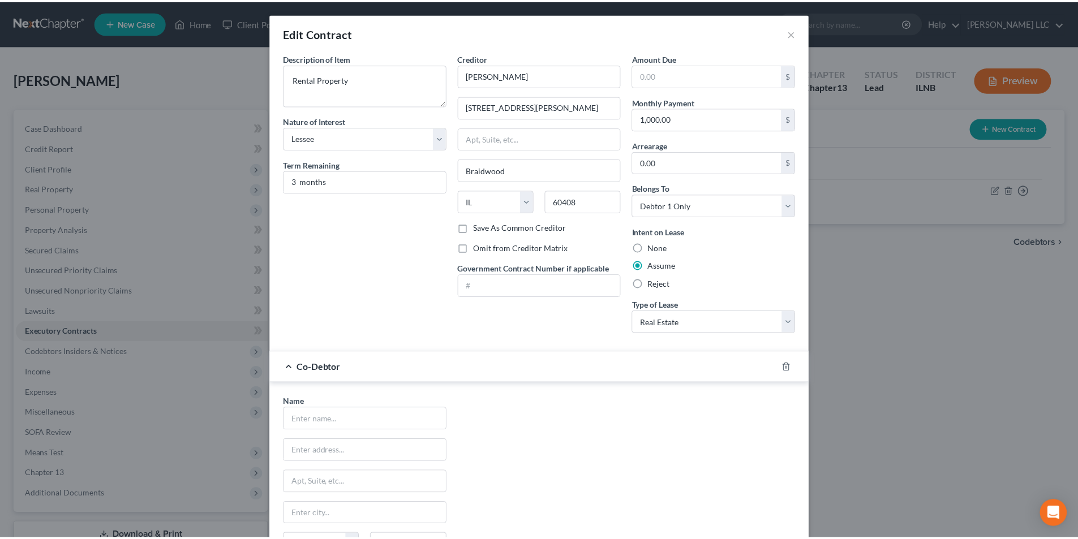
scroll to position [139, 0]
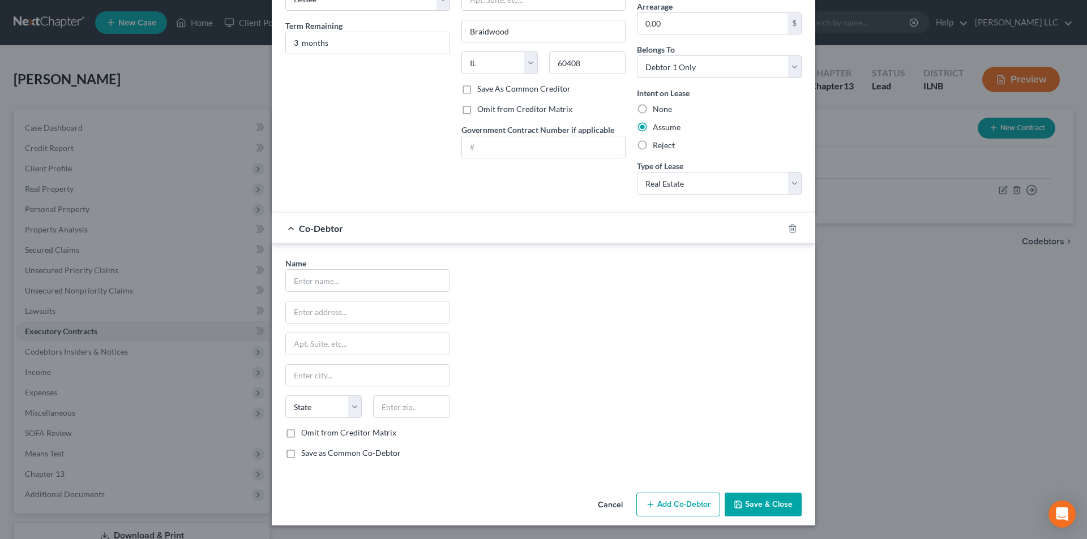
click at [603, 509] on button "Cancel" at bounding box center [610, 505] width 43 height 23
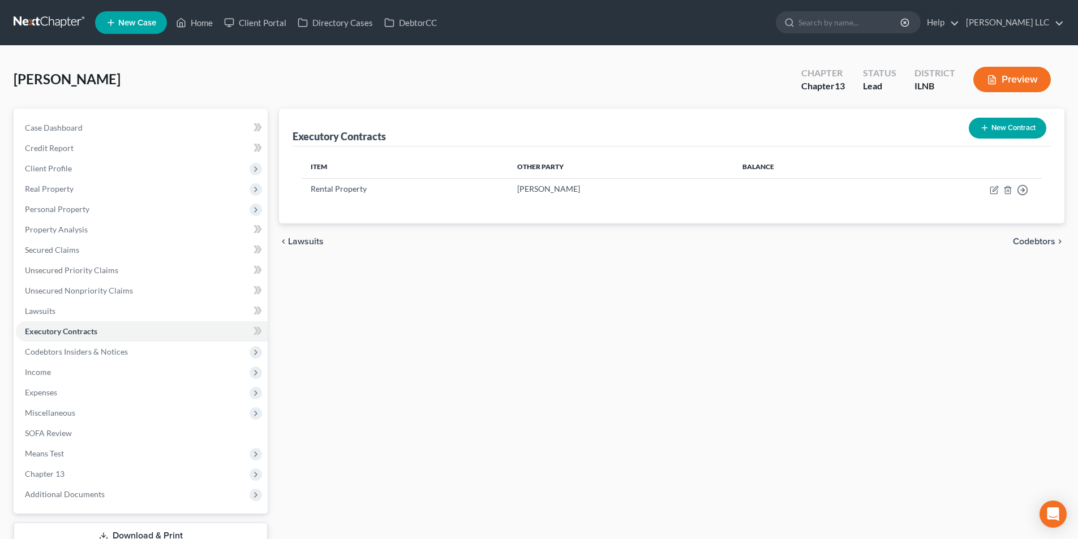
click at [1052, 242] on span "Codebtors" at bounding box center [1034, 241] width 42 height 9
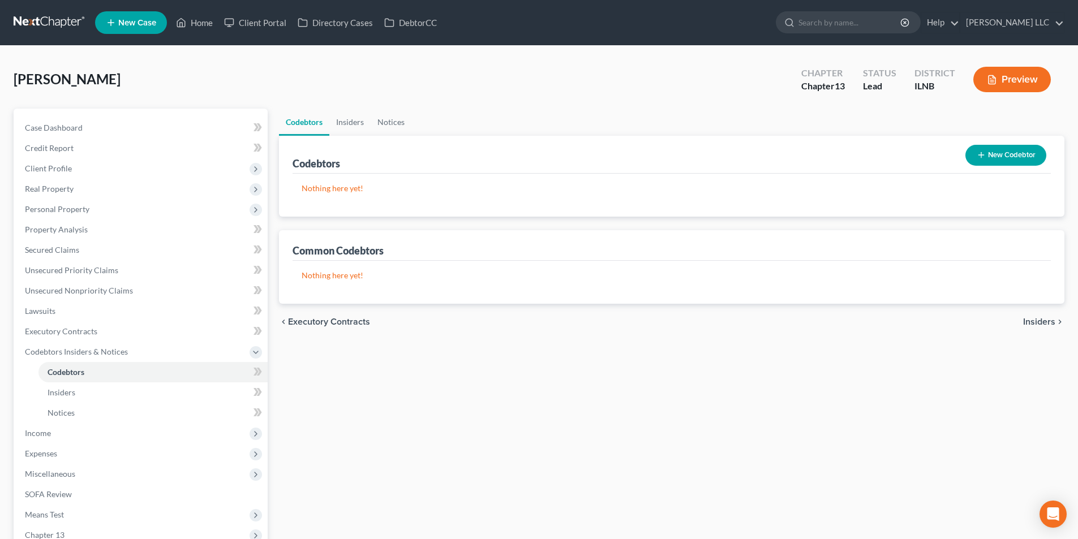
click at [1044, 321] on span "Insiders" at bounding box center [1039, 322] width 32 height 9
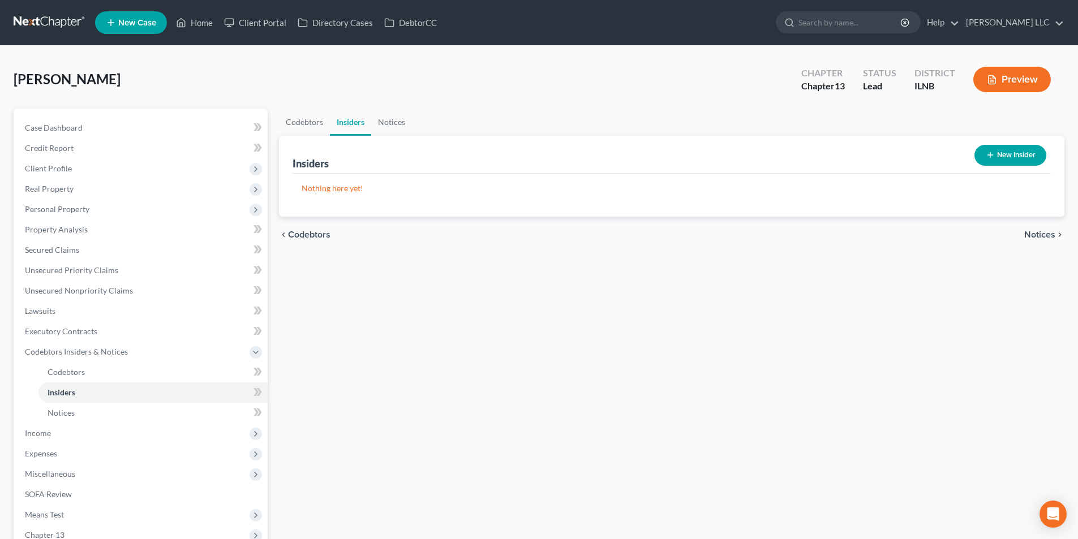
click at [1023, 237] on div "chevron_left Codebtors Notices chevron_right" at bounding box center [672, 235] width 786 height 36
click at [1039, 233] on span "Notices" at bounding box center [1040, 234] width 31 height 9
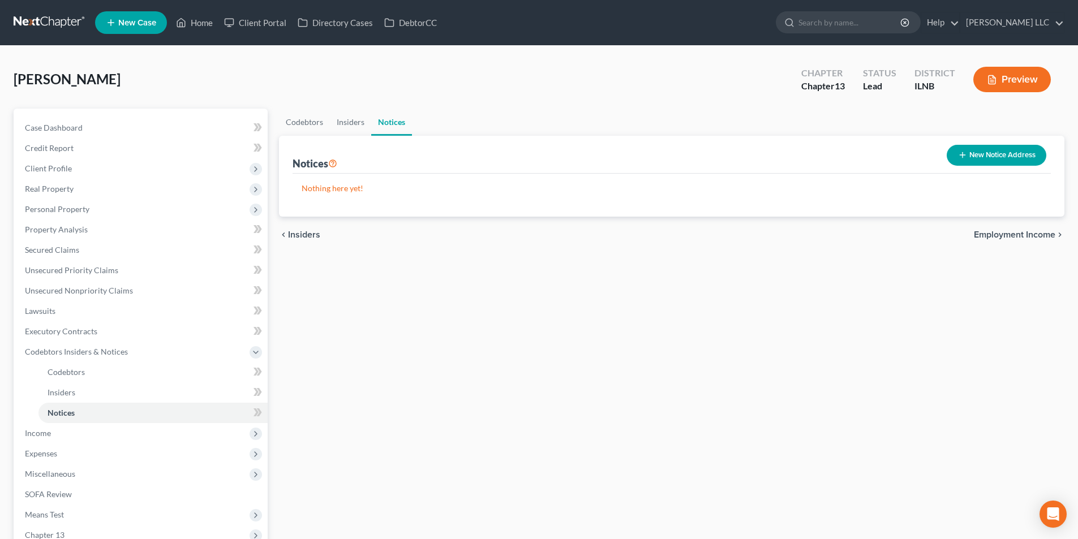
click at [1032, 231] on span "Employment Income" at bounding box center [1015, 234] width 82 height 9
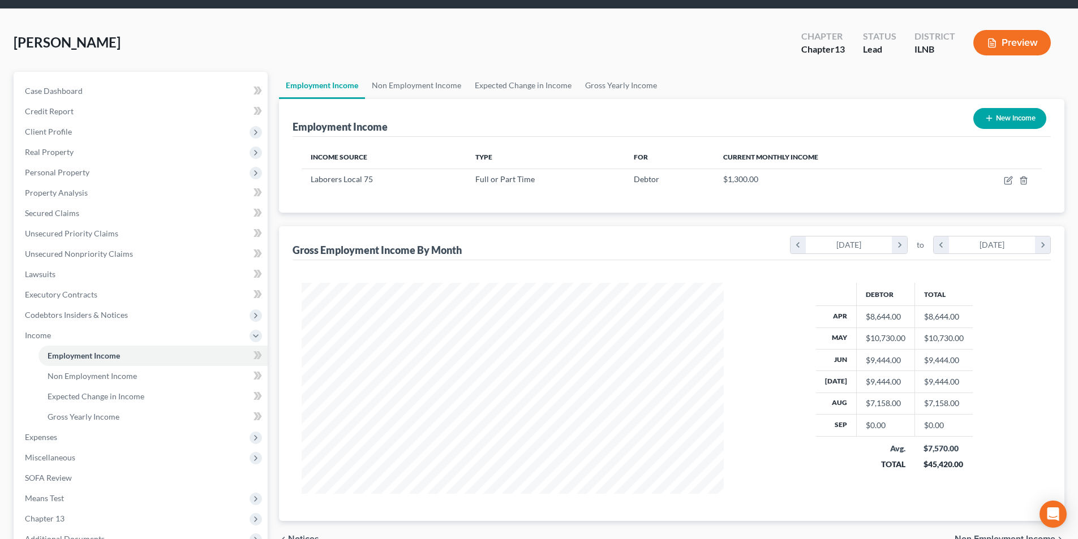
scroll to position [57, 0]
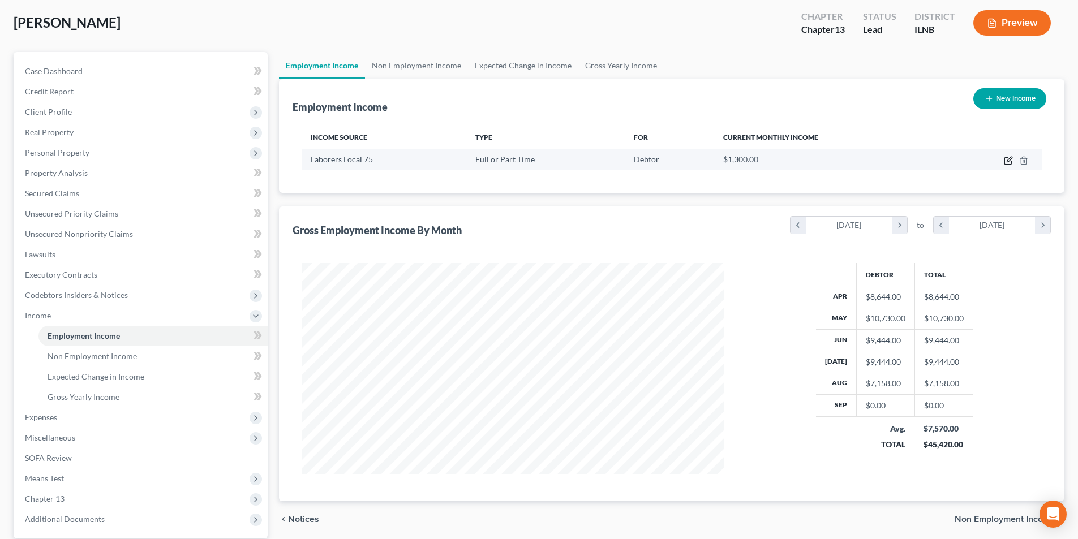
click at [1006, 160] on icon "button" at bounding box center [1008, 160] width 9 height 9
select select "0"
select select "14"
select select "3"
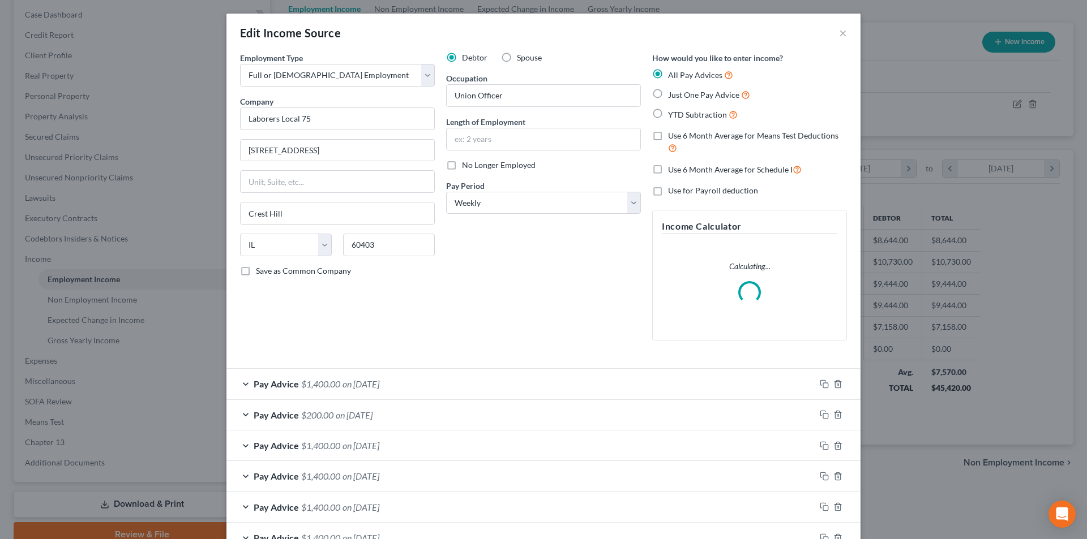
scroll to position [213, 449]
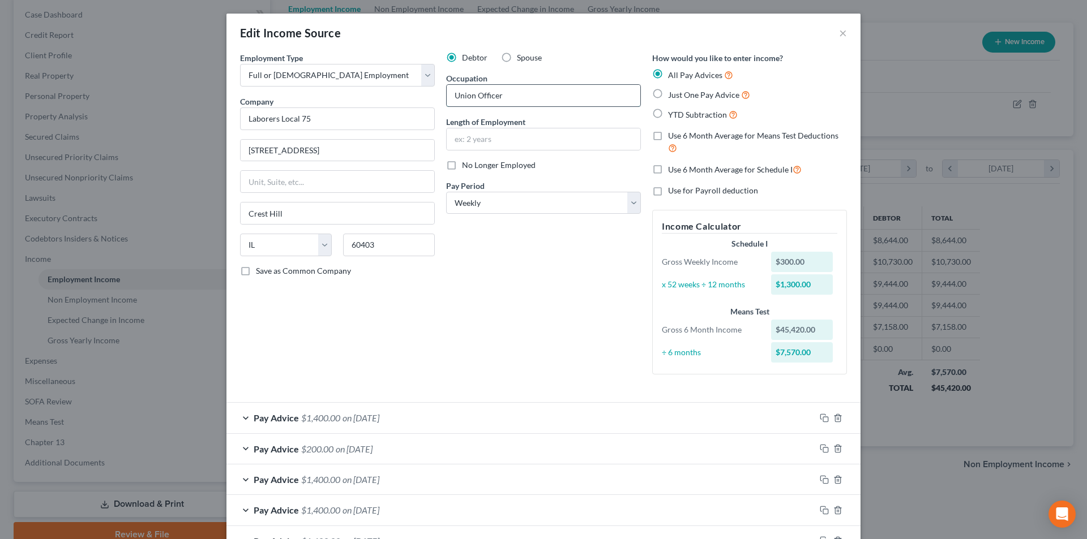
click at [473, 96] on input "Union Officer" at bounding box center [544, 96] width 194 height 22
click at [548, 206] on select "Select Monthly Twice Monthly Every Other Week Weekly" at bounding box center [543, 203] width 195 height 23
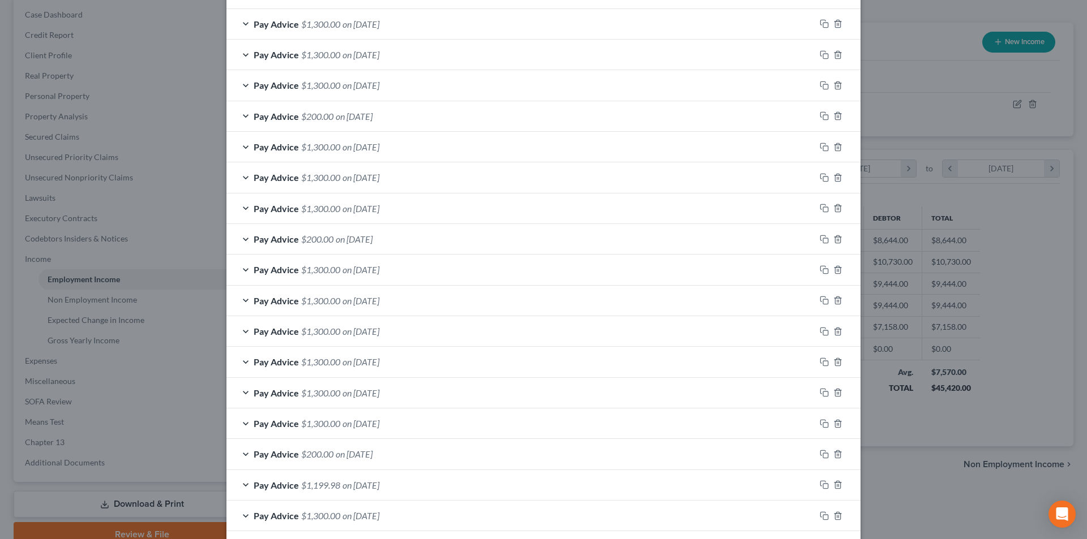
scroll to position [879, 0]
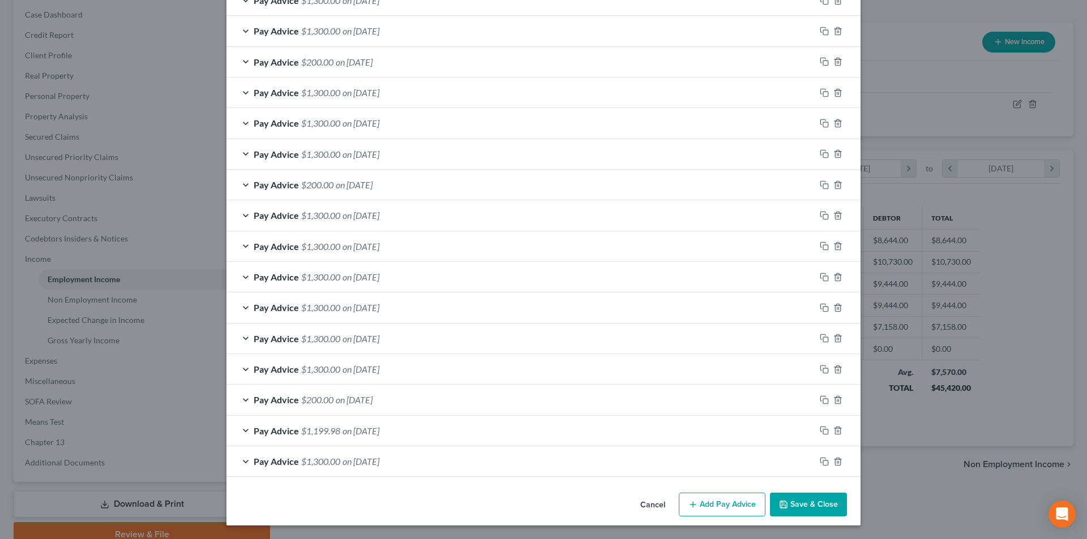
click at [698, 502] on button "Add Pay Advice" at bounding box center [722, 505] width 87 height 24
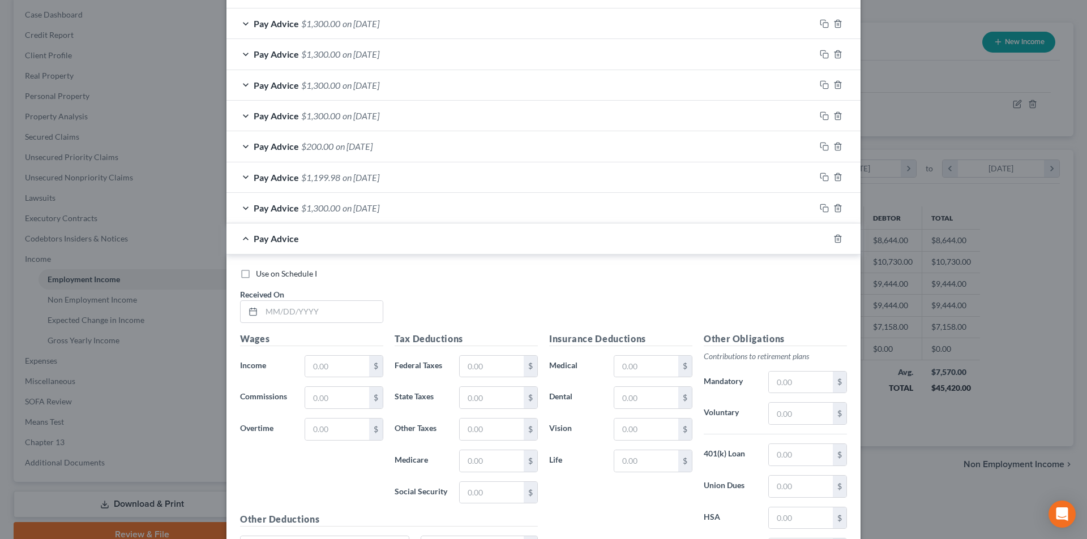
scroll to position [1245, 0]
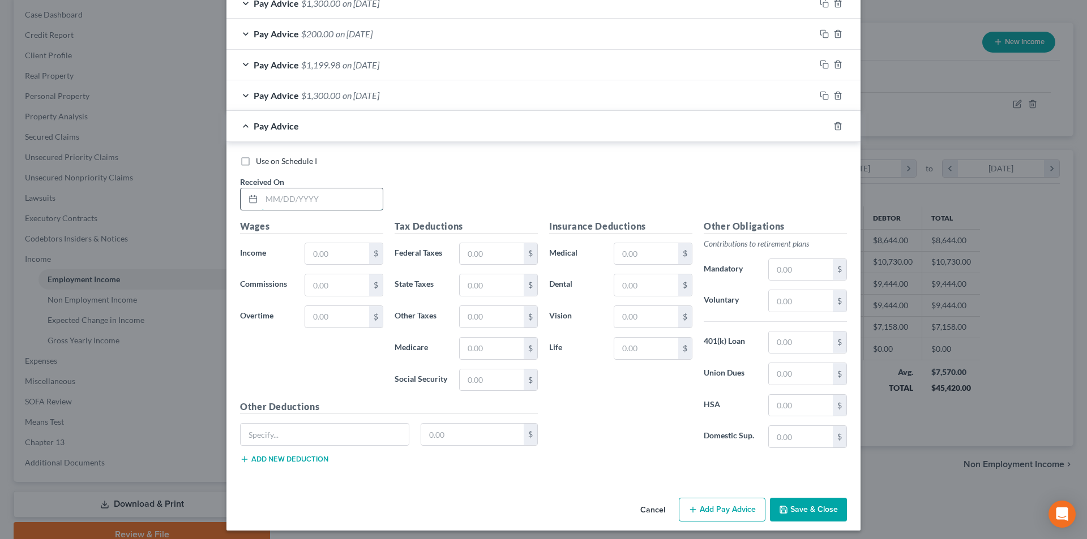
click at [262, 198] on input "text" at bounding box center [322, 199] width 121 height 22
click at [344, 259] on input "text" at bounding box center [337, 254] width 64 height 22
click at [244, 437] on input "text" at bounding box center [325, 435] width 168 height 22
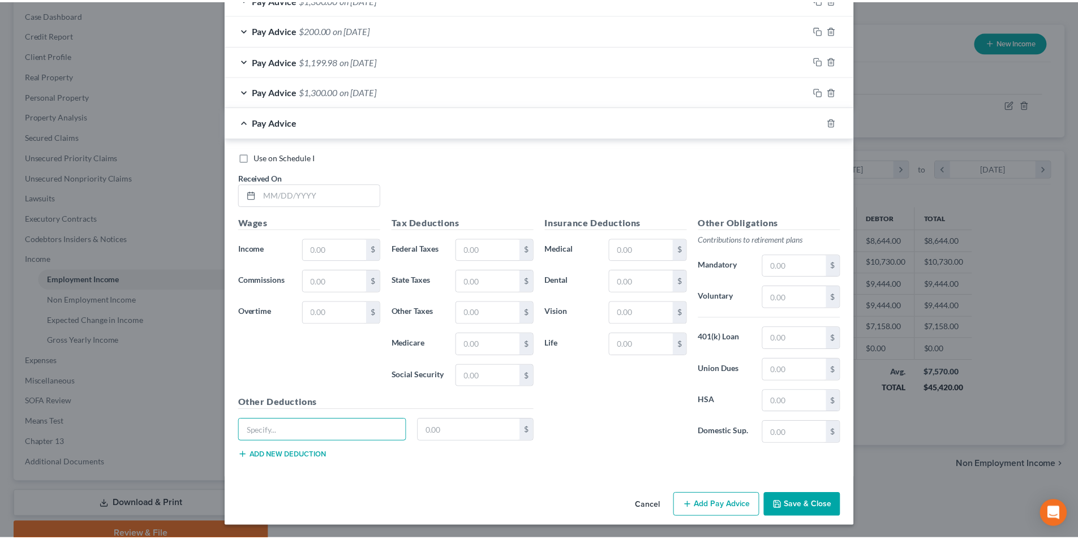
scroll to position [1250, 0]
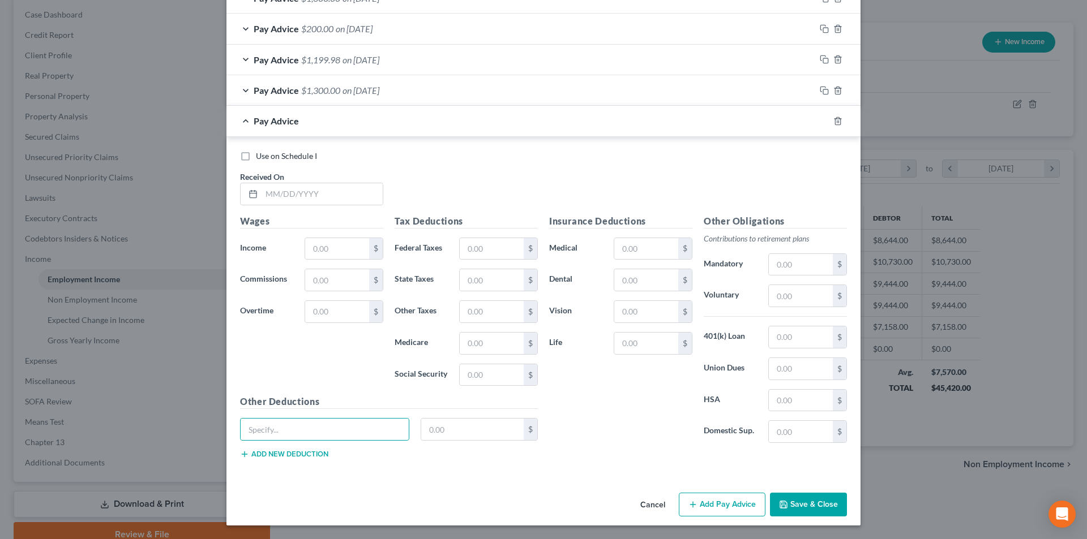
click at [650, 503] on button "Cancel" at bounding box center [652, 505] width 43 height 23
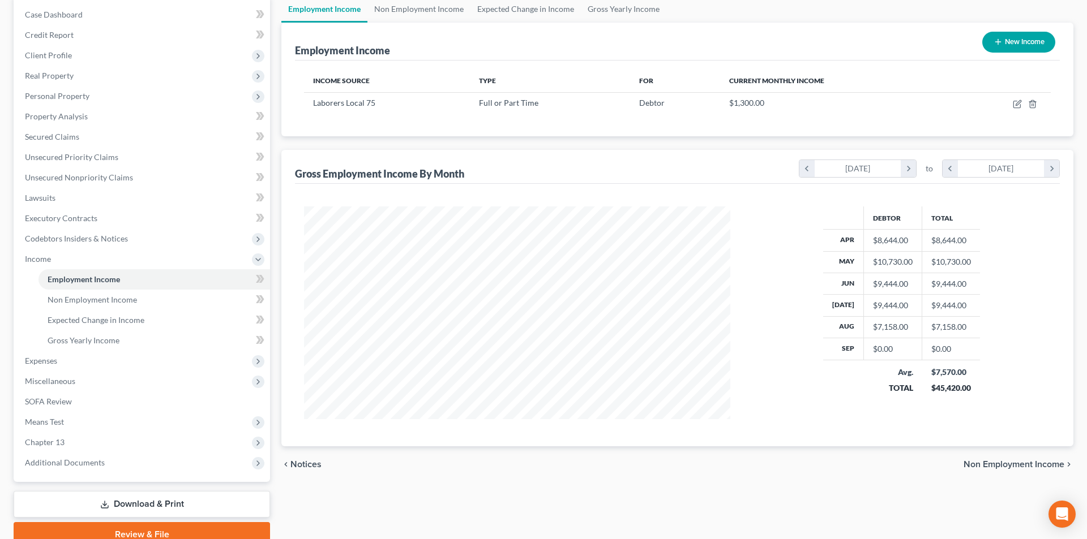
scroll to position [565814, 565580]
click at [1011, 105] on icon "button" at bounding box center [1008, 104] width 7 height 7
select select "0"
select select "14"
select select "3"
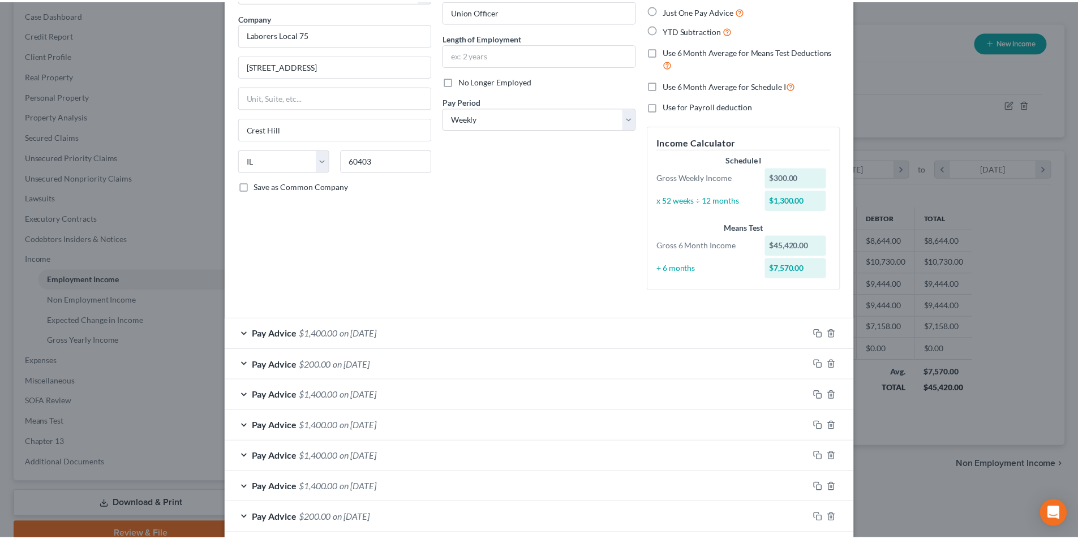
scroll to position [0, 0]
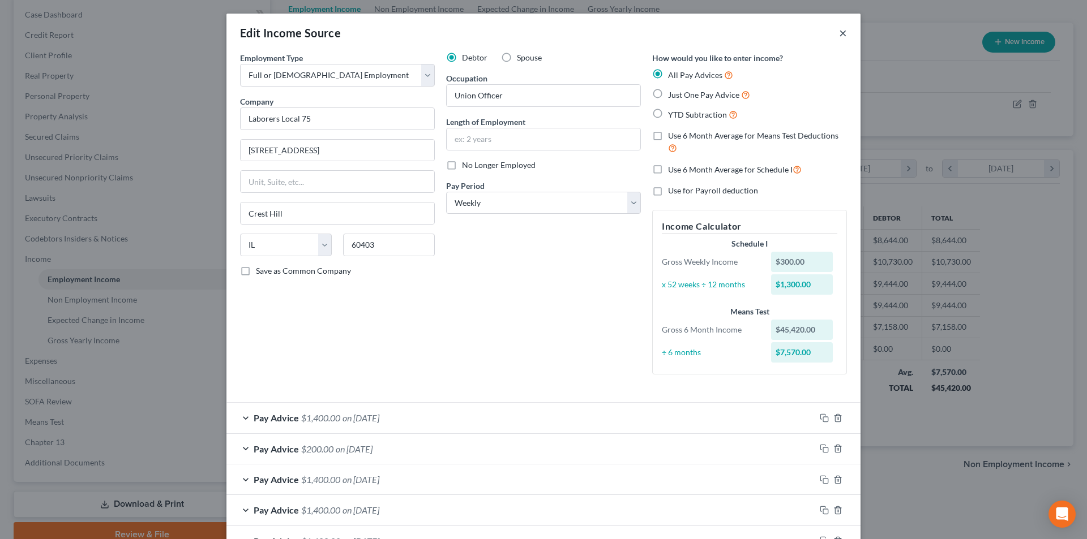
drag, startPoint x: 834, startPoint y: 32, endPoint x: 817, endPoint y: 157, distance: 126.2
click at [839, 31] on button "×" at bounding box center [843, 33] width 8 height 14
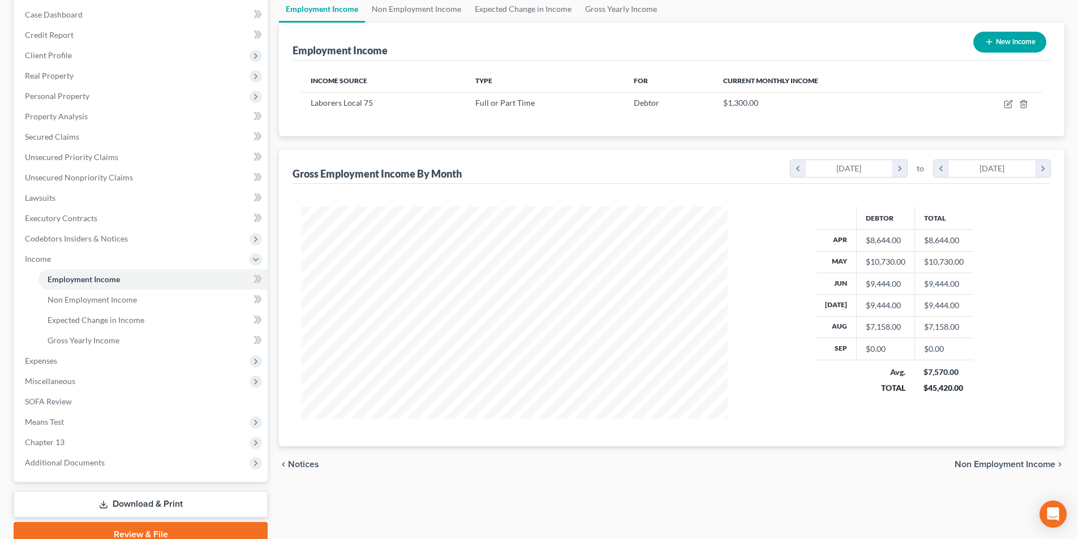
scroll to position [565814, 565580]
click at [1001, 466] on span "Non Employment Income" at bounding box center [1005, 462] width 101 height 9
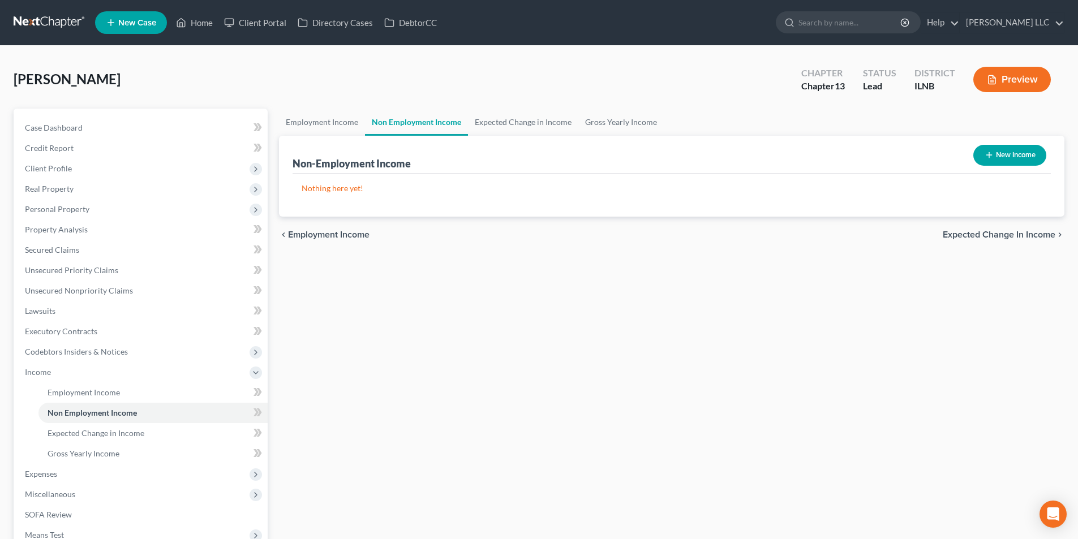
click at [1037, 153] on button "New Income" at bounding box center [1010, 155] width 73 height 21
select select "0"
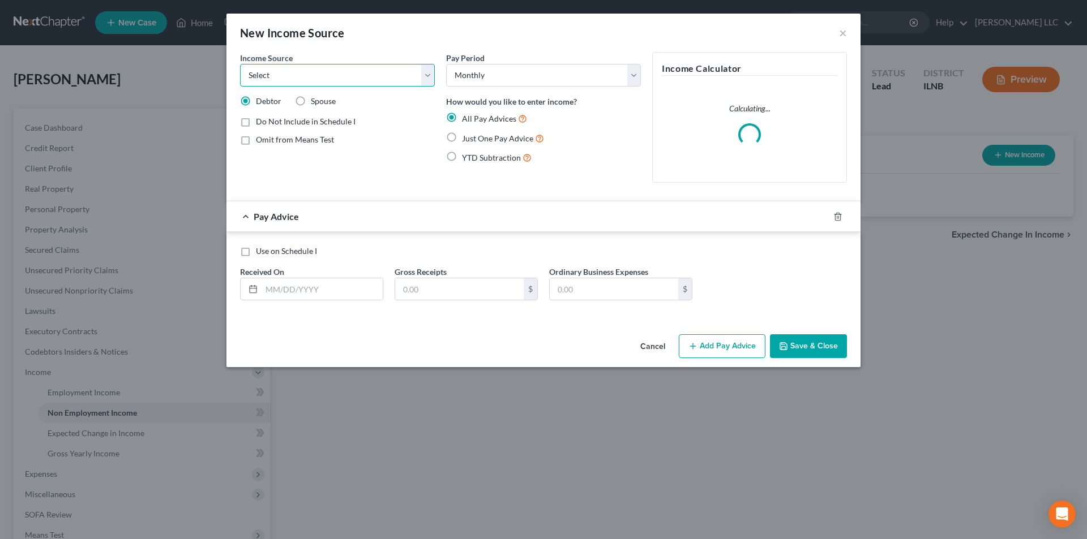
click at [417, 81] on select "Select Unemployment Disability (from employer) Pension Retirement Social Securi…" at bounding box center [337, 75] width 195 height 23
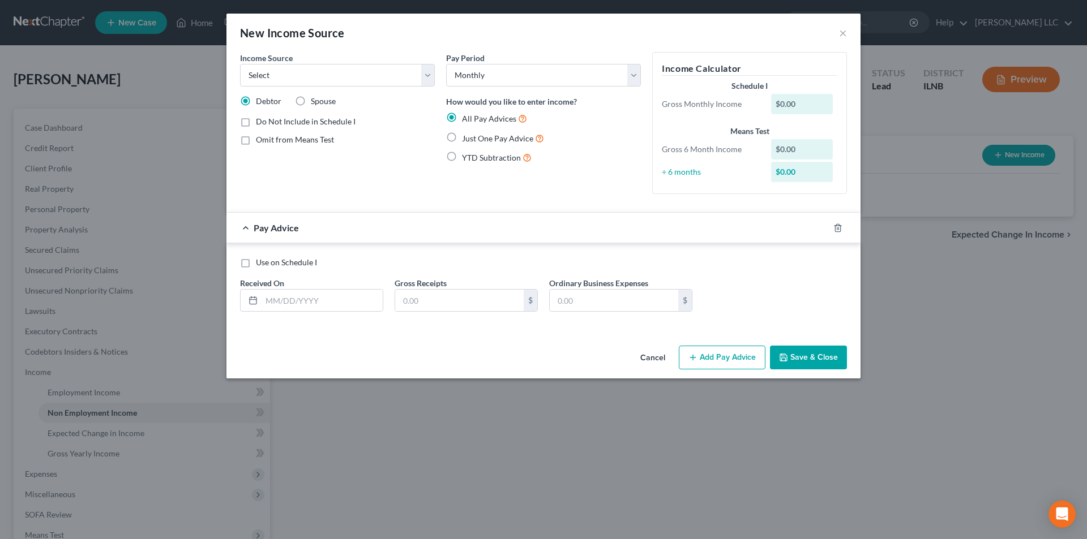
click at [397, 37] on div "New Income Source ×" at bounding box center [543, 33] width 634 height 38
click at [552, 79] on select "Select Monthly Twice Monthly Every Other Week Weekly" at bounding box center [543, 75] width 195 height 23
click at [554, 52] on div "Pay Period Select Monthly Twice Monthly Every Other Week Weekly" at bounding box center [543, 69] width 195 height 35
click at [327, 299] on input "text" at bounding box center [322, 301] width 121 height 22
click at [452, 297] on input "text" at bounding box center [459, 301] width 128 height 22
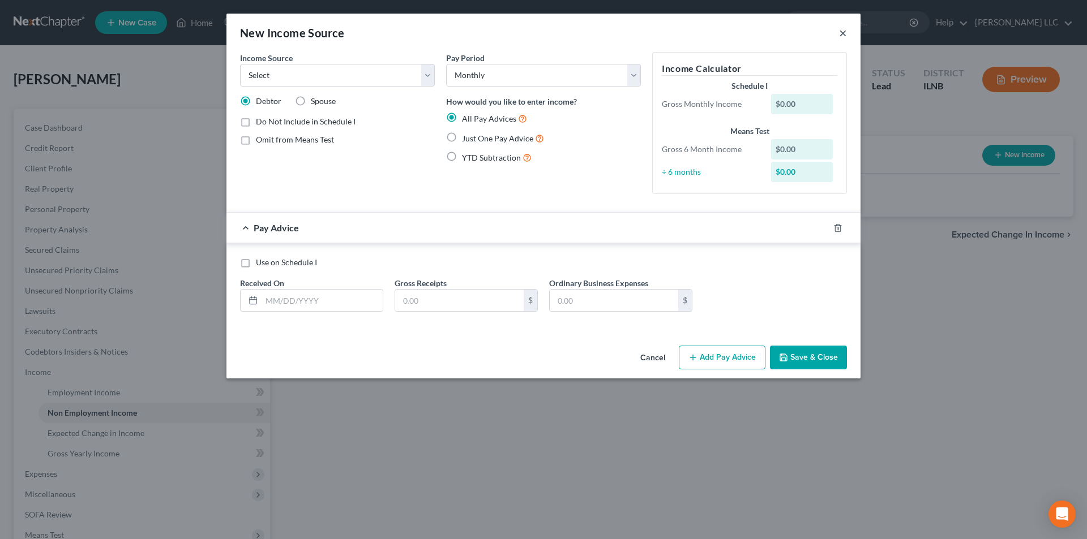
click at [845, 33] on button "×" at bounding box center [843, 33] width 8 height 14
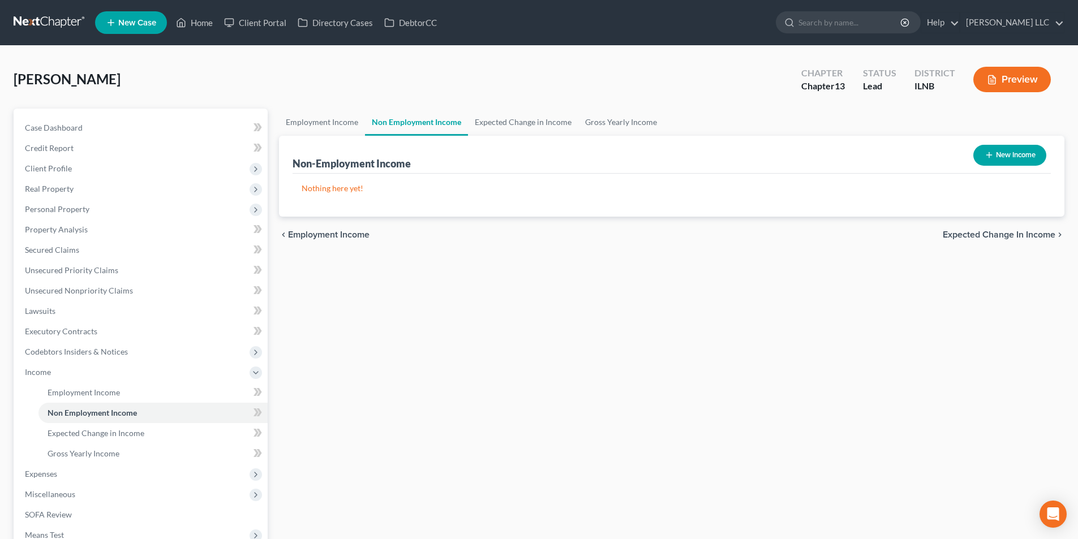
click at [1013, 232] on span "Expected Change in Income" at bounding box center [999, 234] width 113 height 9
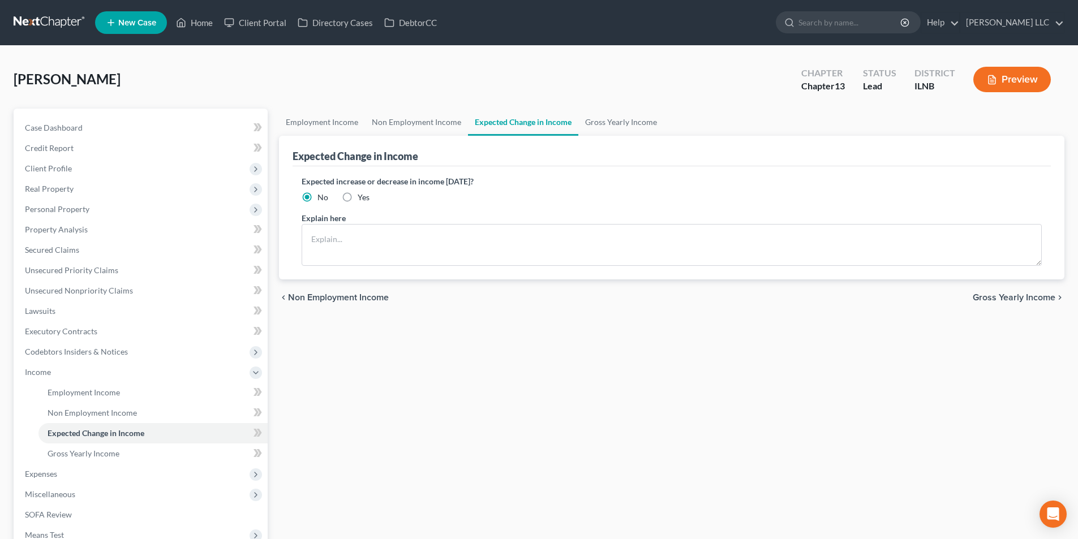
click at [998, 298] on span "Gross Yearly Income" at bounding box center [1014, 297] width 83 height 9
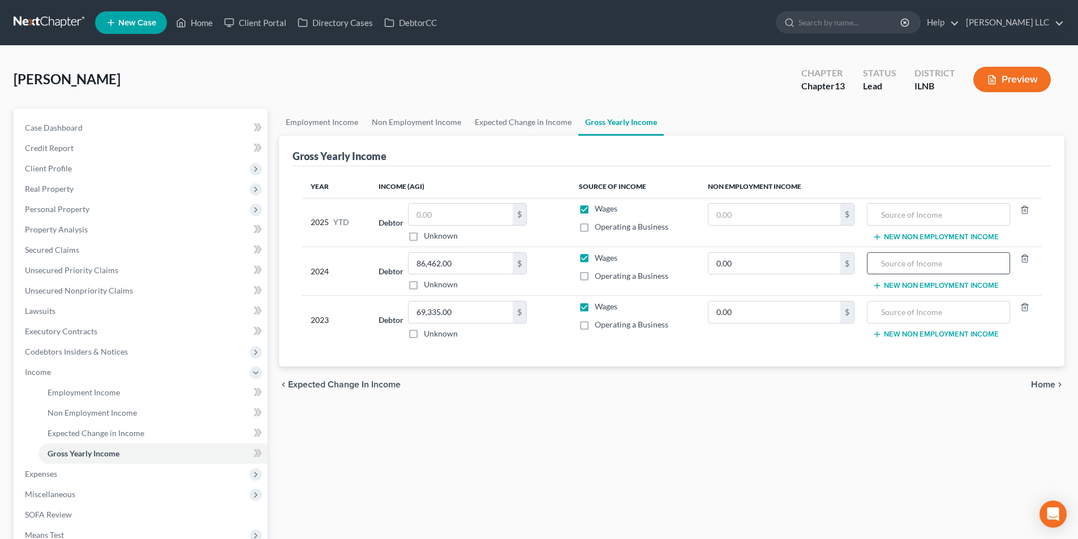
click at [895, 259] on input "text" at bounding box center [938, 264] width 130 height 22
drag, startPoint x: 892, startPoint y: 264, endPoint x: 1034, endPoint y: 251, distance: 142.1
click at [1034, 251] on td "New Non Employment Income" at bounding box center [953, 271] width 178 height 49
drag, startPoint x: 1029, startPoint y: 380, endPoint x: 1023, endPoint y: 385, distance: 8.4
click at [1030, 380] on div "chevron_left Expected Change in Income Home chevron_right" at bounding box center [672, 385] width 786 height 36
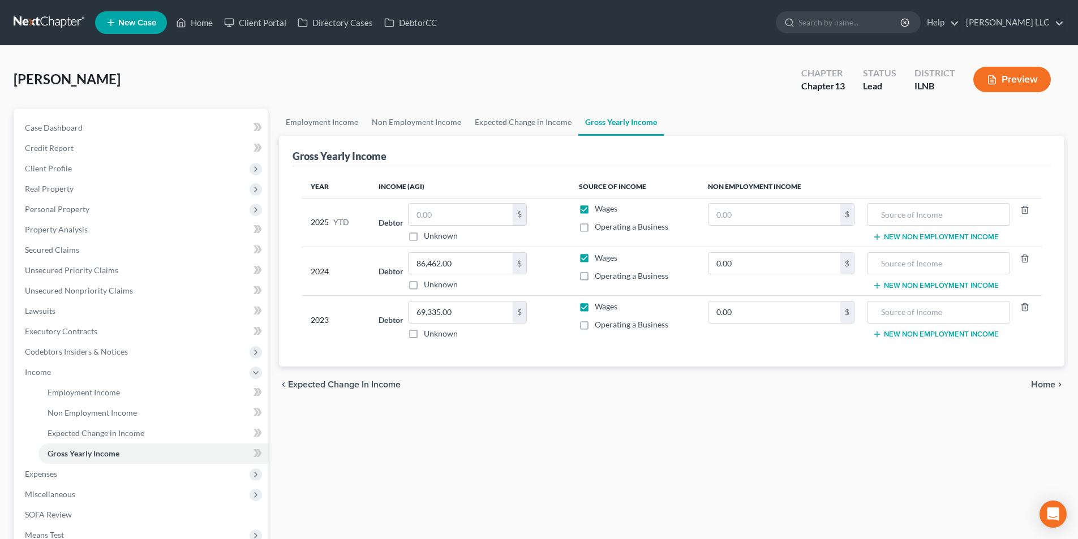
click at [1054, 380] on span "Home" at bounding box center [1043, 384] width 24 height 9
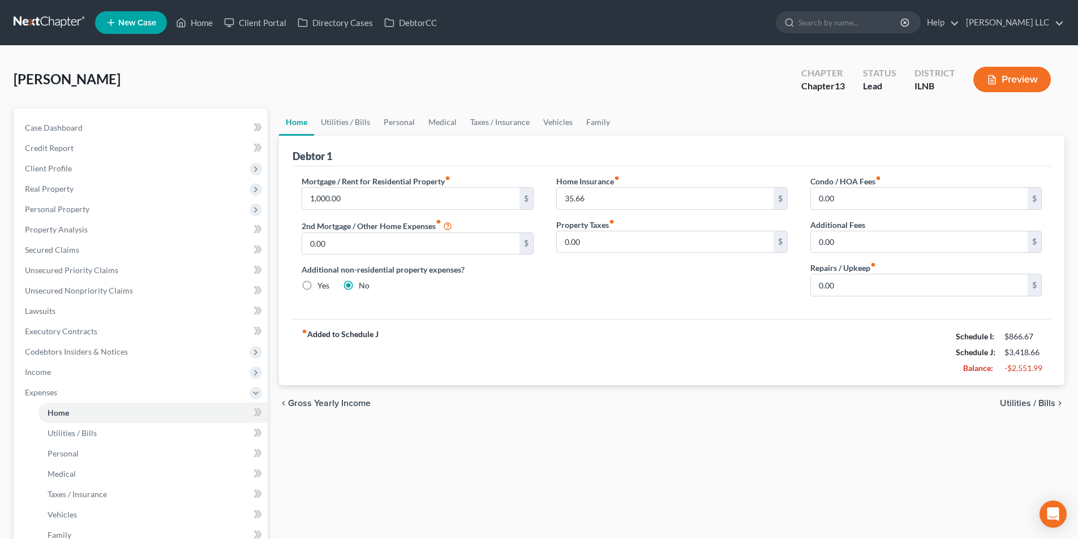
click at [1019, 399] on span "Utilities / Bills" at bounding box center [1027, 403] width 55 height 9
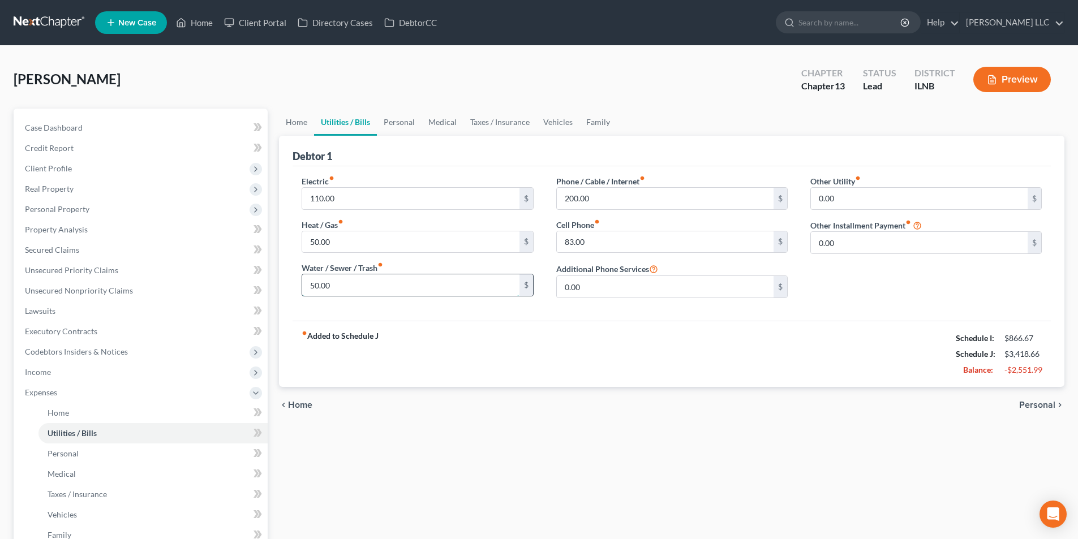
click at [451, 285] on input "50.00" at bounding box center [410, 286] width 217 height 22
click at [1038, 407] on span "Personal" at bounding box center [1037, 405] width 36 height 9
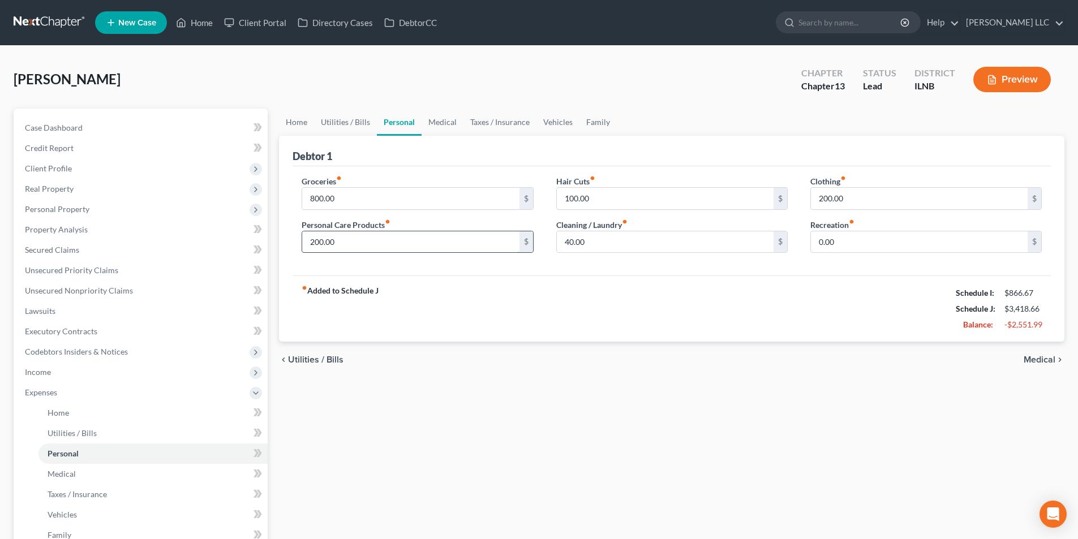
click at [412, 247] on input "200.00" at bounding box center [410, 243] width 217 height 22
click at [1042, 359] on span "Medical" at bounding box center [1040, 359] width 32 height 9
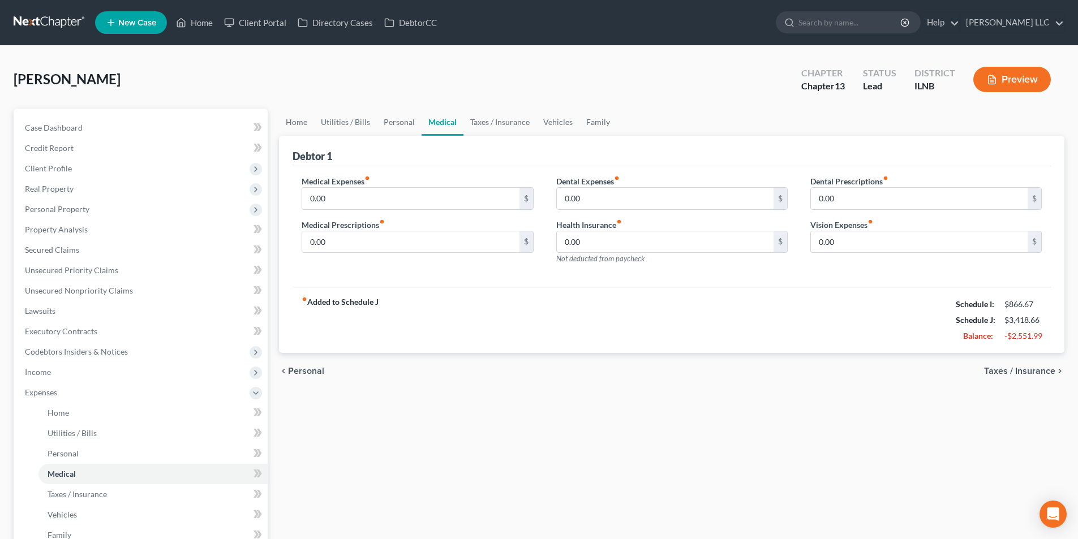
click at [1009, 373] on span "Taxes / Insurance" at bounding box center [1019, 371] width 71 height 9
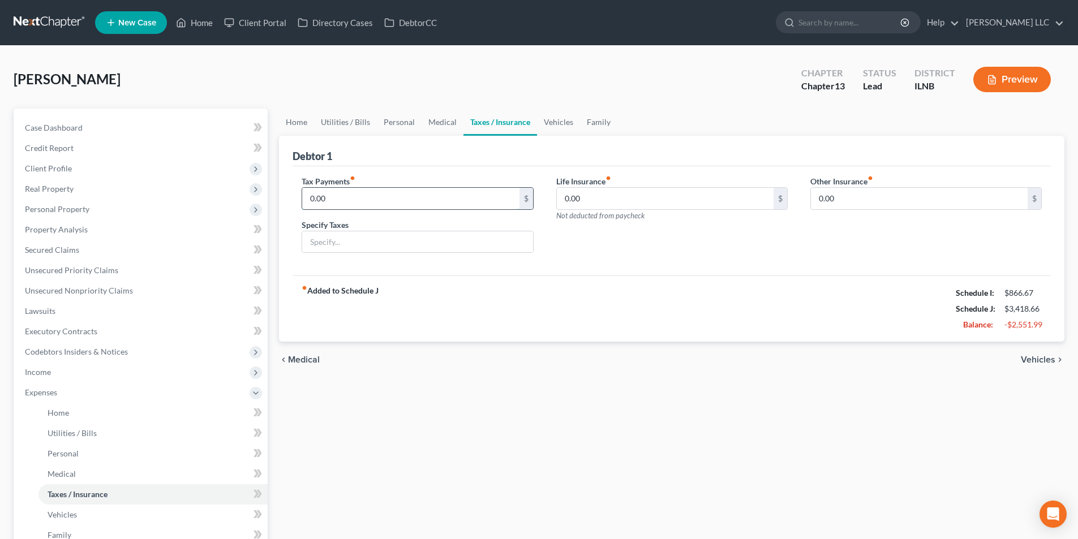
click at [495, 193] on input "0.00" at bounding box center [410, 199] width 217 height 22
click at [941, 208] on input "0.00" at bounding box center [919, 199] width 217 height 22
click at [299, 123] on link "Home" at bounding box center [296, 122] width 35 height 27
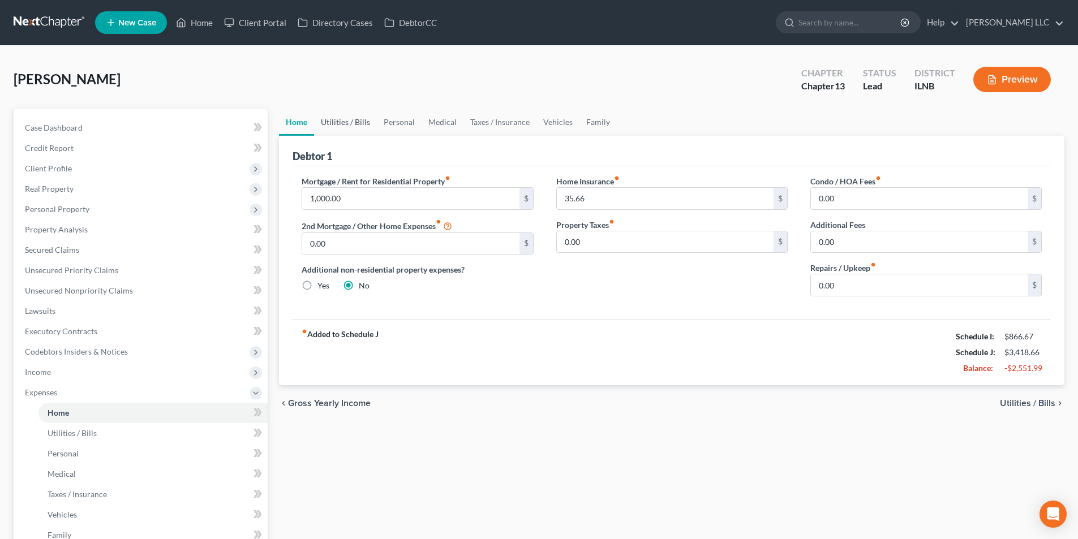
click at [356, 121] on link "Utilities / Bills" at bounding box center [345, 122] width 63 height 27
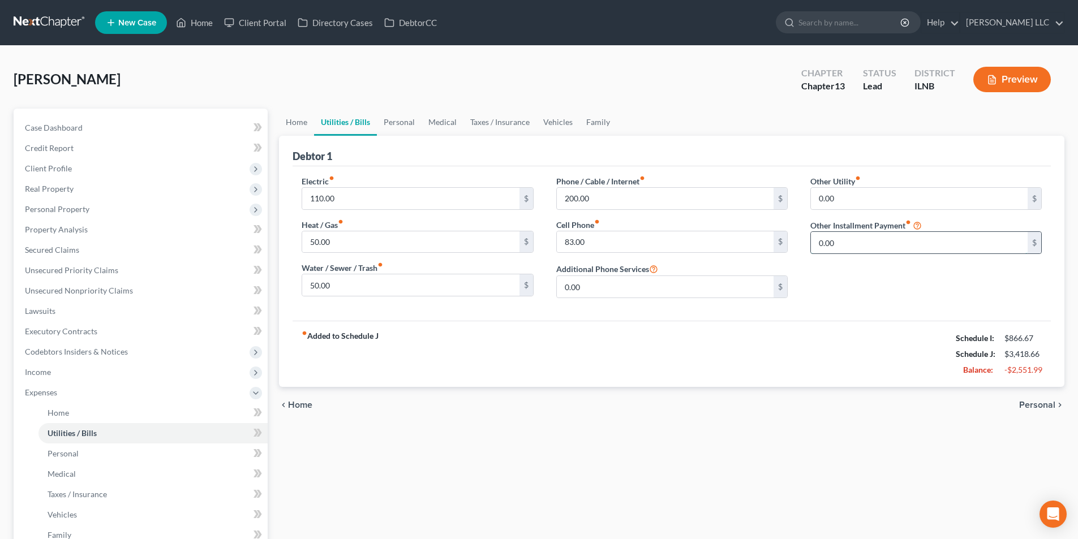
click at [891, 245] on input "0.00" at bounding box center [919, 243] width 217 height 22
click at [411, 125] on link "Personal" at bounding box center [399, 122] width 45 height 27
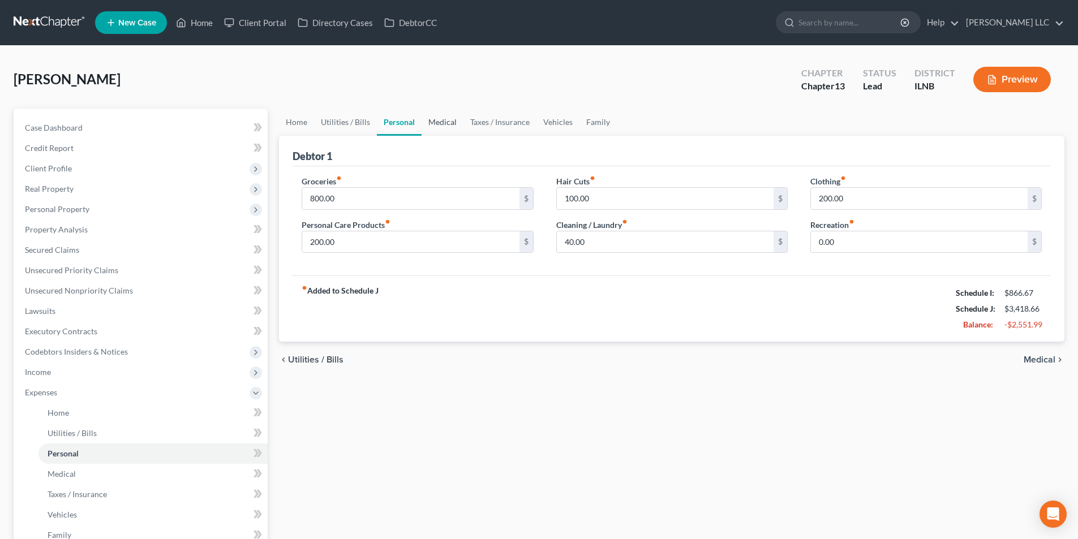
click at [445, 123] on link "Medical" at bounding box center [443, 122] width 42 height 27
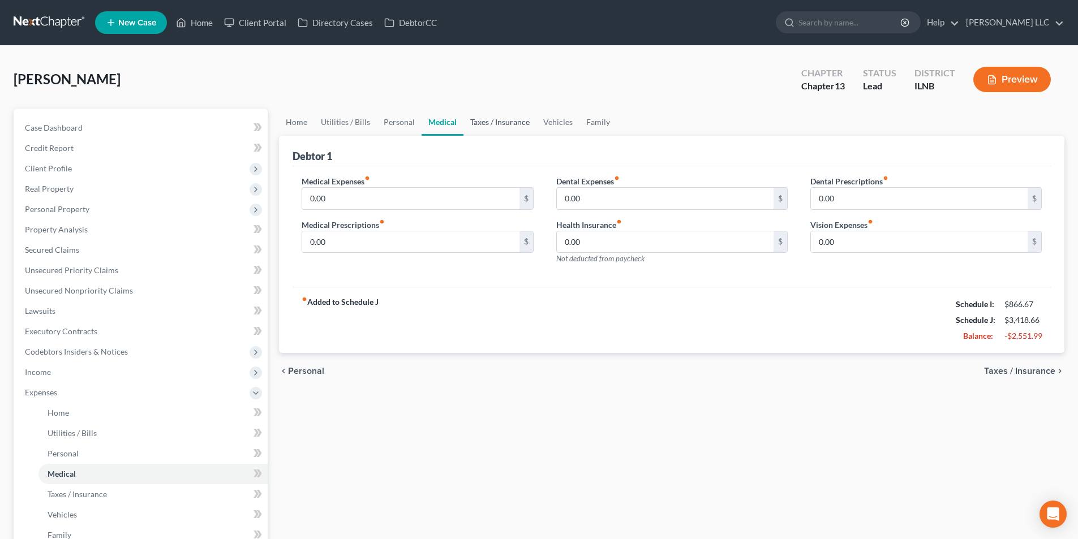
click at [486, 125] on link "Taxes / Insurance" at bounding box center [500, 122] width 73 height 27
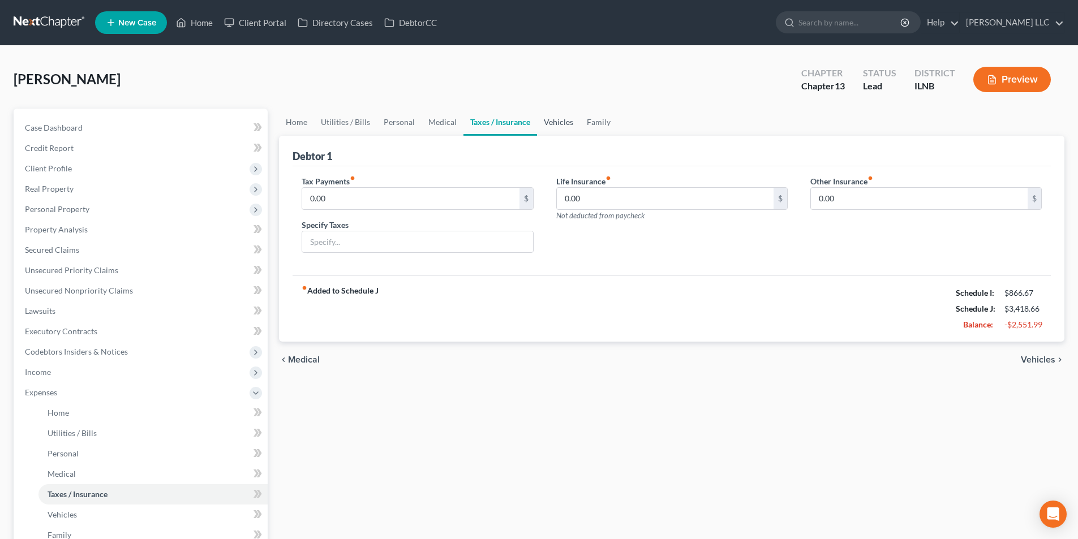
click at [561, 121] on link "Vehicles" at bounding box center [558, 122] width 43 height 27
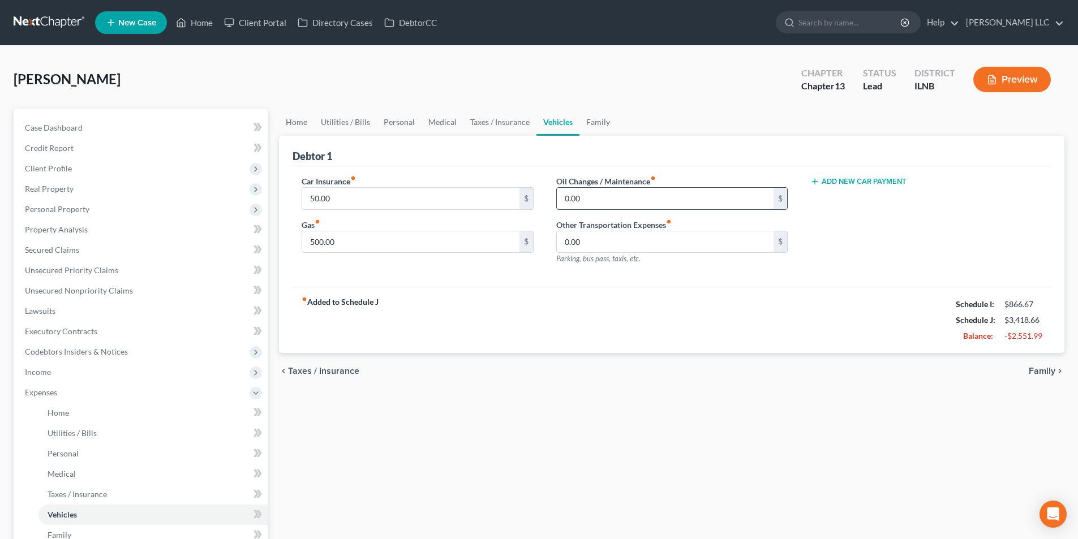
click at [696, 198] on input "0.00" at bounding box center [665, 199] width 217 height 22
click at [680, 247] on input "0.00" at bounding box center [665, 243] width 217 height 22
click at [1038, 369] on span "Family" at bounding box center [1042, 371] width 27 height 9
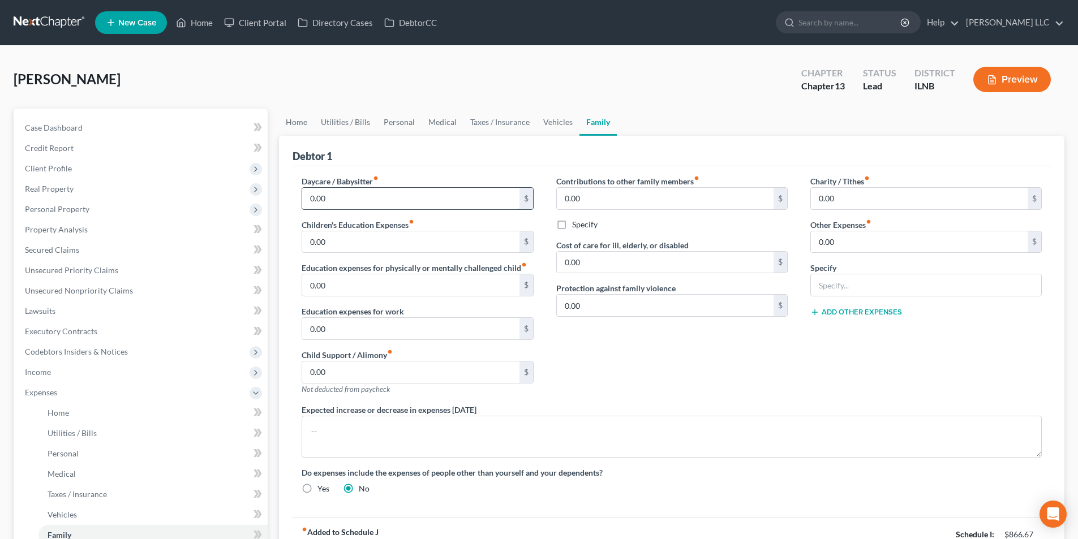
click at [314, 202] on input "0.00" at bounding box center [410, 199] width 217 height 22
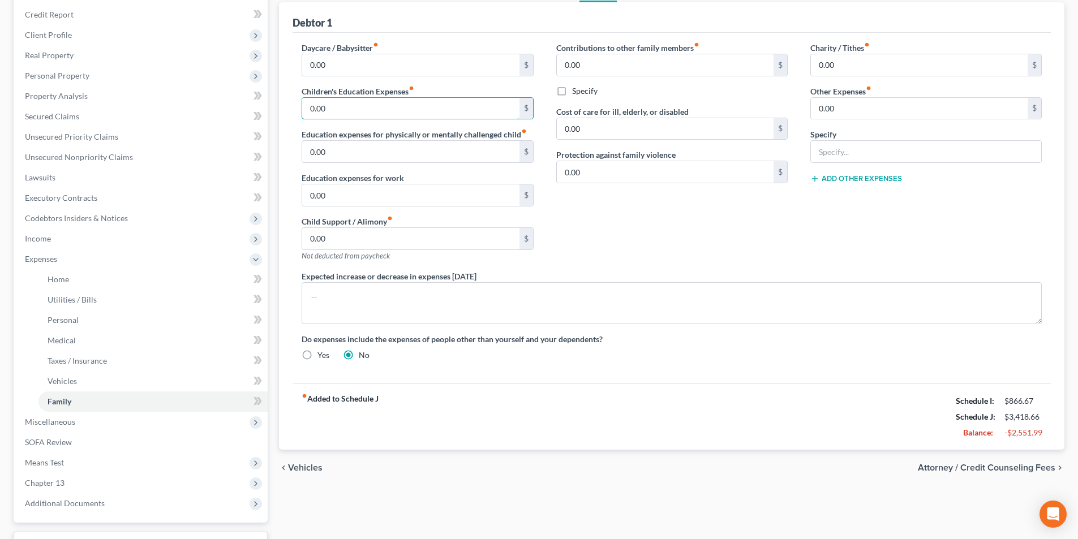
scroll to position [226, 0]
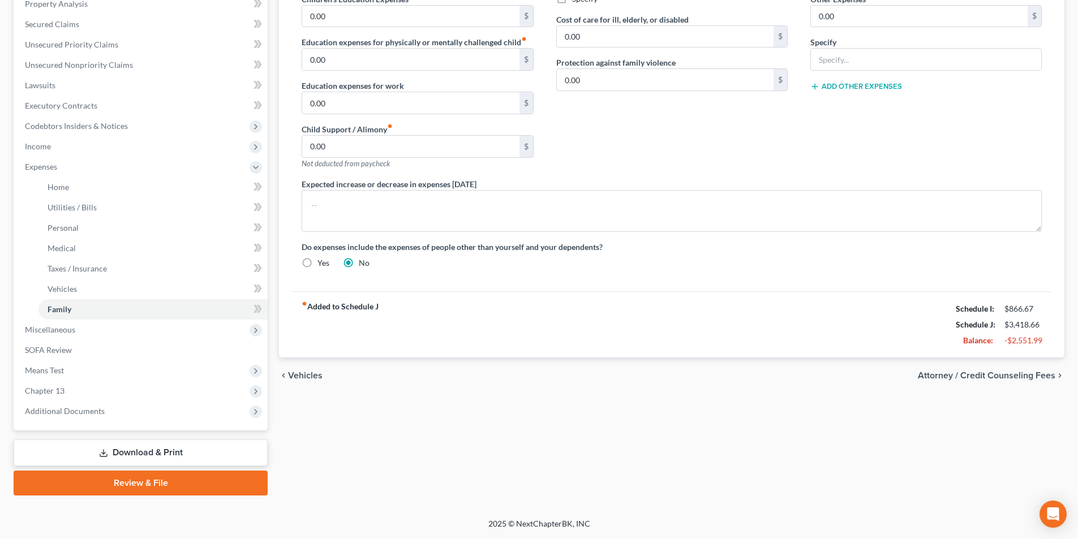
click at [981, 373] on span "Attorney / Credit Counseling Fees" at bounding box center [987, 375] width 138 height 9
select select "0"
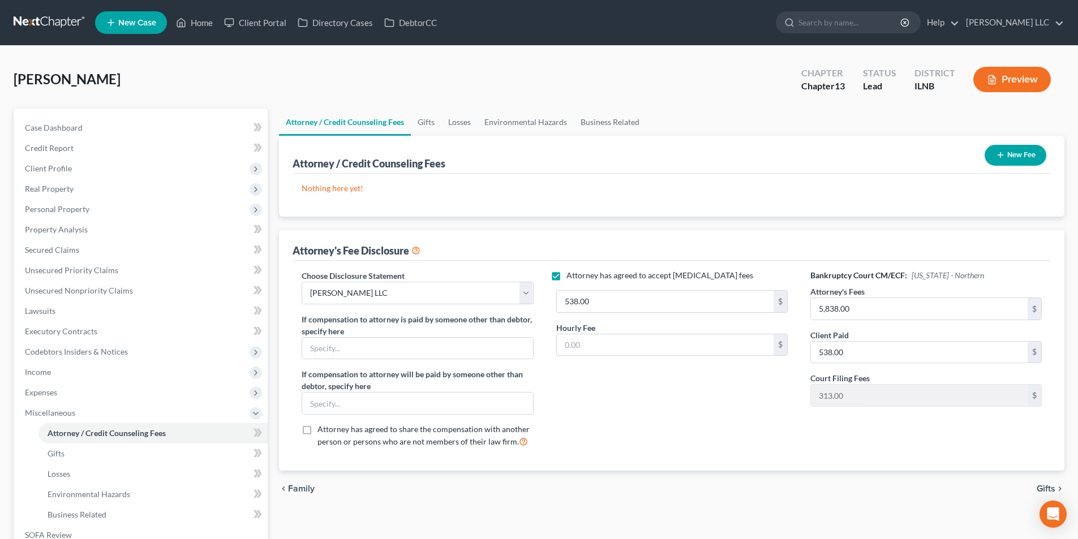
click at [1014, 153] on button "New Fee" at bounding box center [1016, 155] width 62 height 21
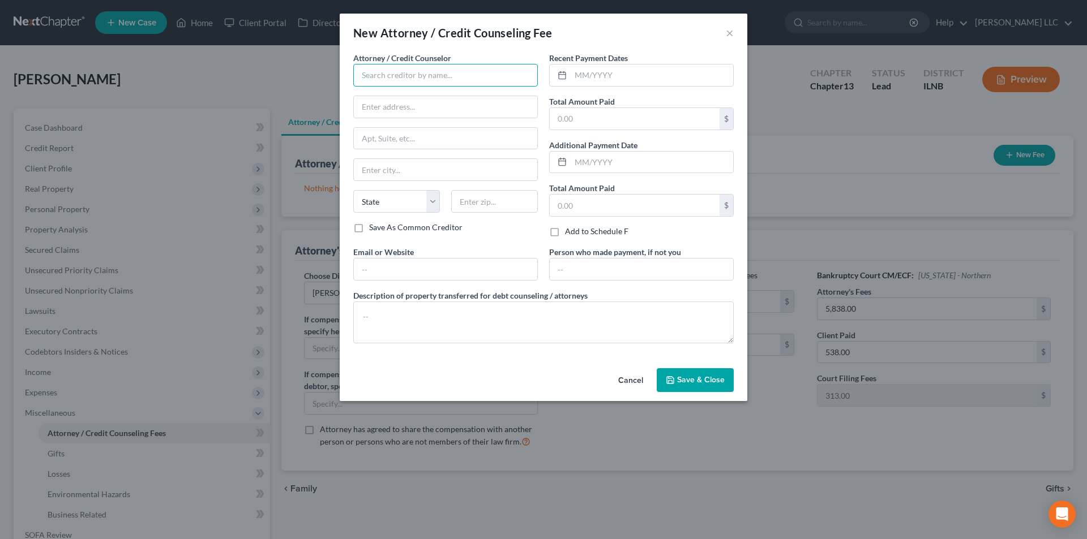
click at [454, 78] on input "text" at bounding box center [445, 75] width 185 height 23
type input "F"
type input "Debtor CC"
click at [829, 108] on div "New Attorney / Credit Counseling Fee × Attorney / Credit Counselor * Debtor CC …" at bounding box center [543, 269] width 1087 height 539
drag, startPoint x: 577, startPoint y: 118, endPoint x: 482, endPoint y: 162, distance: 105.1
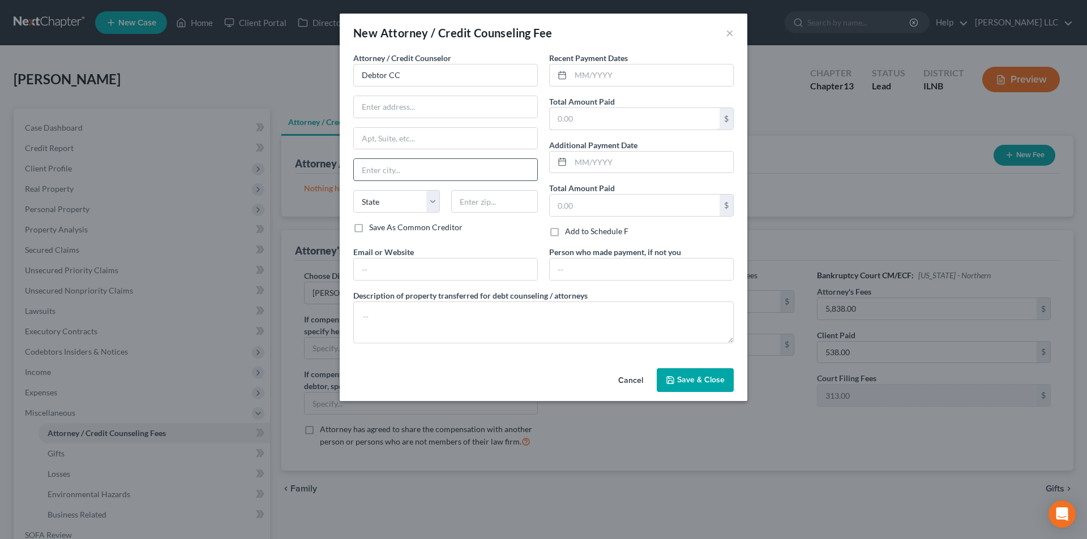
click at [577, 118] on input "text" at bounding box center [635, 119] width 170 height 22
type input "20.00"
click at [690, 381] on span "Save & Close" at bounding box center [701, 380] width 48 height 10
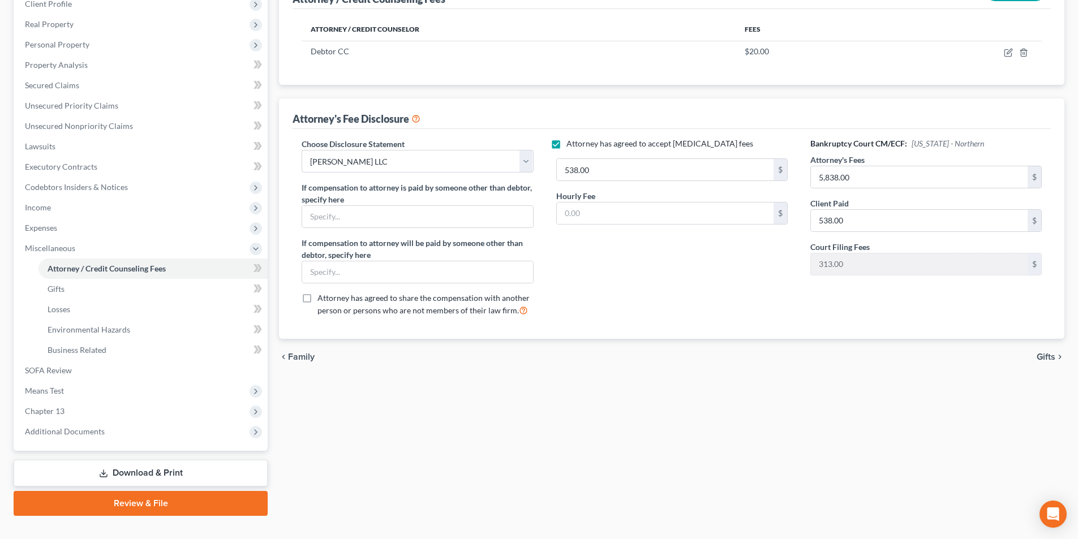
scroll to position [170, 0]
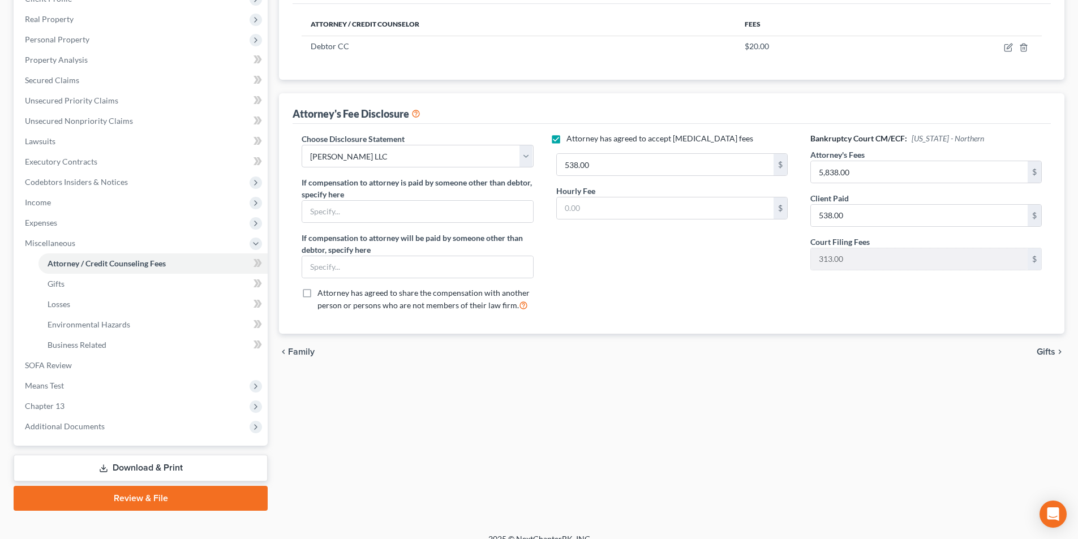
click at [1055, 353] on span "Gifts" at bounding box center [1046, 352] width 19 height 9
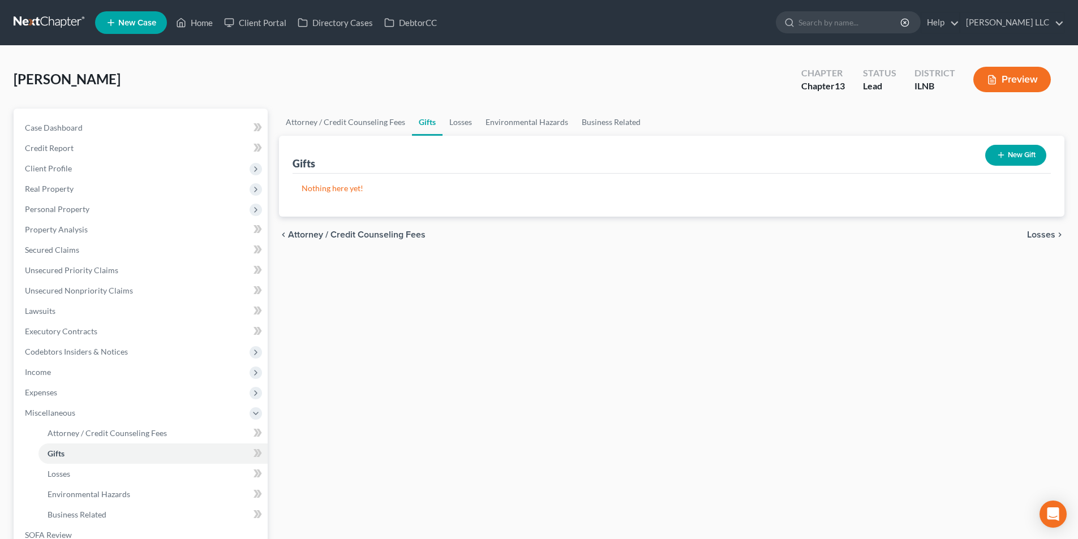
click at [1015, 160] on button "New Gift" at bounding box center [1015, 155] width 61 height 21
click at [1036, 236] on span "Losses" at bounding box center [1041, 234] width 28 height 9
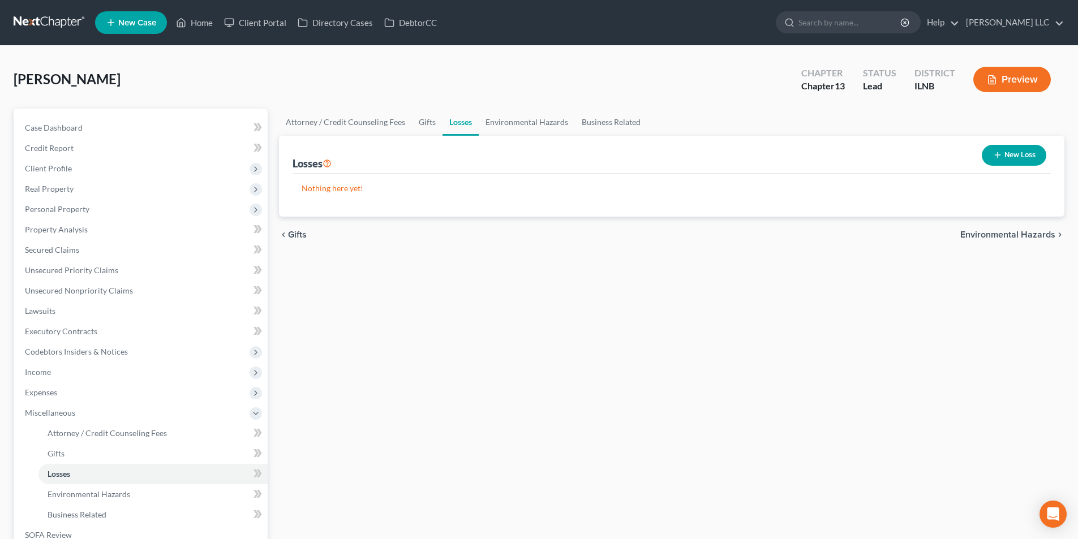
click at [1034, 233] on span "Environmental Hazards" at bounding box center [1008, 234] width 95 height 9
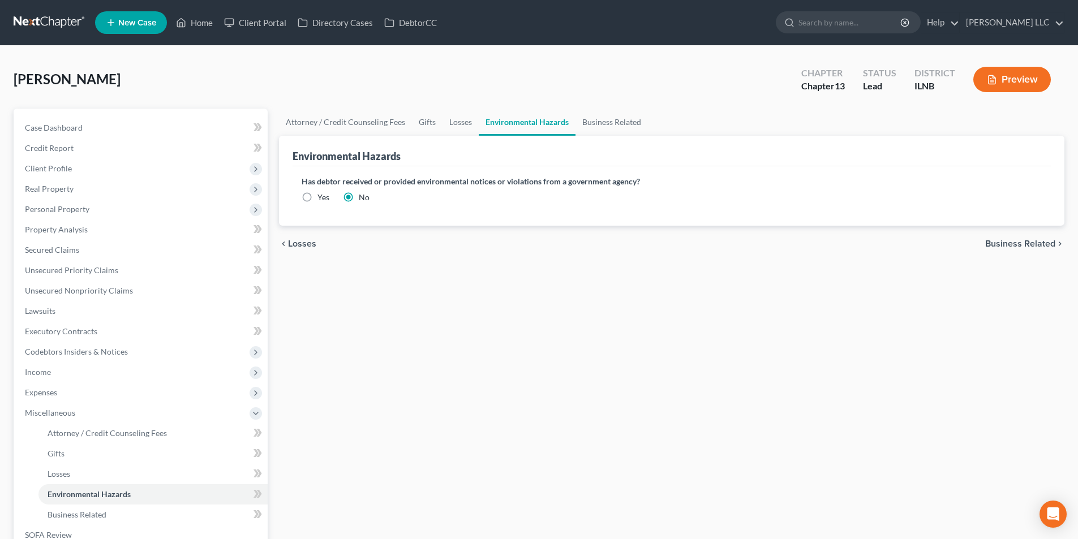
click at [987, 246] on span "Business Related" at bounding box center [1020, 243] width 70 height 9
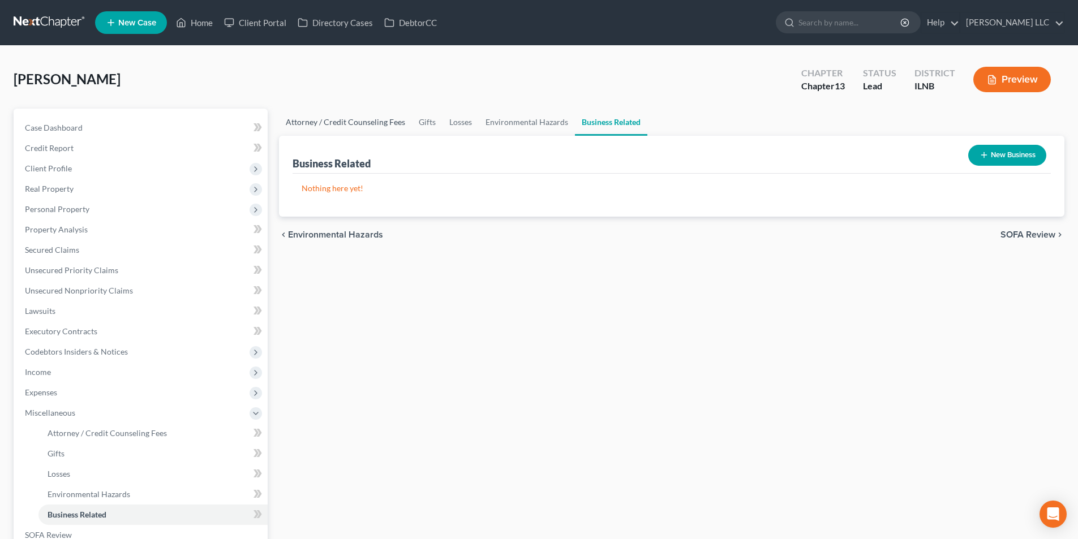
click at [340, 120] on link "Attorney / Credit Counseling Fees" at bounding box center [345, 122] width 133 height 27
select select "0"
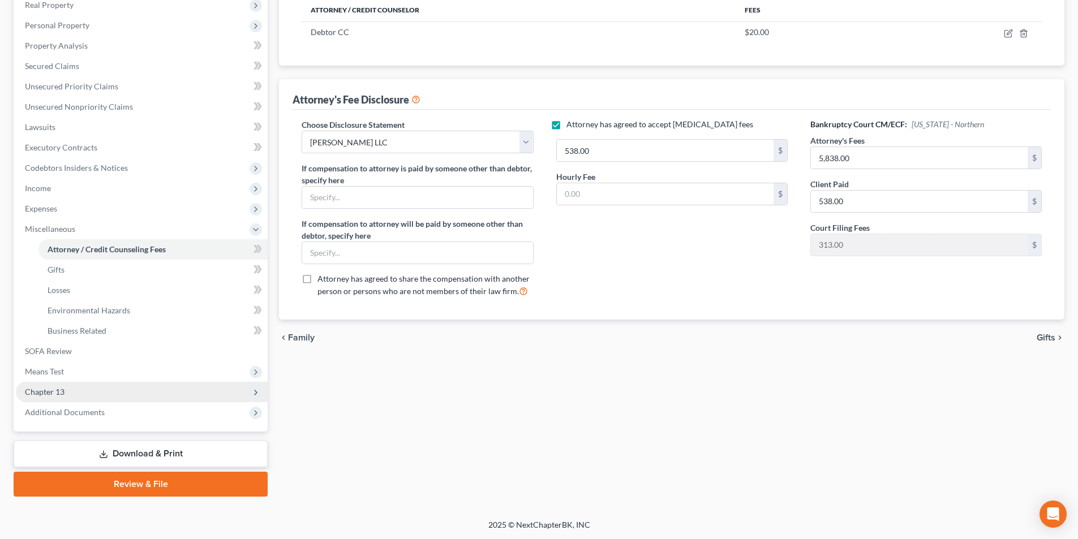
scroll to position [185, 0]
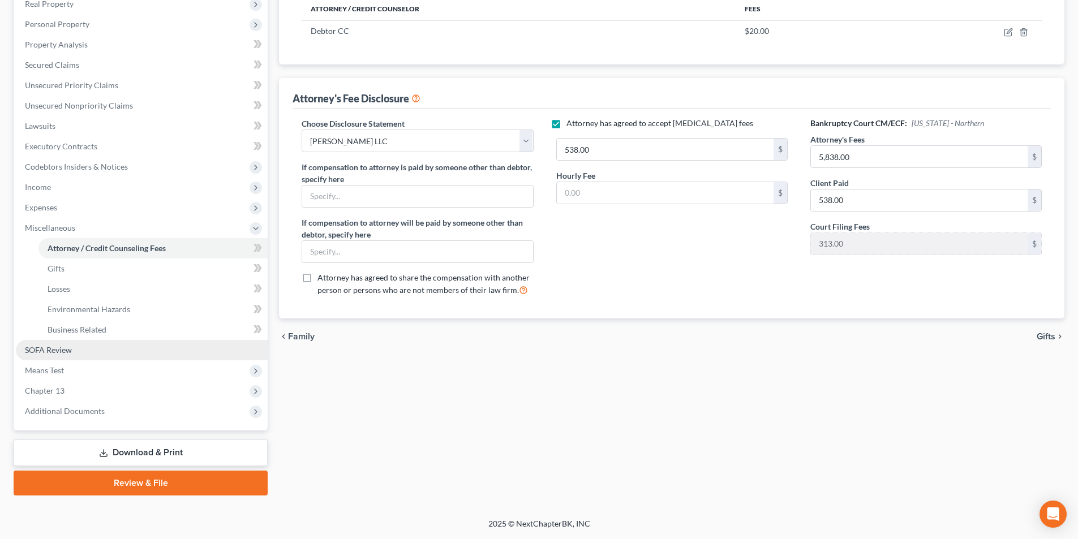
click at [96, 354] on link "SOFA Review" at bounding box center [142, 350] width 252 height 20
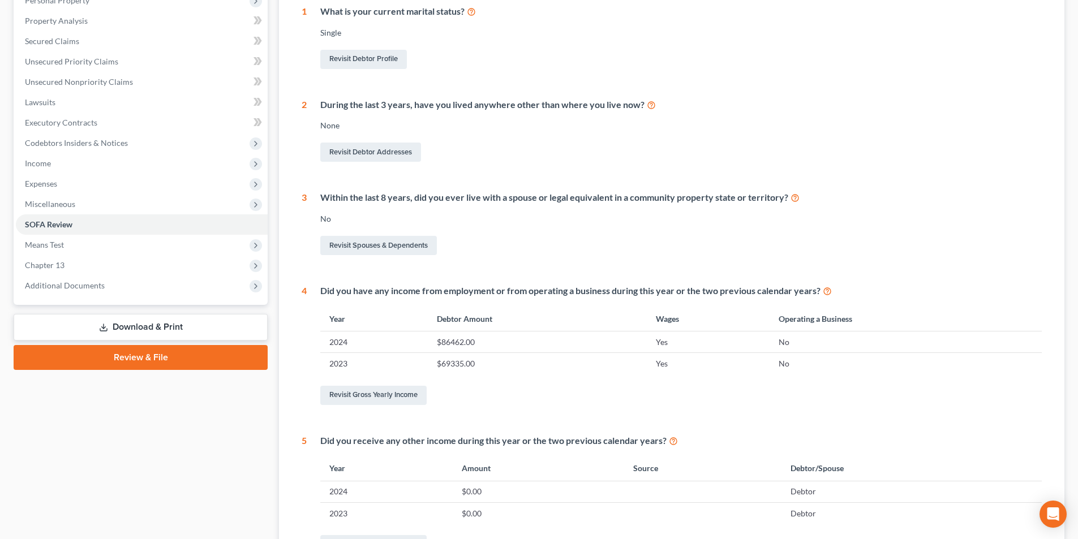
scroll to position [340, 0]
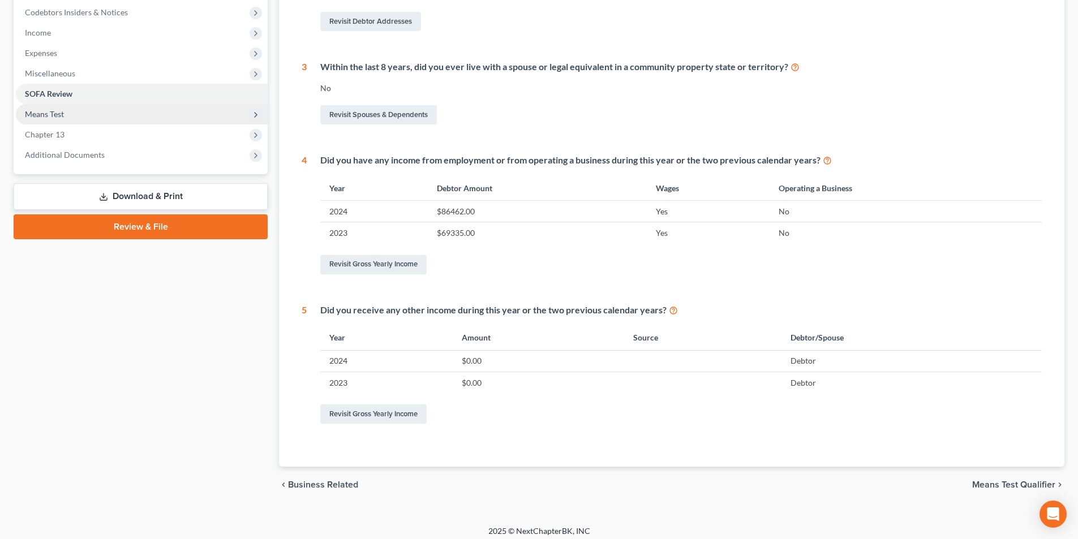
drag, startPoint x: 93, startPoint y: 114, endPoint x: 105, endPoint y: 137, distance: 25.8
click at [94, 114] on span "Means Test" at bounding box center [142, 114] width 252 height 20
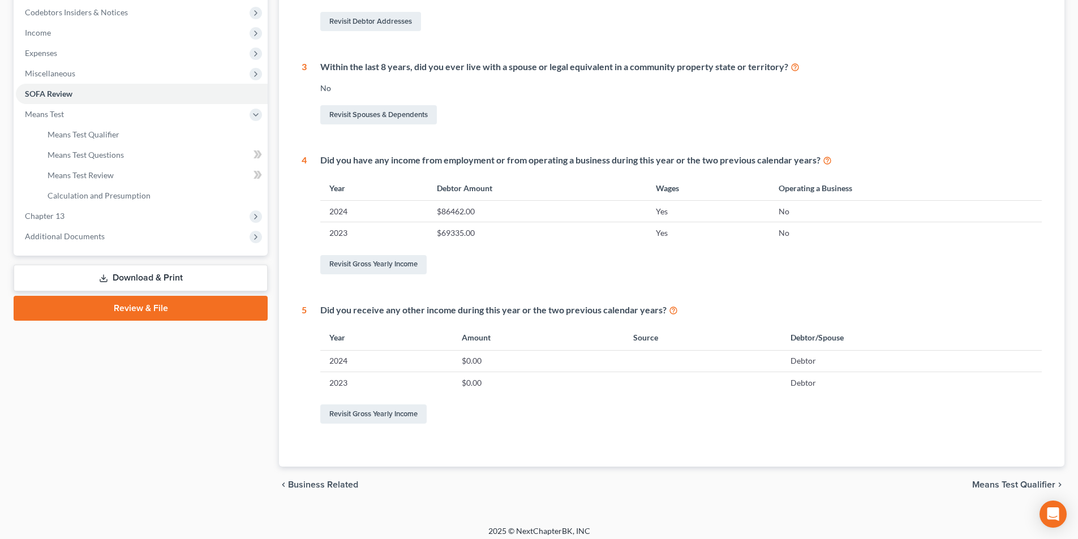
click at [890, 496] on div "chevron_left Business Related Means Test Qualifier chevron_right" at bounding box center [672, 485] width 786 height 36
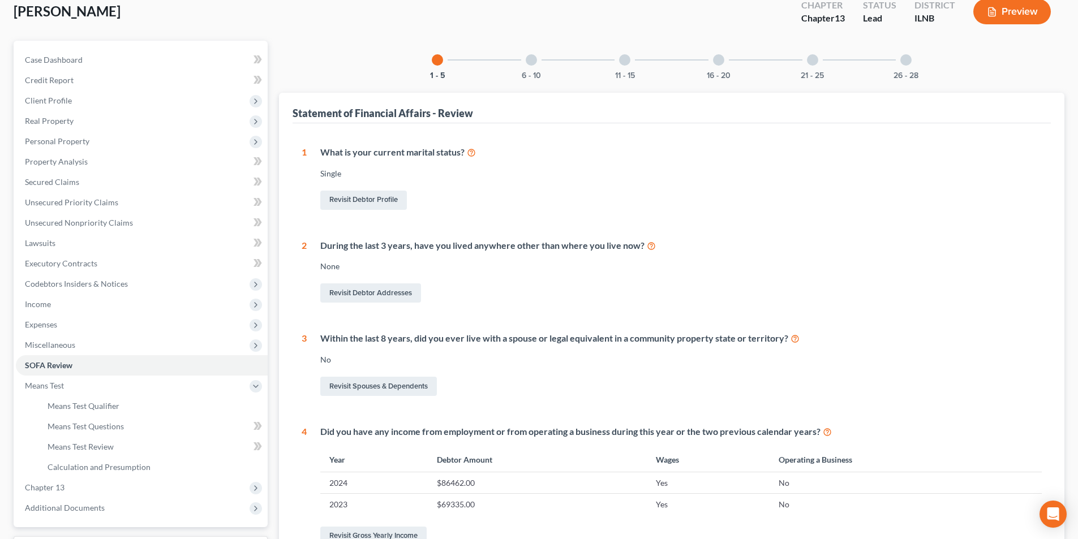
scroll to position [0, 0]
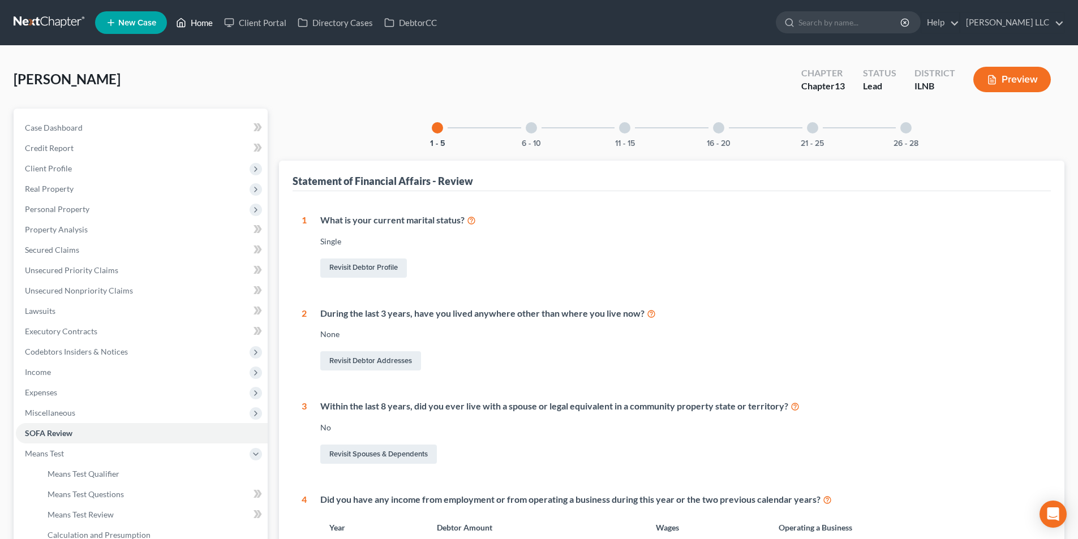
drag, startPoint x: 203, startPoint y: 26, endPoint x: 197, endPoint y: 46, distance: 20.8
click at [204, 26] on link "Home" at bounding box center [194, 22] width 48 height 20
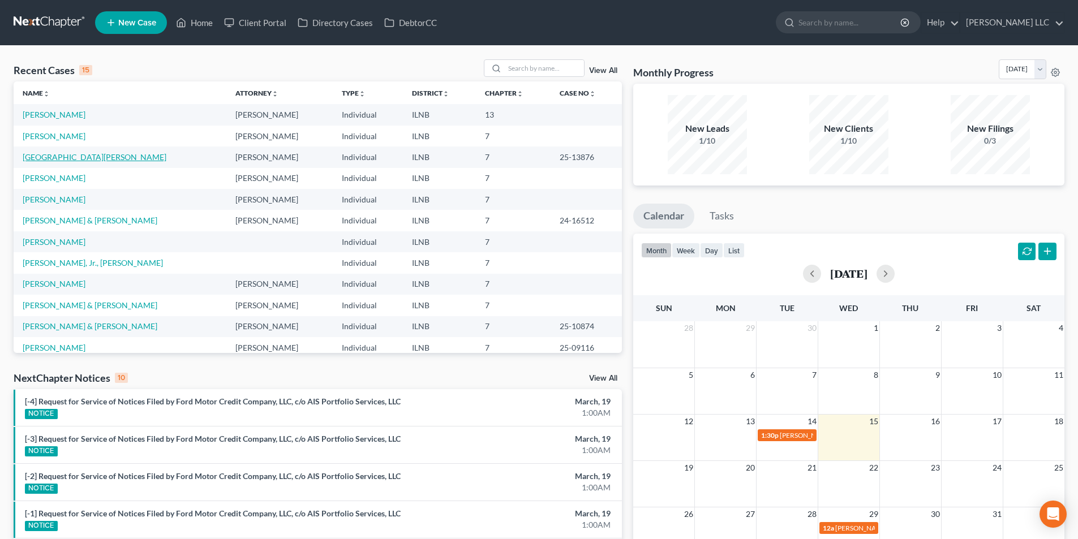
click at [65, 160] on link "[GEOGRAPHIC_DATA][PERSON_NAME]" at bounding box center [95, 157] width 144 height 10
select select "3"
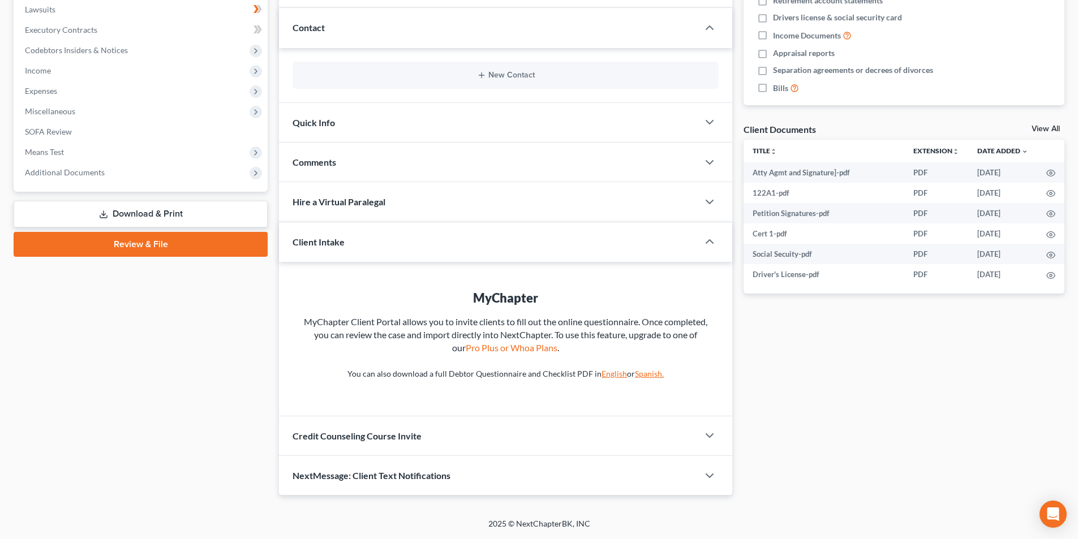
scroll to position [75, 0]
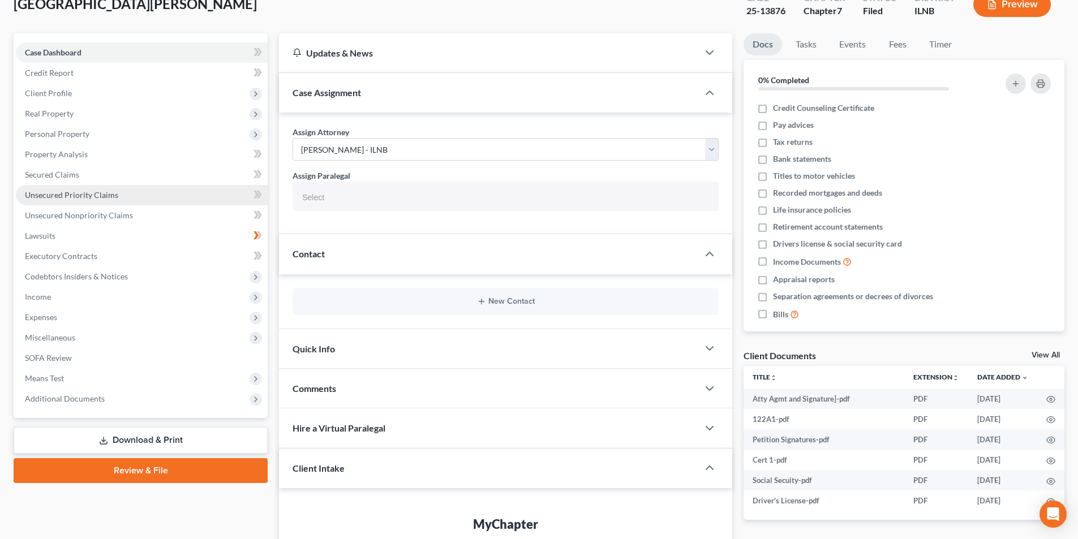
click at [80, 197] on span "Unsecured Priority Claims" at bounding box center [71, 195] width 93 height 10
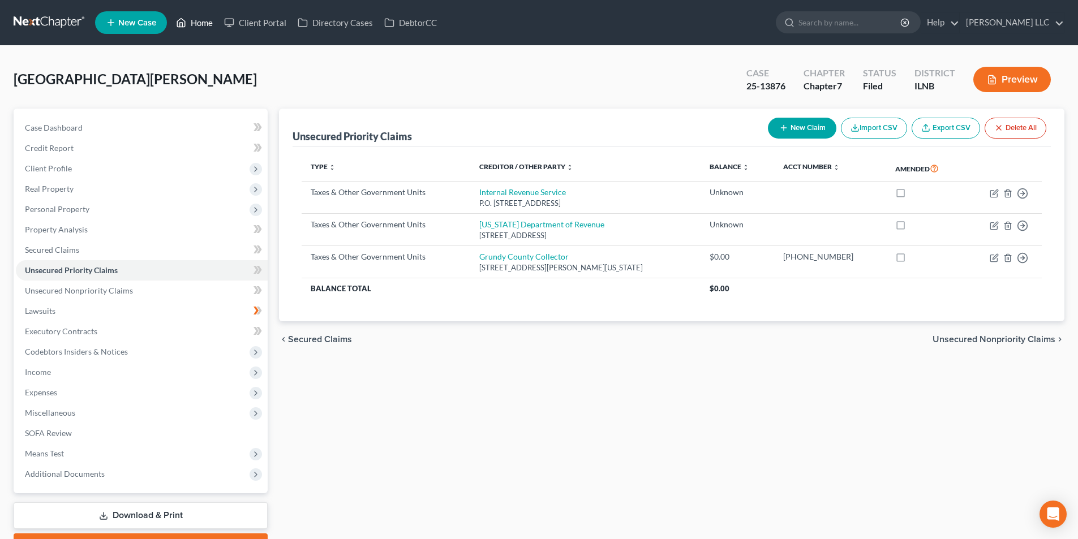
click at [190, 27] on link "Home" at bounding box center [194, 22] width 48 height 20
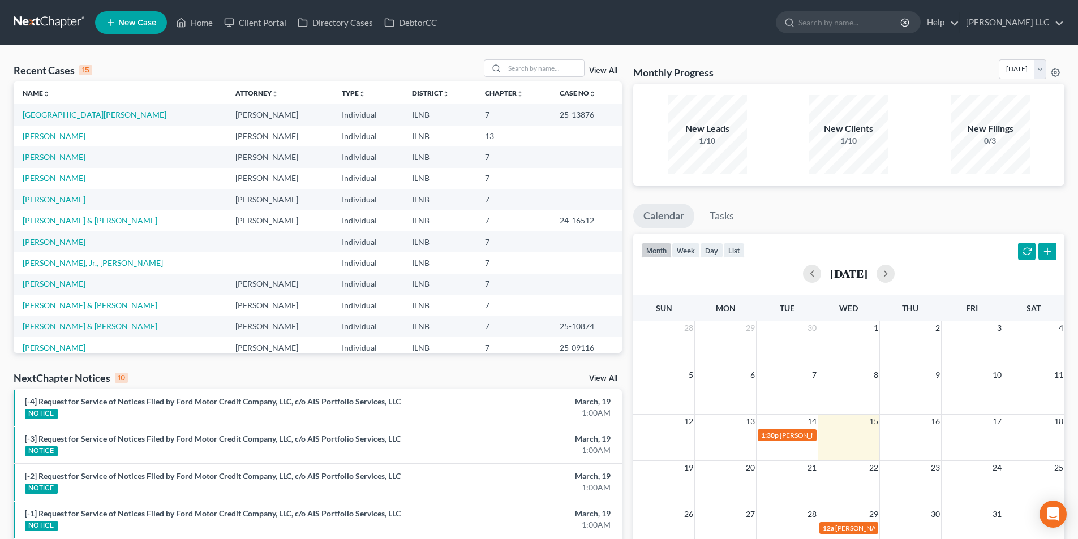
click at [506, 336] on td "7" at bounding box center [513, 326] width 75 height 21
